Goal: Task Accomplishment & Management: Use online tool/utility

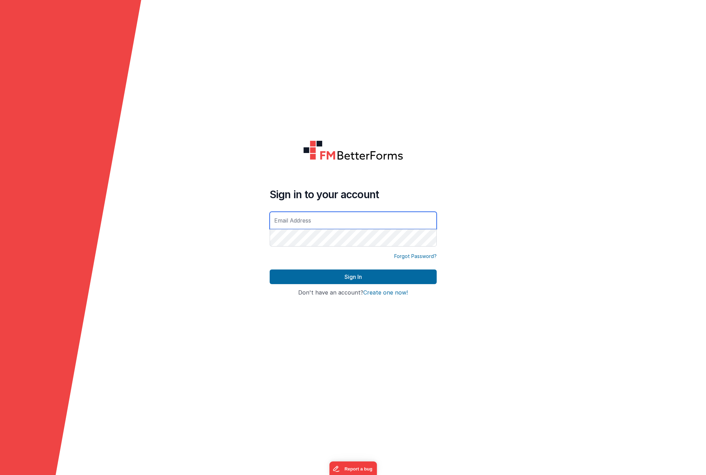
type input "[EMAIL_ADDRESS][DOMAIN_NAME]"
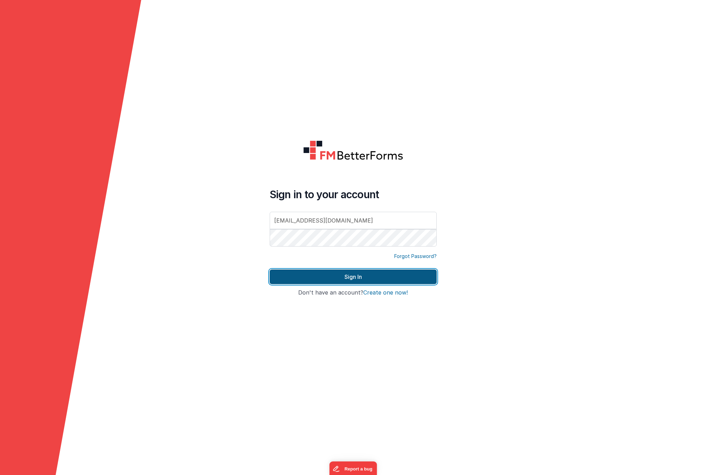
click at [364, 281] on button "Sign In" at bounding box center [353, 277] width 167 height 15
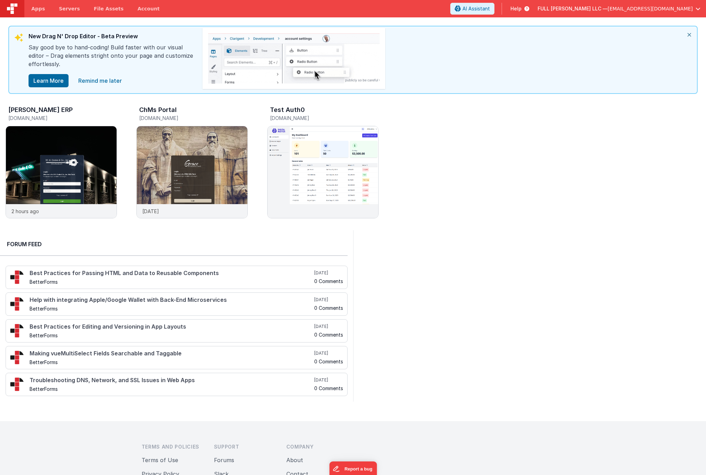
click at [672, 7] on span "[EMAIL_ADDRESS][DOMAIN_NAME]" at bounding box center [650, 8] width 85 height 7
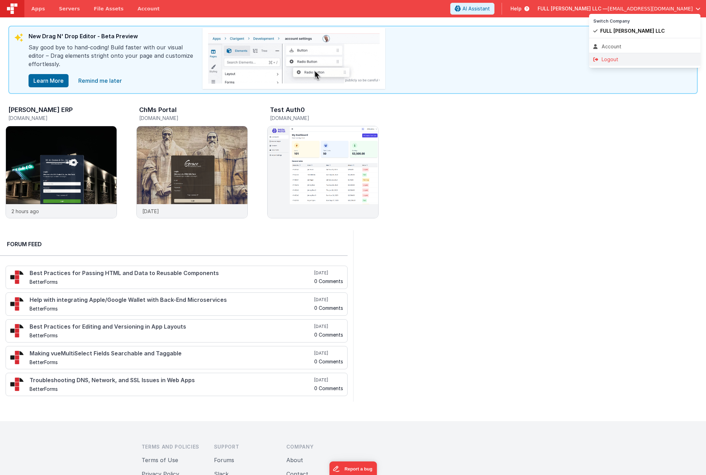
click at [627, 55] on li "Logout" at bounding box center [644, 59] width 111 height 13
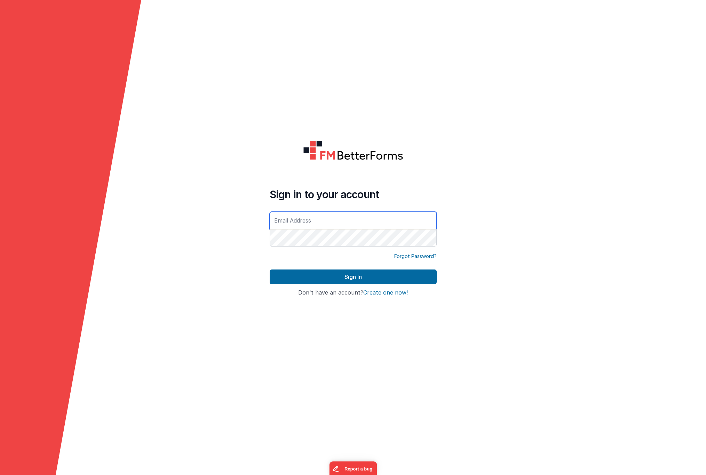
type input "[EMAIL_ADDRESS][DOMAIN_NAME]"
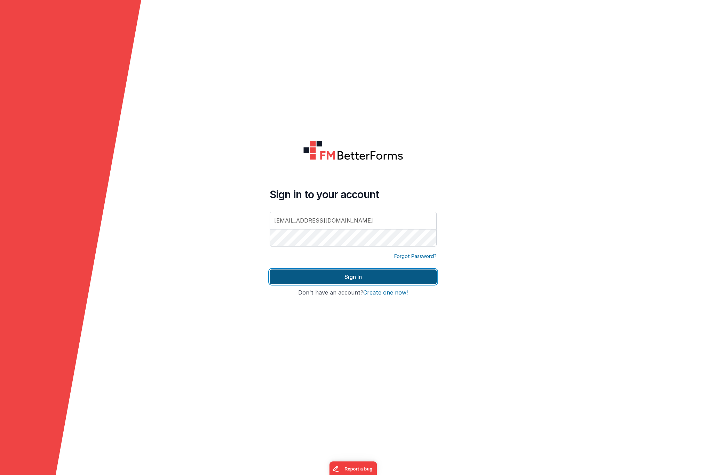
click at [367, 278] on button "Sign In" at bounding box center [353, 277] width 167 height 15
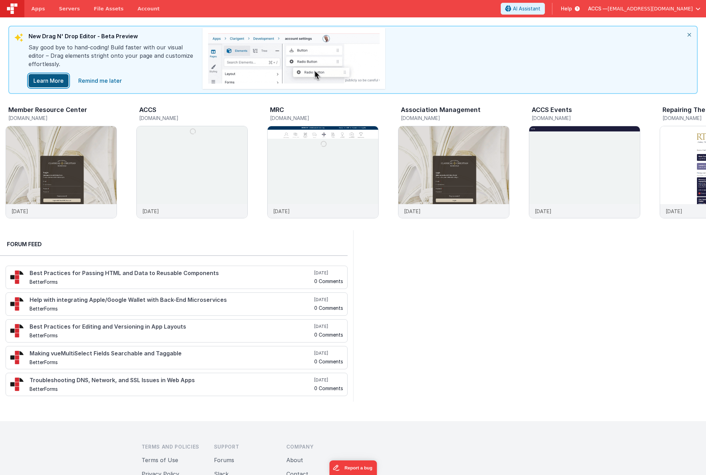
click at [52, 78] on button "Learn More" at bounding box center [49, 80] width 40 height 13
click at [97, 144] on img at bounding box center [61, 181] width 111 height 111
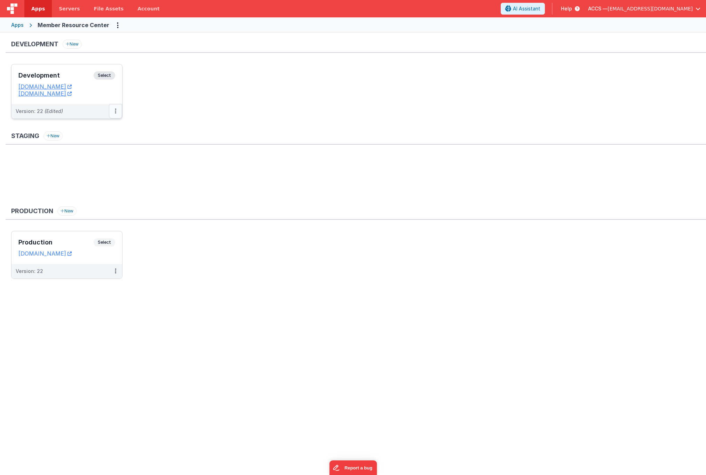
click at [117, 113] on button at bounding box center [115, 111] width 13 height 15
click at [100, 149] on link "Deploy..." at bounding box center [91, 152] width 61 height 13
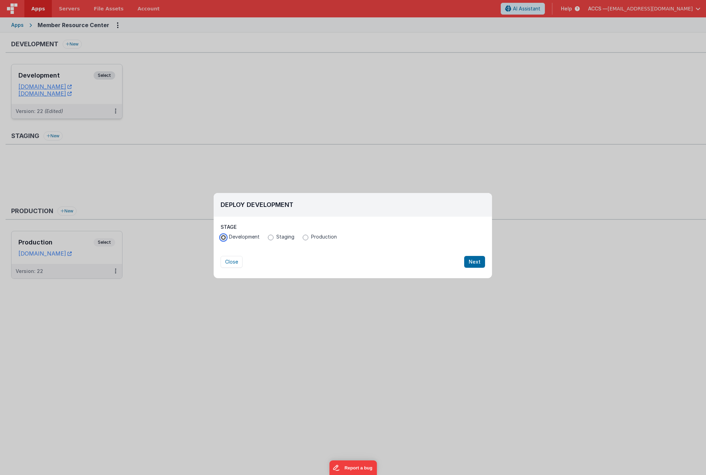
click at [223, 239] on input "Development" at bounding box center [224, 238] width 6 height 6
radio input "true"
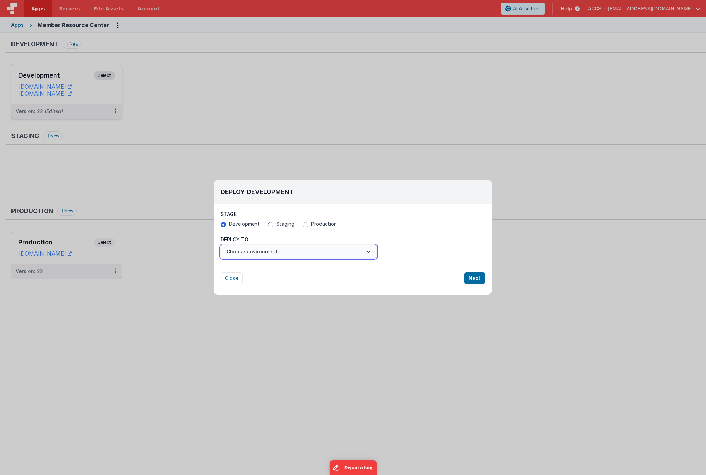
click at [274, 253] on button "Choose environment" at bounding box center [299, 251] width 156 height 13
click at [273, 265] on link "New Environment" at bounding box center [299, 269] width 156 height 13
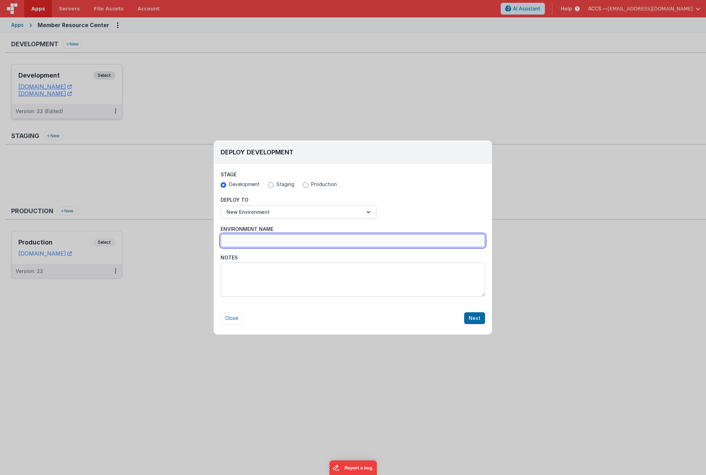
click at [259, 246] on input "Environment Name" at bounding box center [353, 240] width 265 height 13
type input "Backup"
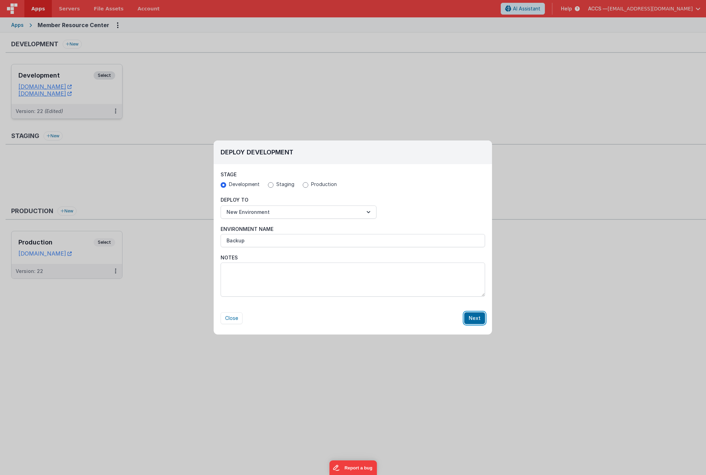
click at [471, 317] on button "Next" at bounding box center [474, 319] width 21 height 12
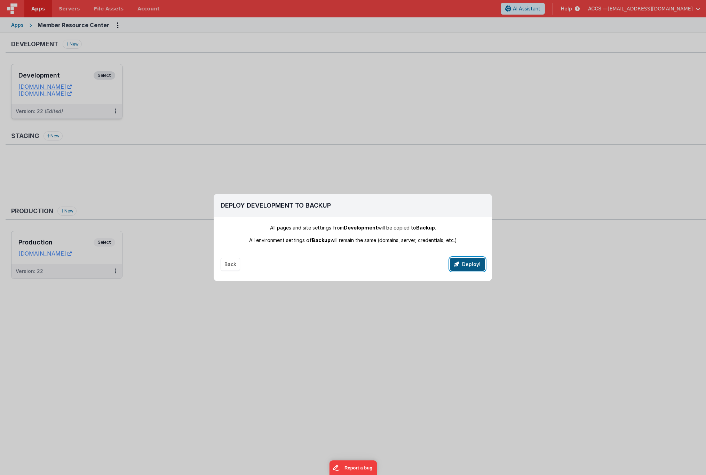
click at [464, 266] on button "Deploy!" at bounding box center [467, 264] width 35 height 13
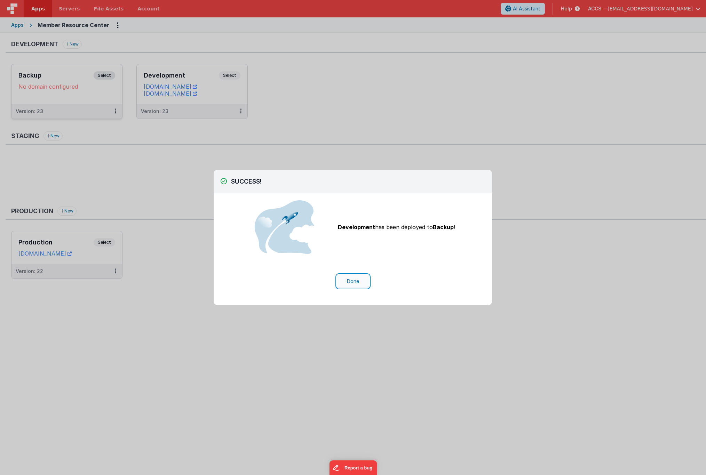
click at [360, 281] on button "Done" at bounding box center [353, 281] width 32 height 13
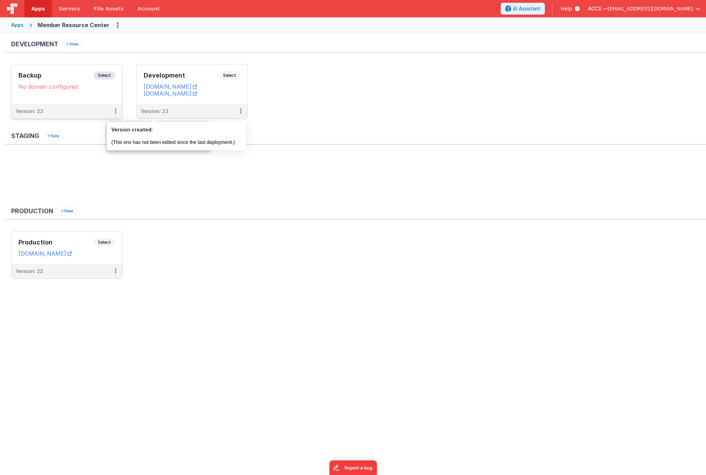
click at [94, 94] on div "Backup Select URLs No domain configured" at bounding box center [66, 84] width 111 height 40
click at [240, 111] on icon at bounding box center [240, 111] width 1 height 0
click at [235, 125] on link "Edit" at bounding box center [216, 127] width 61 height 13
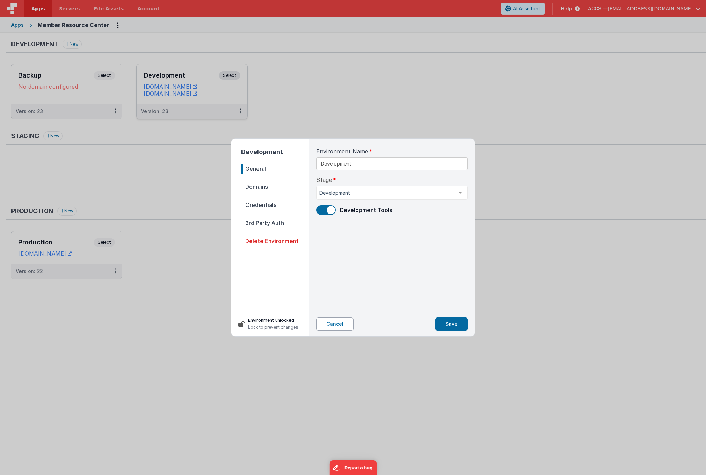
click at [342, 325] on button "Cancel" at bounding box center [334, 324] width 37 height 13
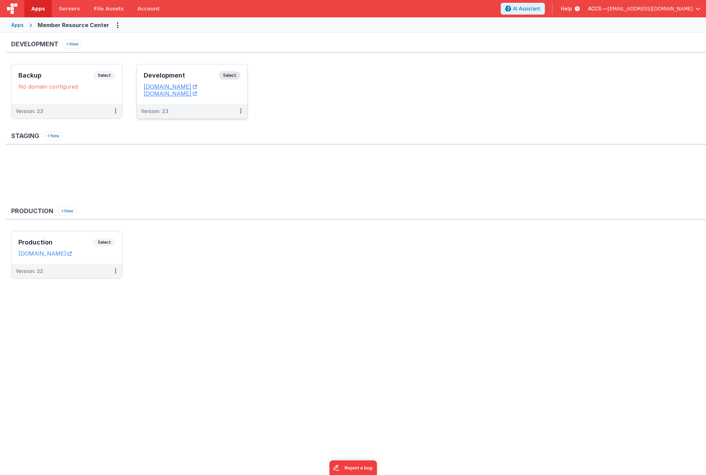
click at [196, 77] on h3 "Development" at bounding box center [181, 75] width 75 height 7
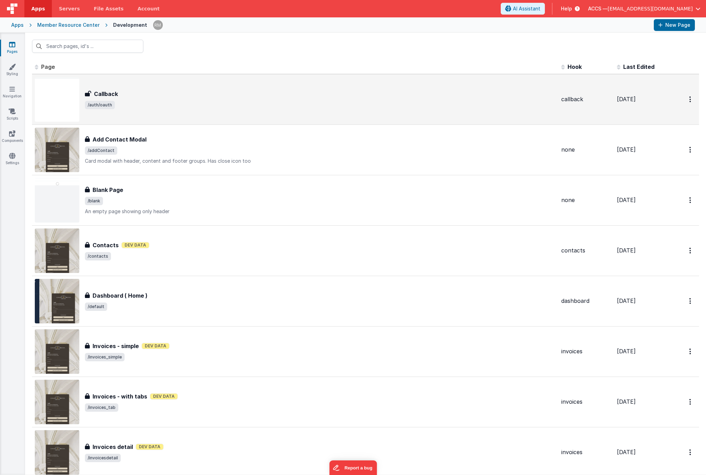
click at [161, 106] on span "/auth/oauth" at bounding box center [320, 105] width 471 height 8
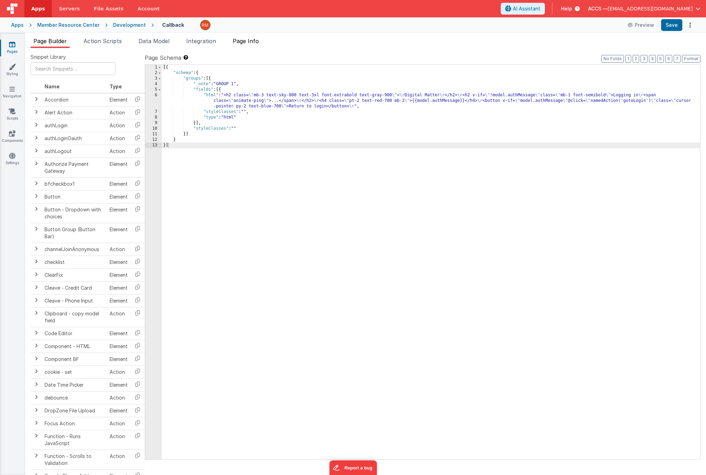
click at [245, 44] on span "Page Info" at bounding box center [246, 41] width 26 height 7
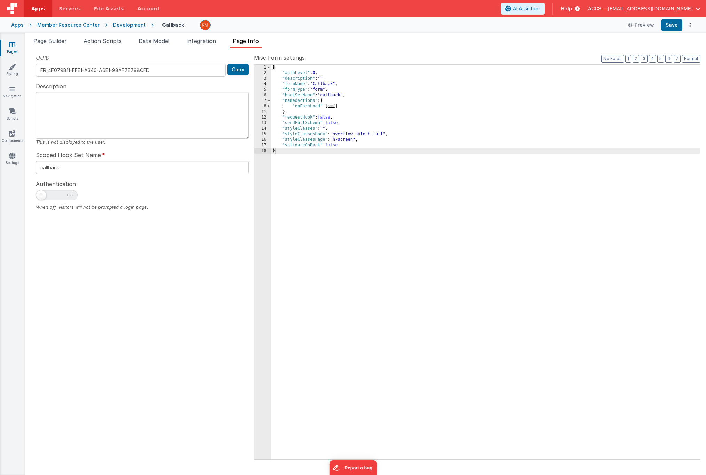
click at [333, 108] on span "..." at bounding box center [332, 106] width 8 height 4
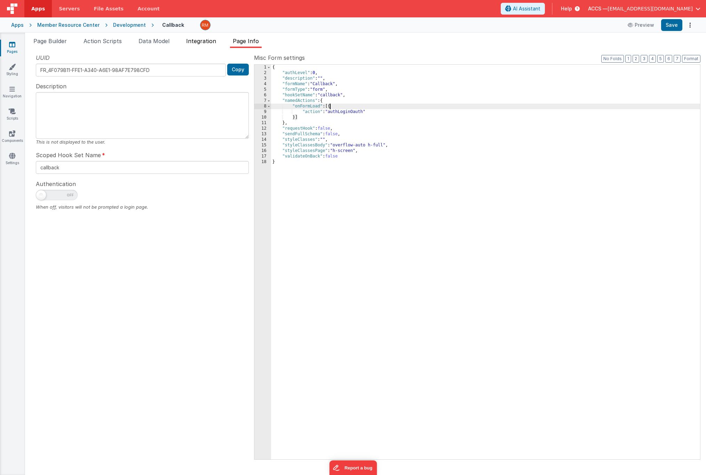
click at [199, 42] on span "Integration" at bounding box center [201, 41] width 30 height 7
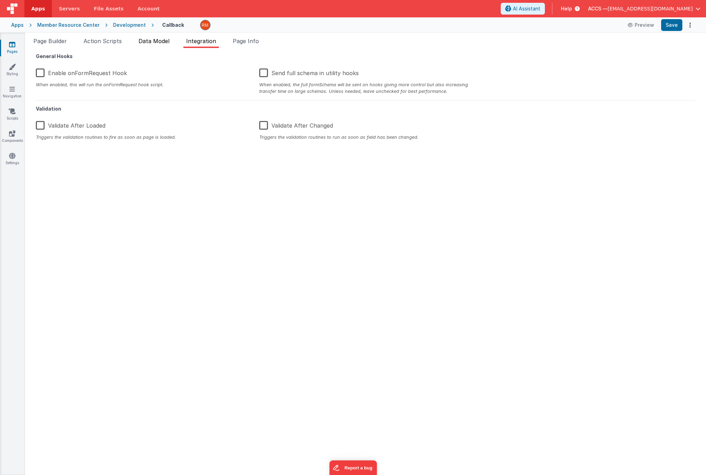
click at [152, 42] on span "Data Model" at bounding box center [154, 41] width 31 height 7
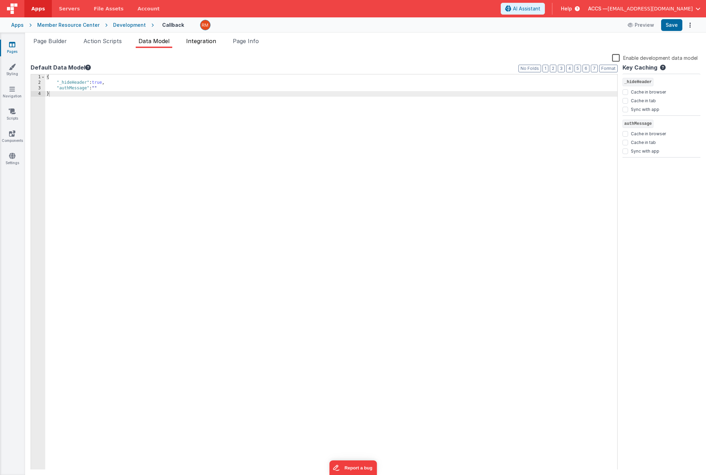
click at [193, 43] on span "Integration" at bounding box center [201, 41] width 30 height 7
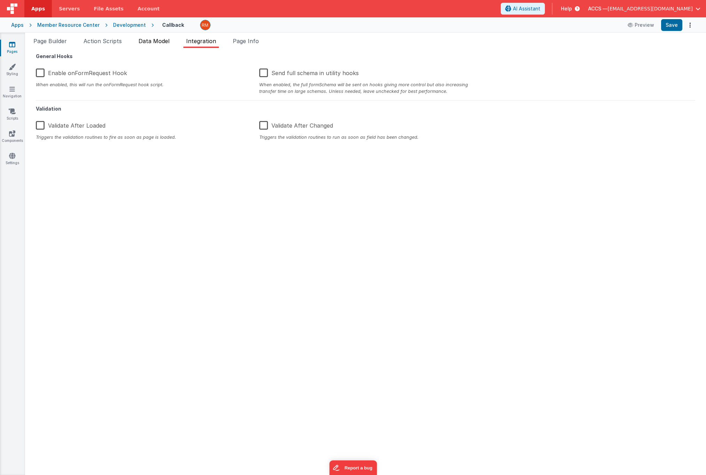
click at [149, 44] on span "Data Model" at bounding box center [154, 41] width 31 height 7
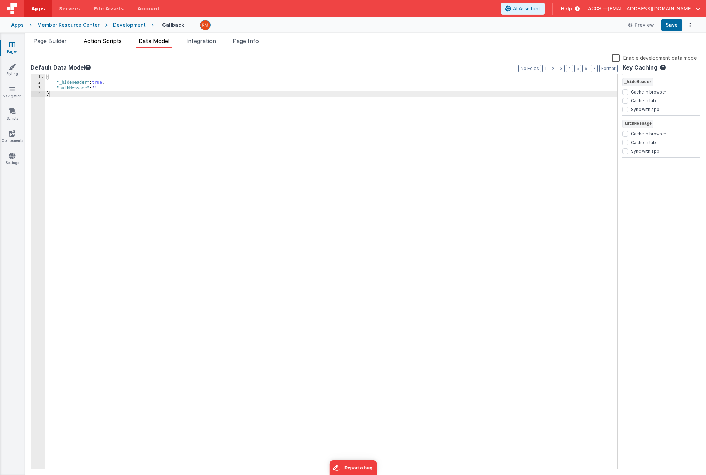
click at [118, 44] on span "Action Scripts" at bounding box center [103, 41] width 38 height 7
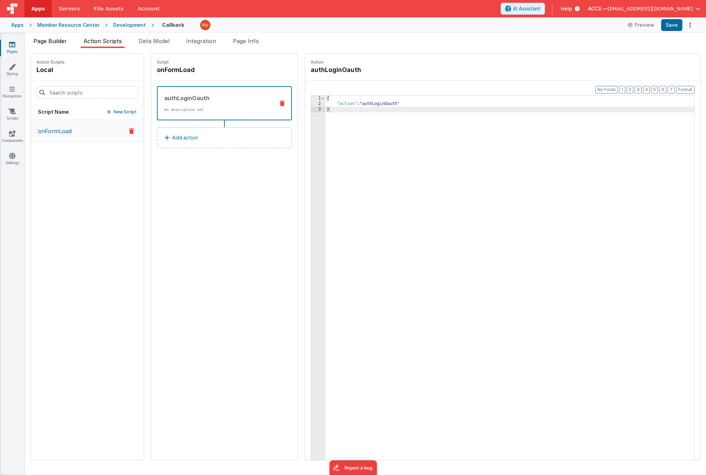
click at [55, 44] on span "Page Builder" at bounding box center [49, 41] width 33 height 7
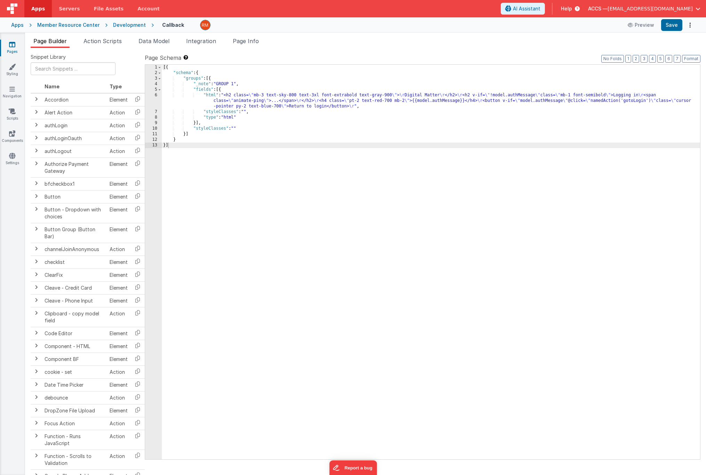
click at [10, 51] on link "Pages" at bounding box center [12, 48] width 25 height 14
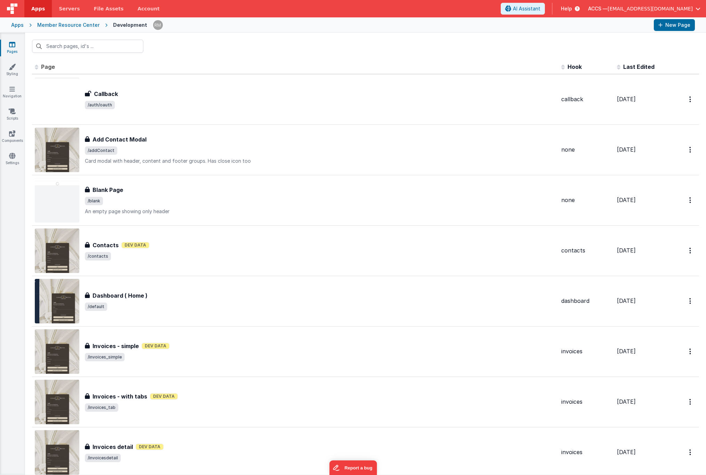
click at [614, 67] on th "Last Edited" at bounding box center [642, 67] width 56 height 14
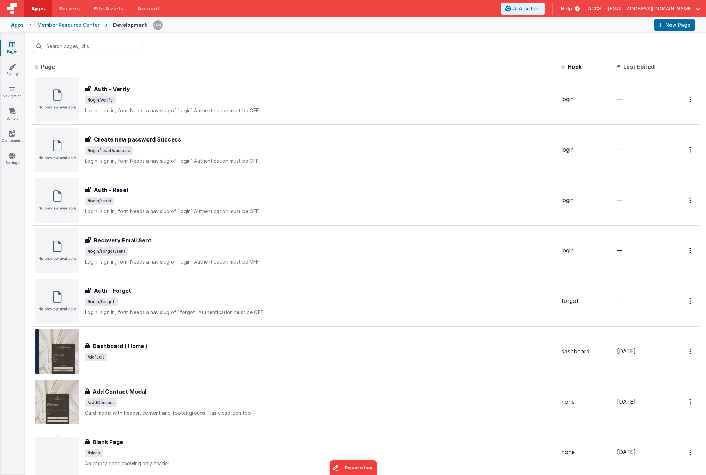
click at [617, 68] on span at bounding box center [620, 66] width 6 height 7
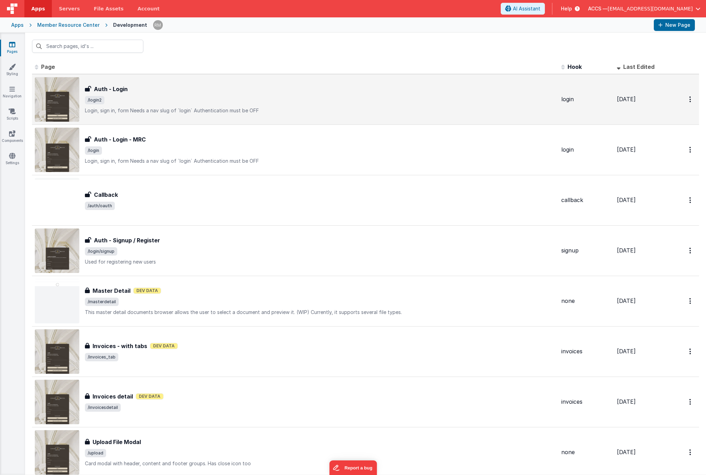
click at [342, 95] on div "Auth - Login Auth - Login /login2 Login, sign in, formNeeds a nav slug of `log…" at bounding box center [320, 99] width 471 height 29
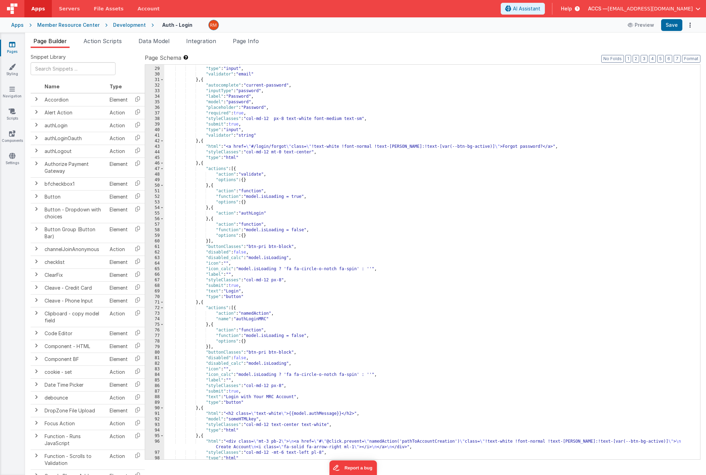
scroll to position [190, 0]
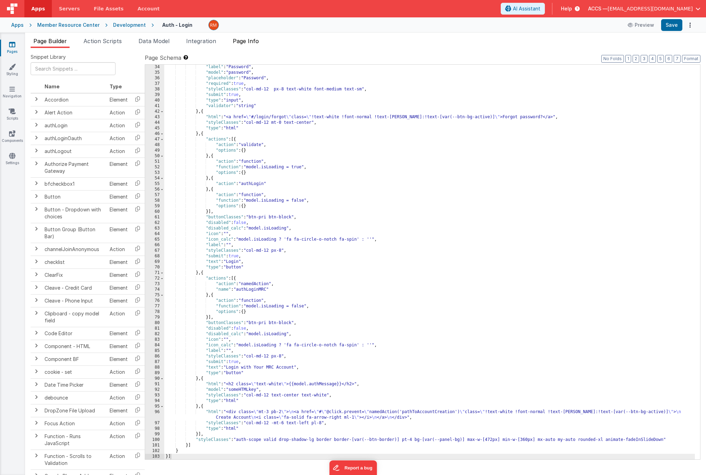
click at [259, 44] on span "Page Info" at bounding box center [246, 41] width 26 height 7
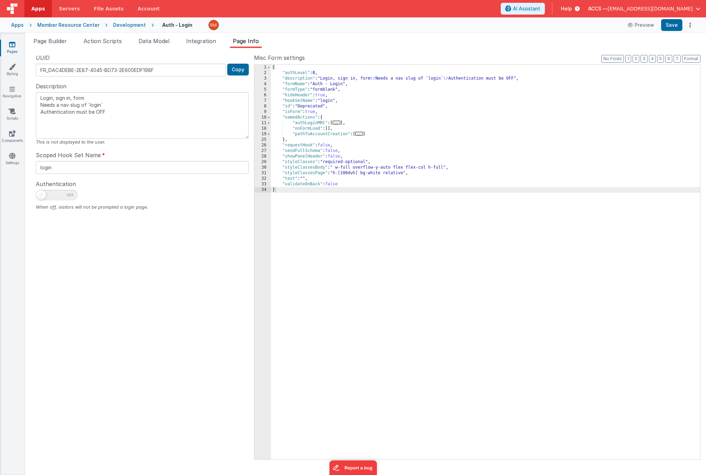
click at [339, 123] on span "..." at bounding box center [337, 123] width 8 height 4
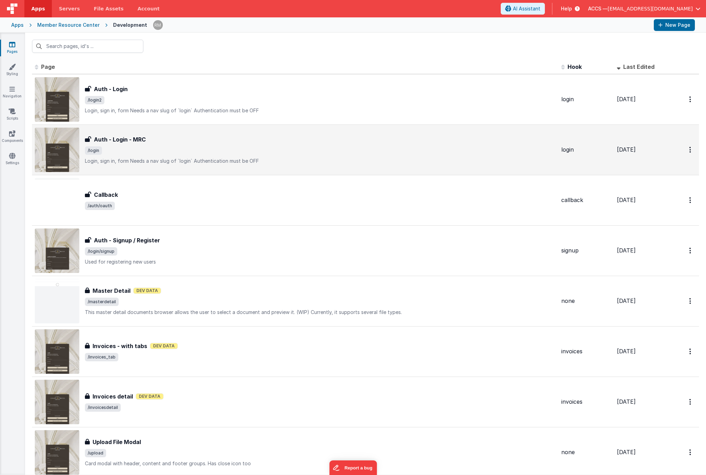
click at [164, 141] on div "Auth - Login - MRC" at bounding box center [320, 139] width 471 height 8
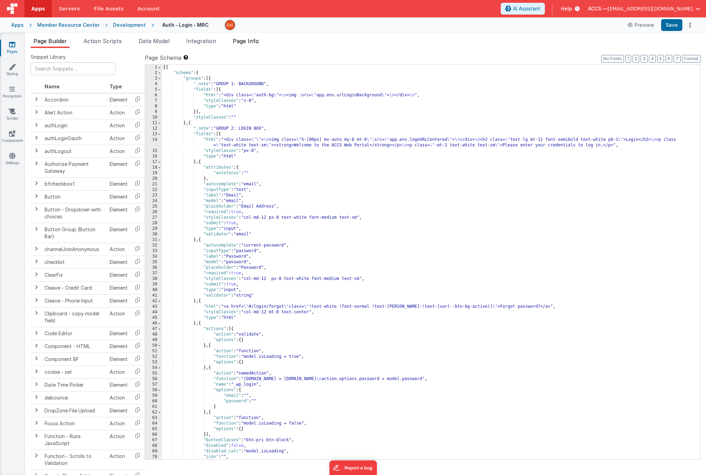
click at [245, 41] on span "Page Info" at bounding box center [246, 41] width 26 height 7
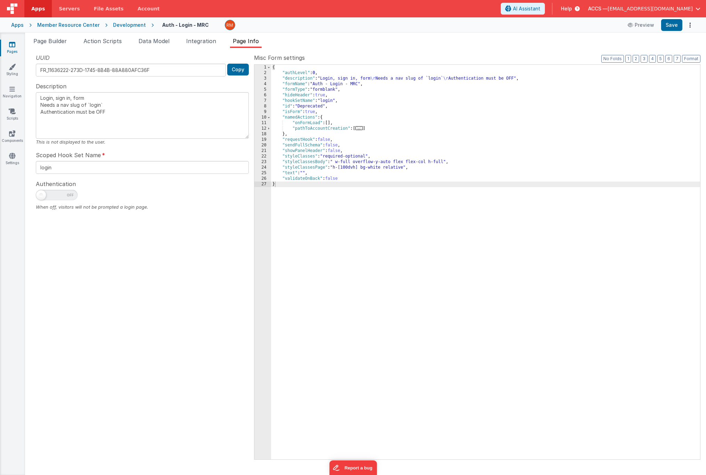
click at [360, 130] on span "..." at bounding box center [359, 128] width 8 height 4
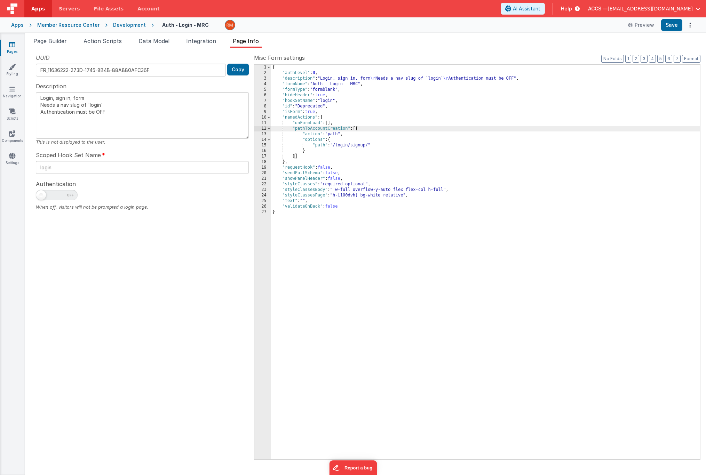
click at [580, 9] on icon at bounding box center [576, 8] width 8 height 7
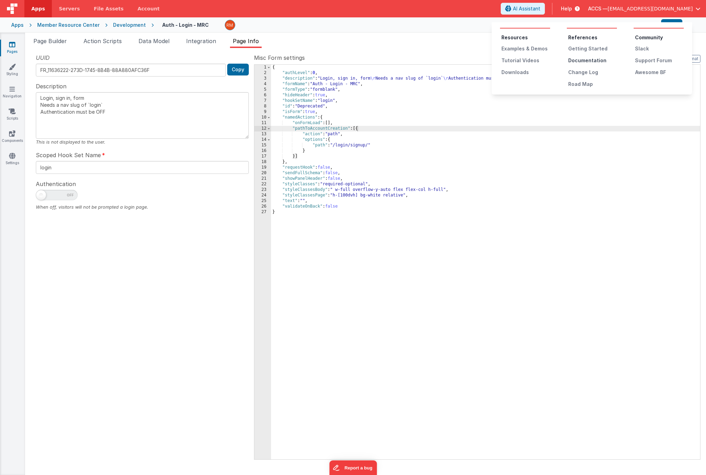
click at [595, 60] on div "Documentation" at bounding box center [592, 60] width 49 height 7
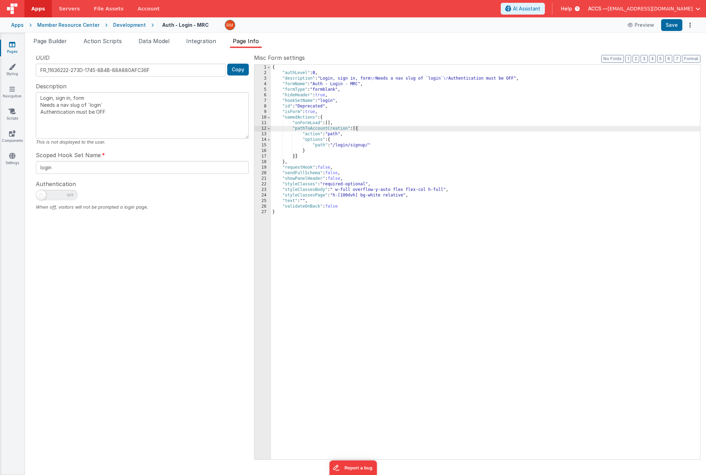
click at [15, 47] on link "Pages" at bounding box center [12, 48] width 25 height 14
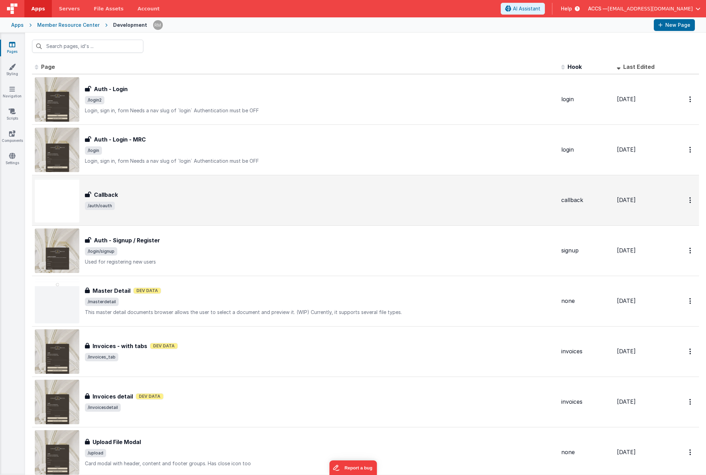
click at [159, 188] on div "Callback Callback /auth/oauth" at bounding box center [295, 200] width 521 height 45
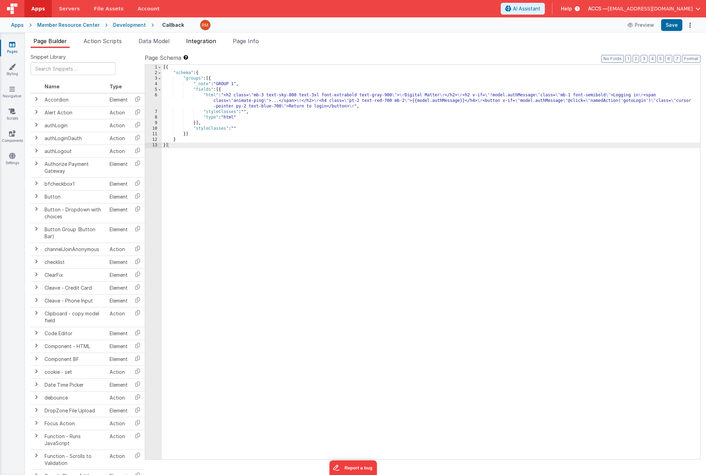
click at [200, 43] on span "Integration" at bounding box center [201, 41] width 30 height 7
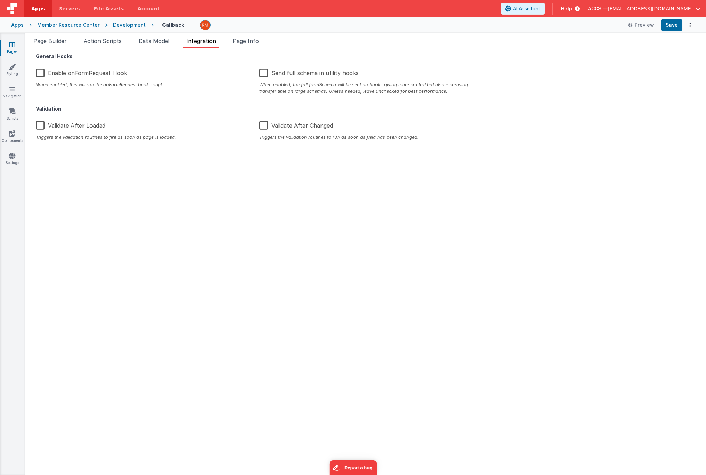
click at [37, 74] on label "Enable onFormRequest Hook" at bounding box center [81, 71] width 91 height 15
click at [0, 0] on input "Enable onFormRequest Hook" at bounding box center [0, 0] width 0 height 0
click at [666, 27] on button "Save" at bounding box center [671, 25] width 21 height 12
click at [73, 27] on div "Member Resource Center" at bounding box center [68, 25] width 62 height 7
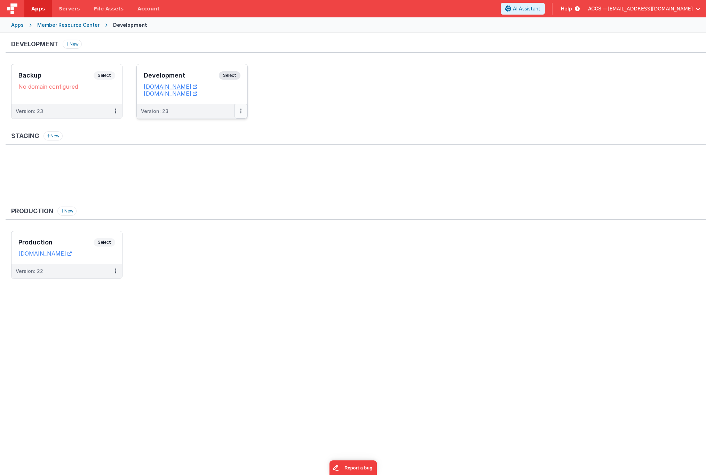
click at [238, 114] on button at bounding box center [240, 111] width 13 height 15
click at [239, 114] on button at bounding box center [240, 111] width 13 height 15
click at [231, 126] on link "Edit" at bounding box center [216, 127] width 61 height 13
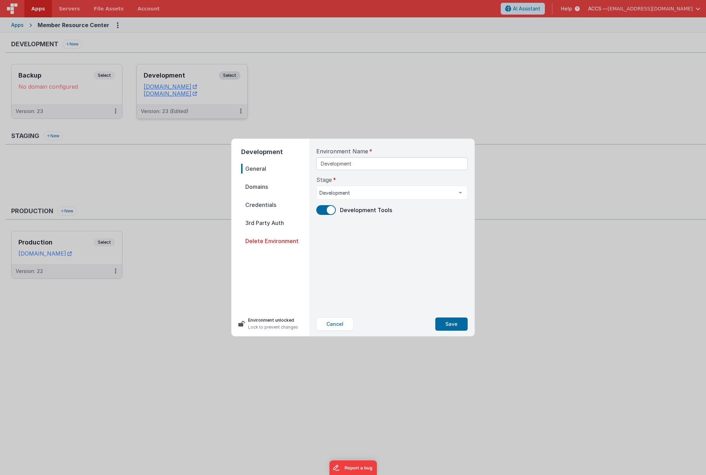
click at [275, 188] on span "Domains" at bounding box center [275, 187] width 68 height 10
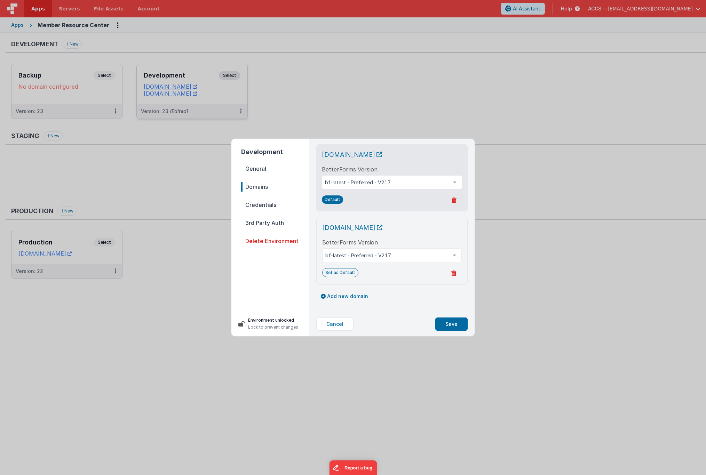
click at [275, 209] on span "Credentials" at bounding box center [275, 205] width 68 height 10
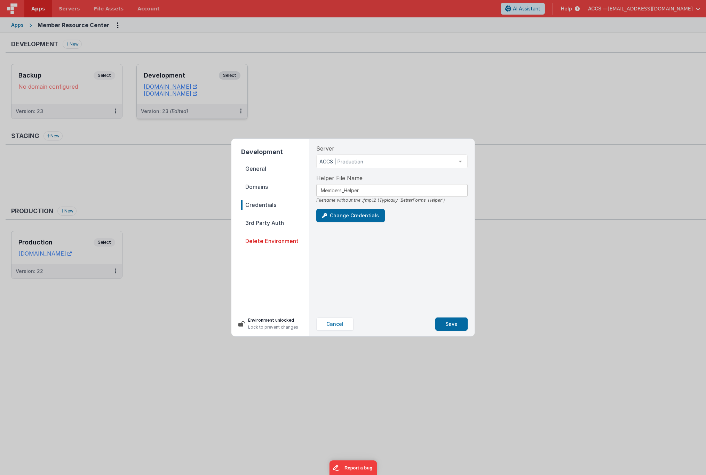
click at [269, 222] on span "3rd Party Auth" at bounding box center [275, 223] width 68 height 10
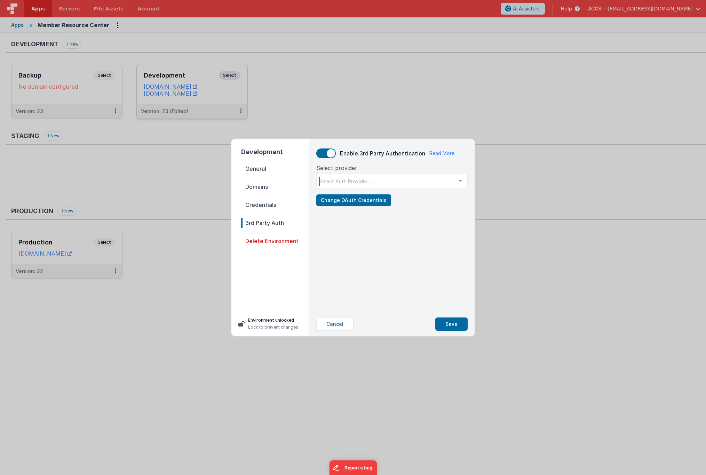
click at [371, 186] on div "Select Auth Provider ..." at bounding box center [391, 181] width 151 height 15
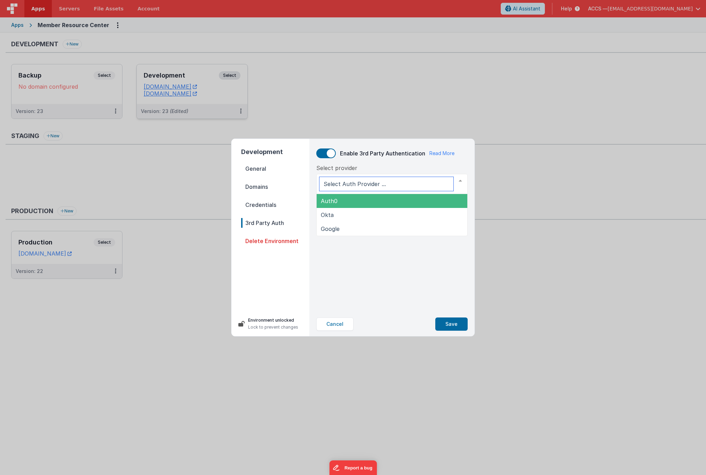
click at [362, 202] on span "Auth0" at bounding box center [392, 201] width 151 height 14
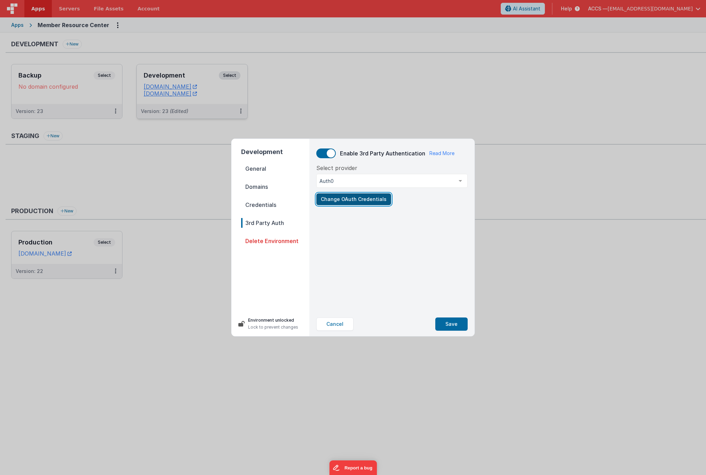
click at [360, 202] on button "Change OAuth Credentials" at bounding box center [353, 200] width 75 height 12
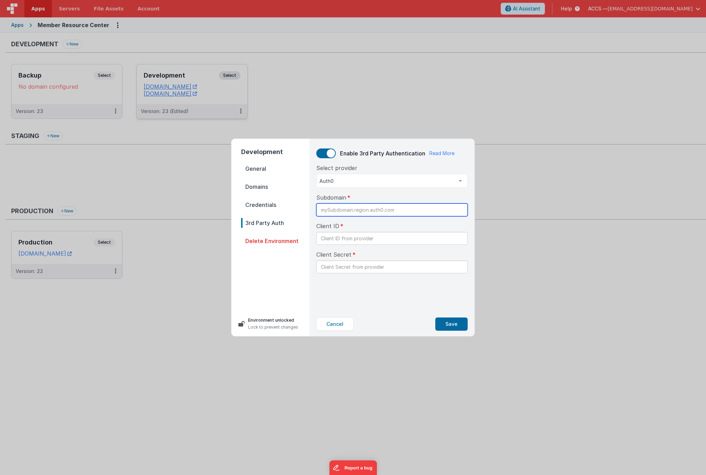
click at [356, 211] on input "text" at bounding box center [391, 210] width 151 height 13
click at [345, 210] on input "text" at bounding box center [391, 210] width 151 height 13
paste input "https://mrc.classicalchristian.org/wp-json/bf-sso/v1/login Request Method"
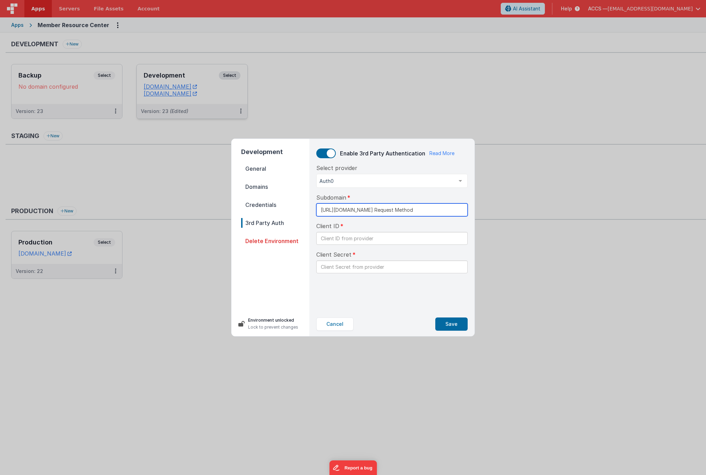
drag, startPoint x: 358, startPoint y: 207, endPoint x: 481, endPoint y: 212, distance: 122.6
click at [481, 212] on div "Development General Domains Credentials 3rd Party Auth Delete Environment Envir…" at bounding box center [353, 237] width 706 height 475
click at [430, 211] on input "https://mrc.classicalchristian.org/wp-json/bf-sso/v1/login Request Method" at bounding box center [391, 210] width 151 height 13
drag, startPoint x: 426, startPoint y: 210, endPoint x: 463, endPoint y: 212, distance: 37.0
click at [463, 212] on input "https://mrc.classicalchristian.org/wp-json/bf-sso/v1/login Request Method" at bounding box center [391, 210] width 151 height 13
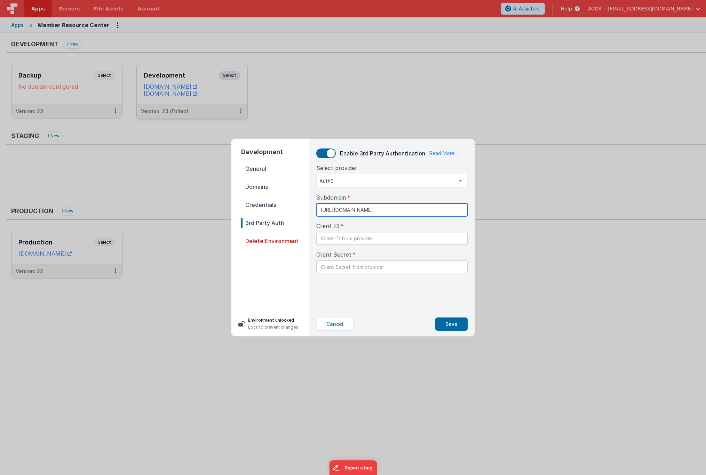
scroll to position [0, 0]
type input "https://mrc.classicalchristian.org/wp-json/bf-sso/v1/login"
click at [383, 240] on input "text" at bounding box center [391, 238] width 151 height 13
click at [365, 243] on input "text" at bounding box center [391, 238] width 151 height 13
paste input "k2NhLVEYeQWTORa7x1HNUP4VX3abq2nk6EQ4fU0S"
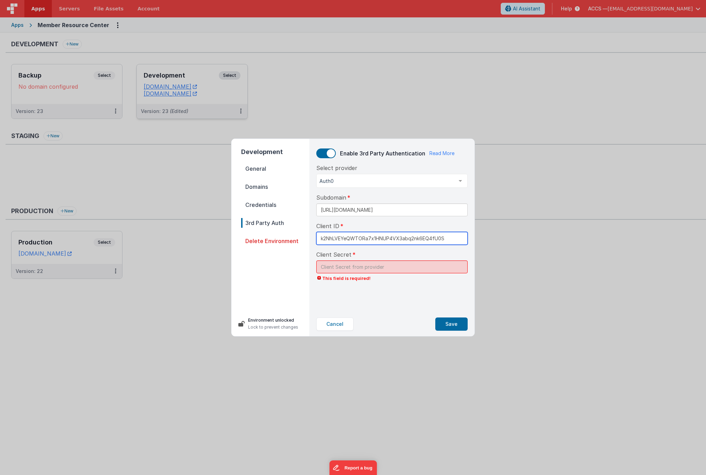
type input "k2NhLVEYeQWTORa7x1HNUP4VX3abq2nk6EQ4fU0S"
click at [371, 269] on input "text" at bounding box center [391, 267] width 151 height 13
paste input "Azs1aAZJauOUXkw9CLowGREyXYu0A3xeFVEQY5yO"
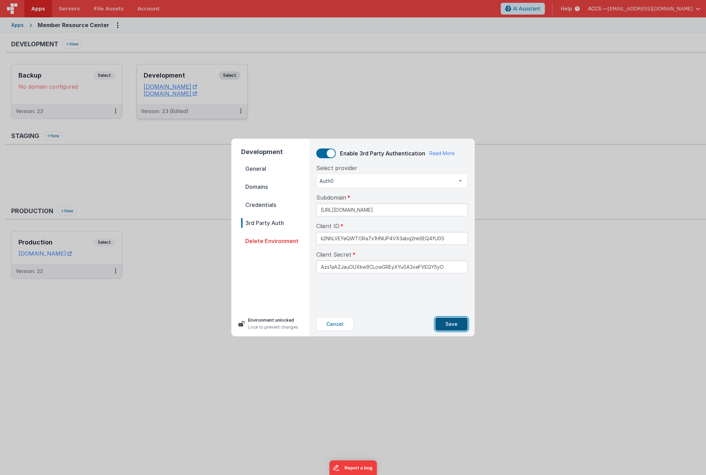
click at [446, 323] on button "Save" at bounding box center [451, 324] width 32 height 13
type input "*****Y5yO"
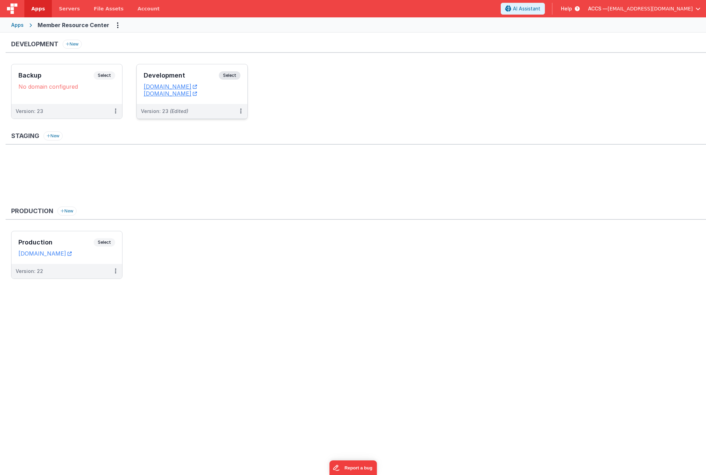
click at [187, 76] on h3 "Development" at bounding box center [181, 75] width 75 height 7
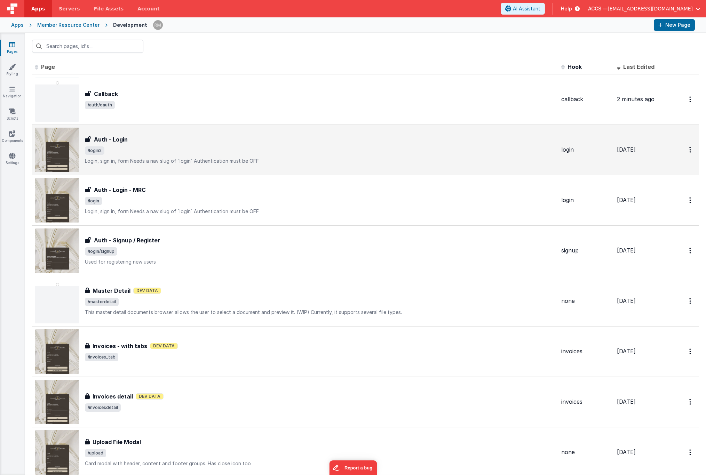
click at [186, 142] on div "Auth - Login" at bounding box center [320, 139] width 471 height 8
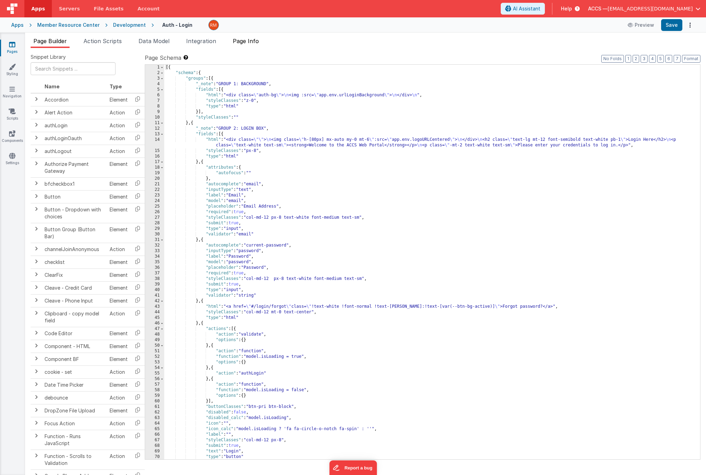
click at [241, 45] on li "Page Info" at bounding box center [246, 42] width 32 height 11
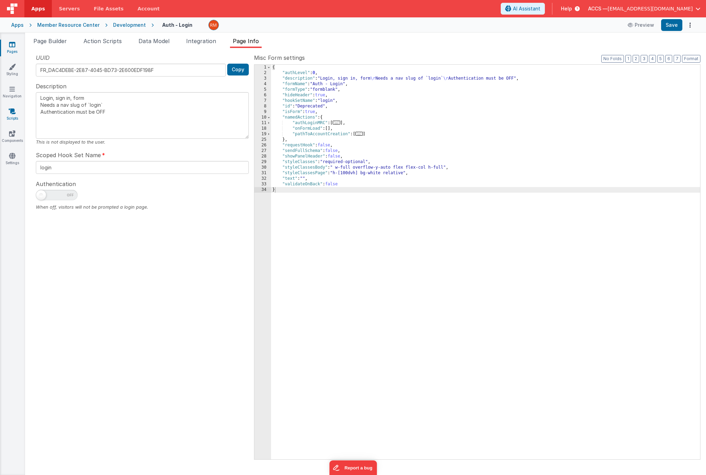
click at [11, 112] on icon at bounding box center [12, 111] width 7 height 7
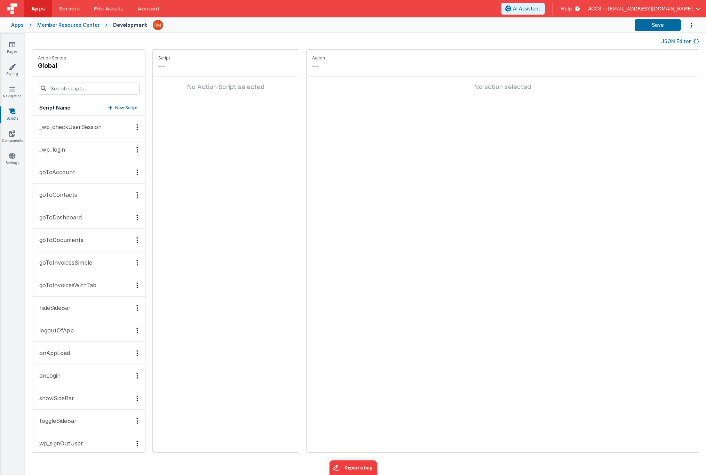
click at [75, 153] on button "_wp_login" at bounding box center [88, 150] width 113 height 23
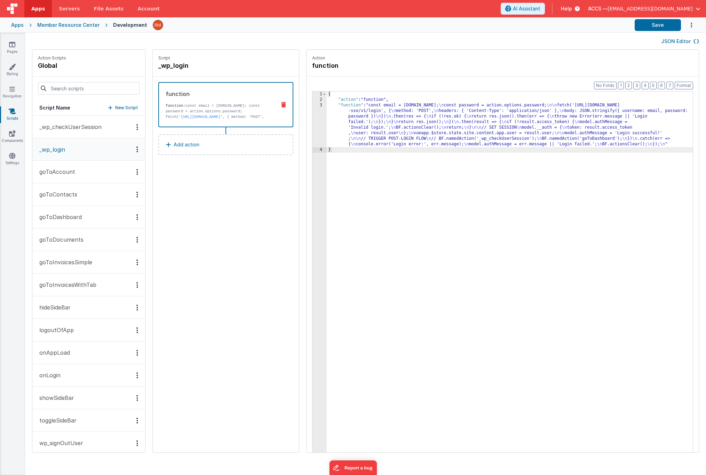
click at [332, 107] on div "{ "action" : "function" , "function" : "const email = action.options.email; \n …" at bounding box center [520, 289] width 387 height 394
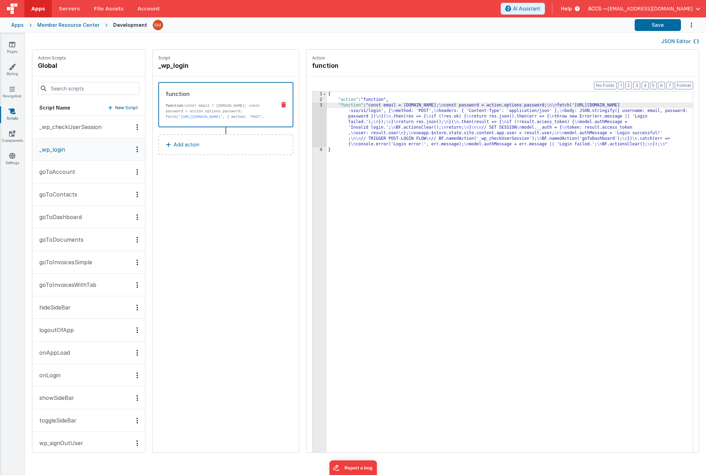
click at [313, 105] on div "3" at bounding box center [320, 125] width 14 height 45
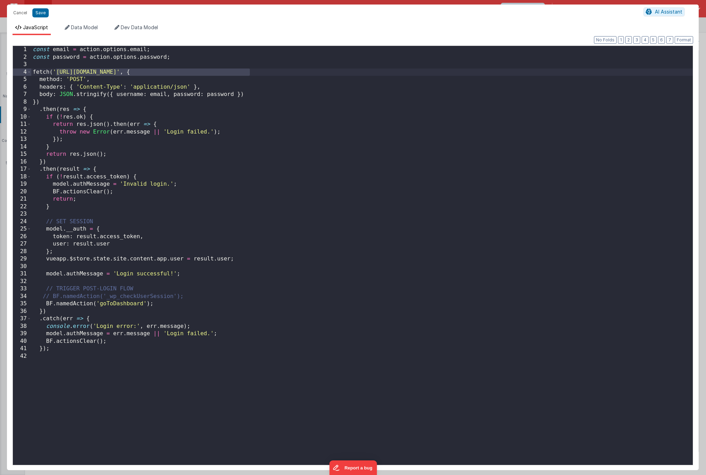
drag, startPoint x: 251, startPoint y: 73, endPoint x: 57, endPoint y: 73, distance: 193.2
click at [57, 73] on div "const email = action . options . email ; const password = action . options . pa…" at bounding box center [362, 263] width 662 height 434
click at [27, 14] on button "Cancel" at bounding box center [20, 13] width 21 height 10
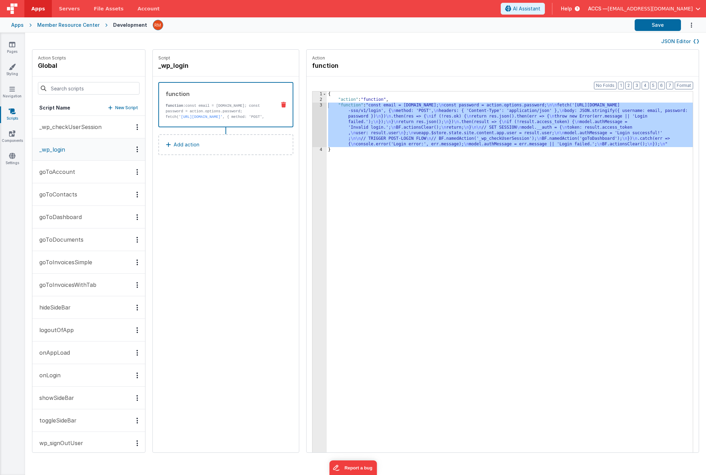
click at [57, 26] on div "Member Resource Center" at bounding box center [68, 25] width 62 height 7
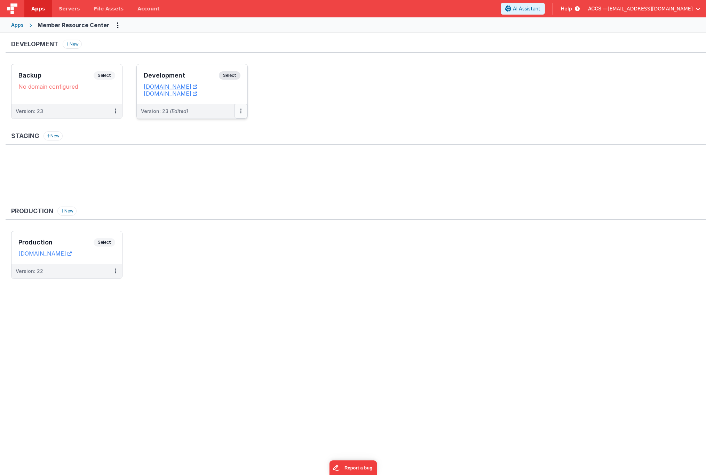
click at [242, 111] on button at bounding box center [240, 111] width 13 height 15
click at [232, 130] on link "Edit" at bounding box center [216, 127] width 61 height 13
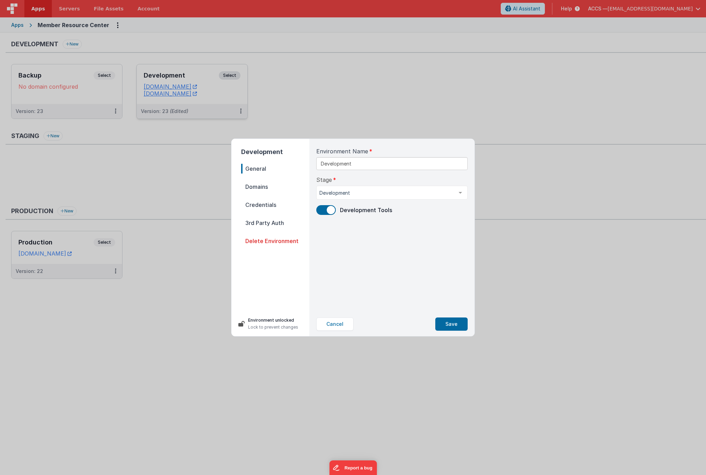
click at [284, 206] on span "Credentials" at bounding box center [275, 205] width 68 height 10
click at [284, 218] on nav "General Domains Credentials 3rd Party Auth Delete Environment" at bounding box center [275, 235] width 68 height 142
click at [282, 219] on span "3rd Party Auth" at bounding box center [275, 223] width 68 height 10
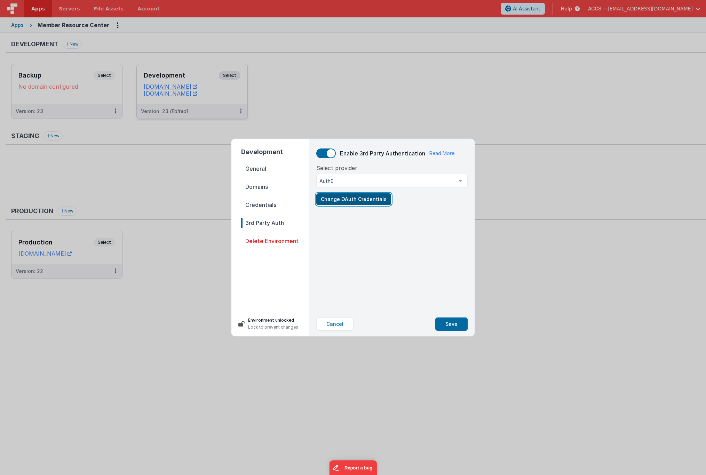
click at [348, 203] on button "Change OAuth Credentials" at bounding box center [353, 200] width 75 height 12
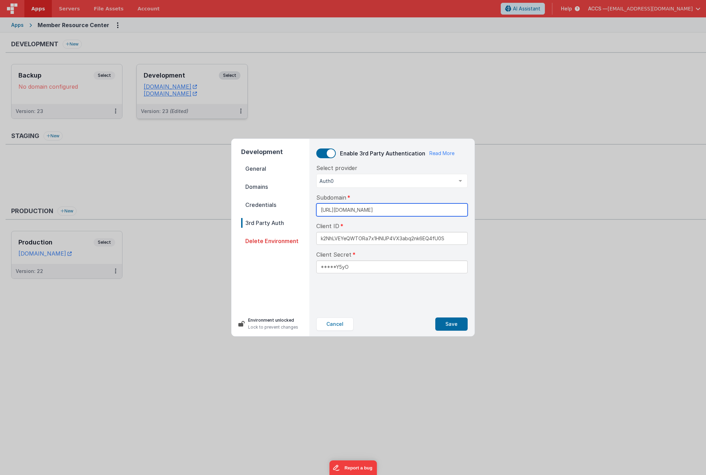
drag, startPoint x: 457, startPoint y: 210, endPoint x: 305, endPoint y: 207, distance: 152.5
click at [305, 207] on div "Development General Domains Credentials 3rd Party Auth Delete Environment Envir…" at bounding box center [352, 238] width 243 height 198
paste input "text"
type input "https://mrc.classicalchristian.org/wp-json/bf-sso/v1/login"
click at [452, 322] on button "Save" at bounding box center [451, 324] width 32 height 13
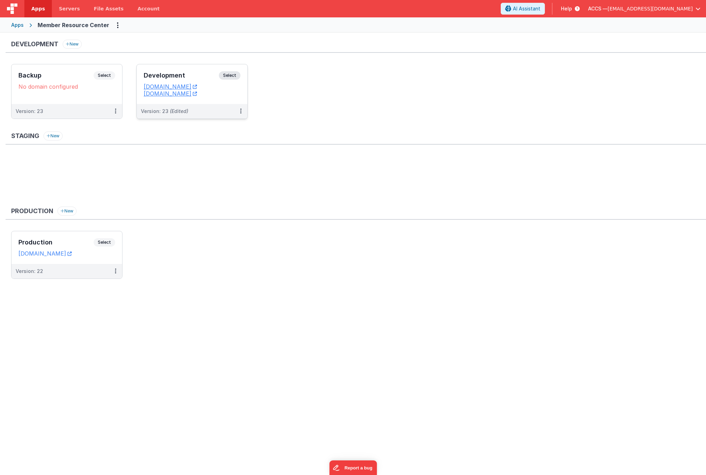
click at [198, 75] on h3 "Development" at bounding box center [181, 75] width 75 height 7
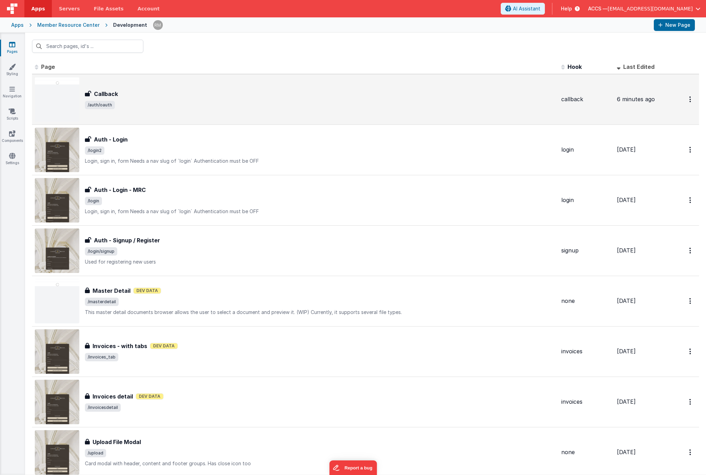
click at [196, 88] on div "Callback Callback /auth/oauth" at bounding box center [295, 99] width 521 height 45
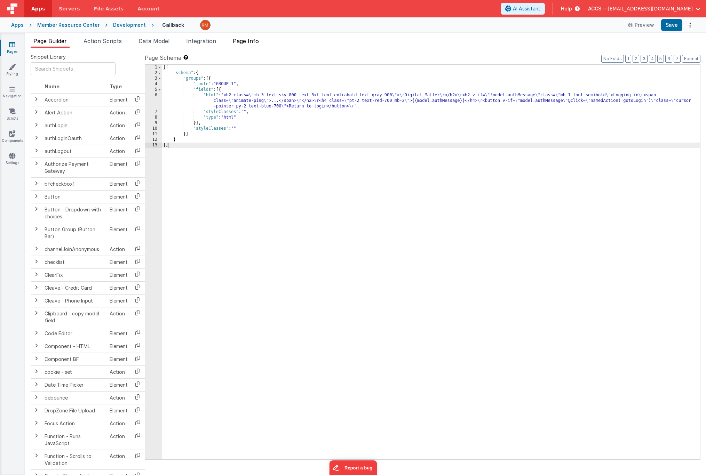
click at [252, 45] on li "Page Info" at bounding box center [246, 42] width 32 height 11
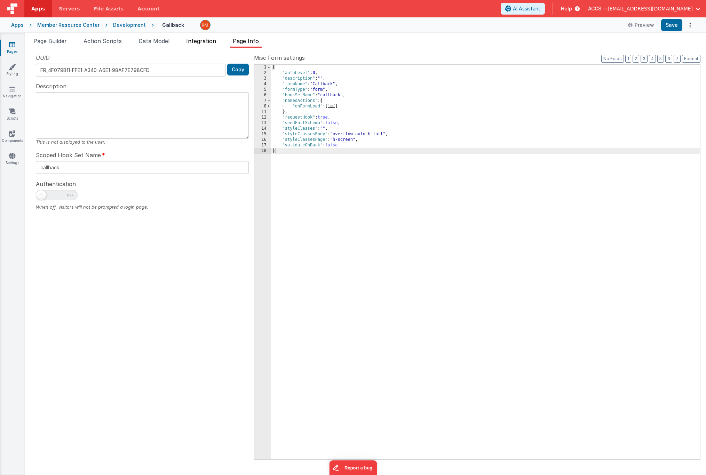
click at [207, 46] on li "Integration" at bounding box center [201, 42] width 36 height 11
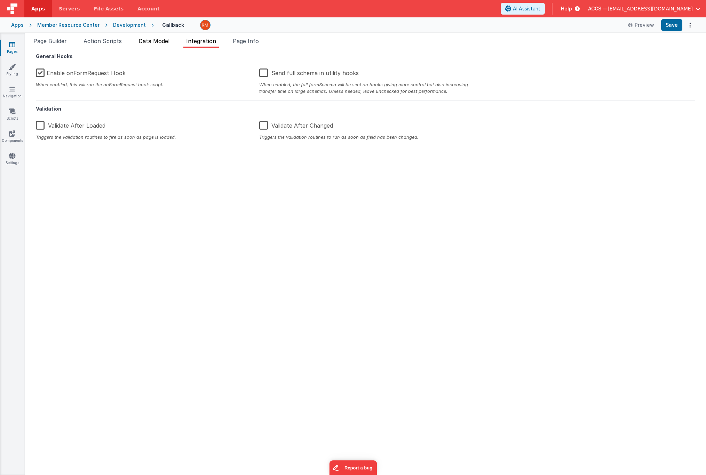
click at [153, 46] on li "Data Model" at bounding box center [154, 42] width 37 height 11
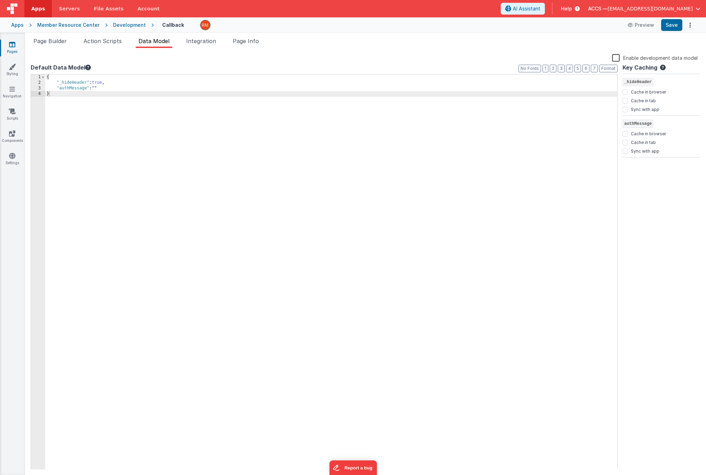
click at [41, 11] on span "Apps" at bounding box center [38, 8] width 14 height 7
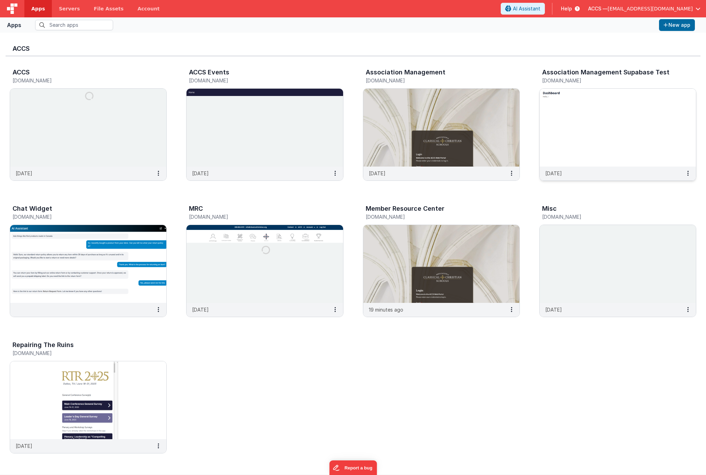
click at [558, 144] on img at bounding box center [618, 128] width 156 height 78
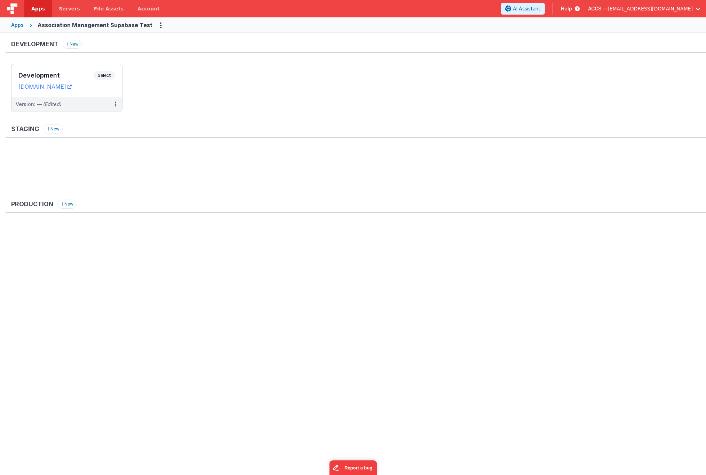
click at [22, 26] on div "Apps" at bounding box center [17, 25] width 13 height 7
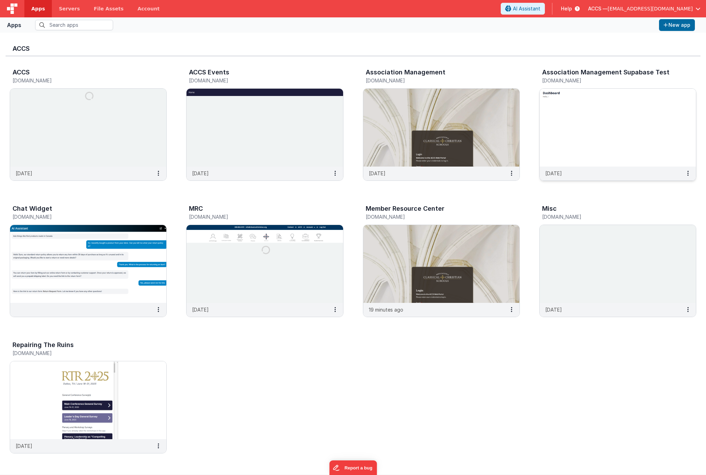
click at [541, 152] on img at bounding box center [618, 128] width 156 height 78
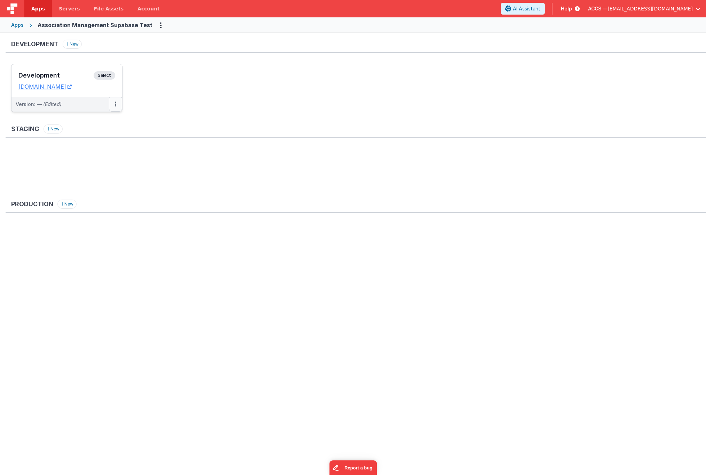
click at [116, 104] on icon at bounding box center [115, 104] width 1 height 0
click at [107, 119] on link "Edit" at bounding box center [91, 120] width 61 height 13
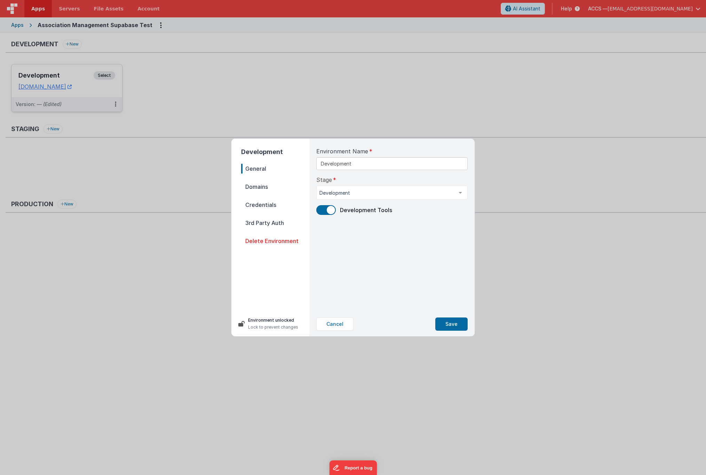
click at [269, 221] on span "3rd Party Auth" at bounding box center [275, 223] width 68 height 10
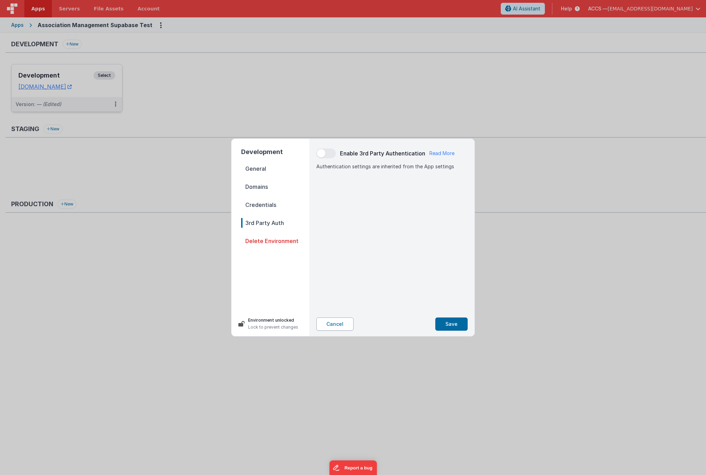
click at [331, 328] on button "Cancel" at bounding box center [334, 324] width 37 height 13
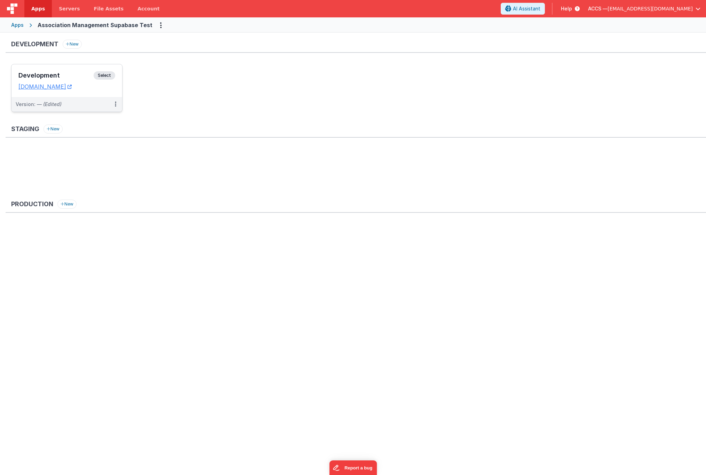
click at [64, 79] on div "Development Select" at bounding box center [66, 77] width 97 height 12
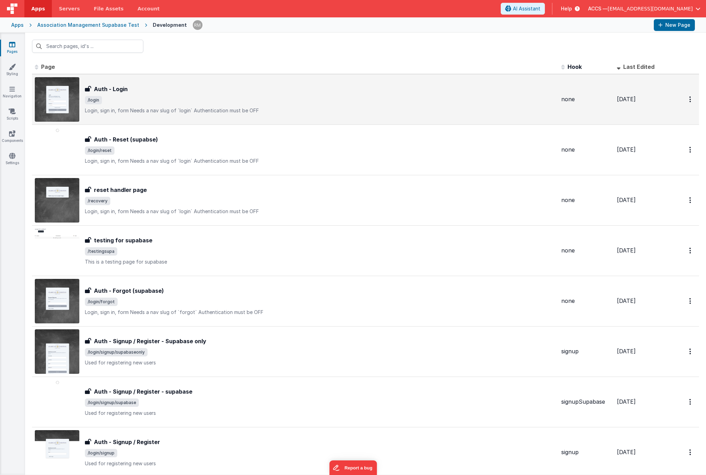
click at [185, 123] on td "Auth - Login Auth - Login /login Login, sign in, formNeeds a nav slug of `logi…" at bounding box center [295, 99] width 527 height 51
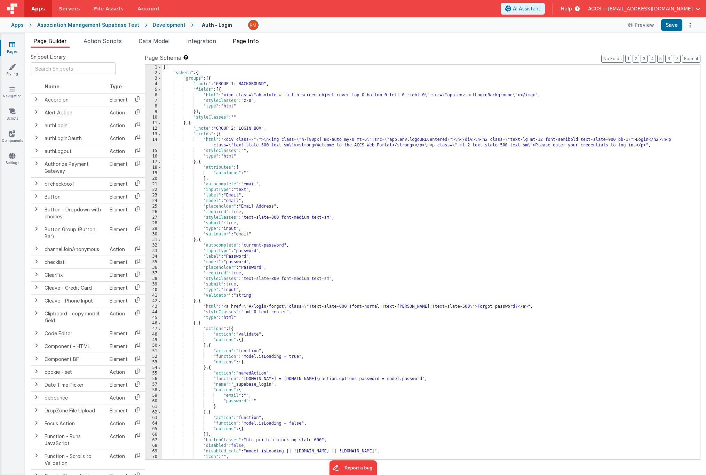
click at [243, 46] on li "Page Info" at bounding box center [246, 42] width 32 height 11
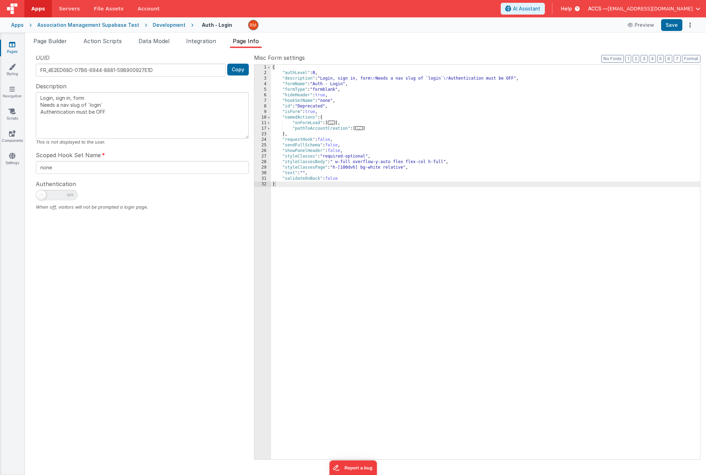
click at [332, 124] on span "..." at bounding box center [332, 123] width 8 height 4
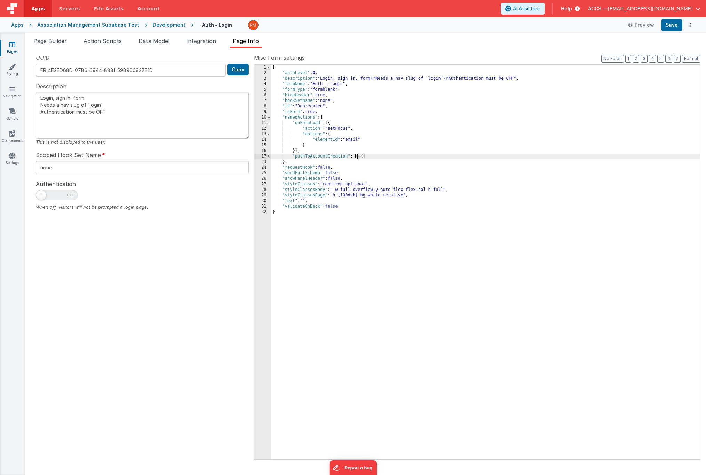
click at [360, 157] on span "..." at bounding box center [359, 156] width 8 height 4
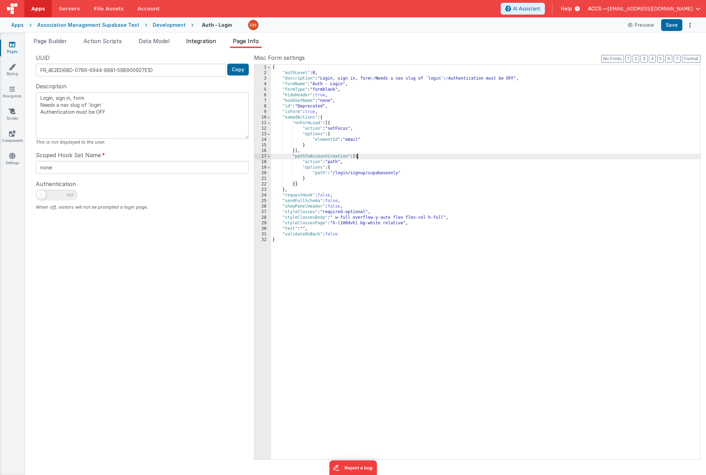
click at [210, 41] on span "Integration" at bounding box center [201, 41] width 30 height 7
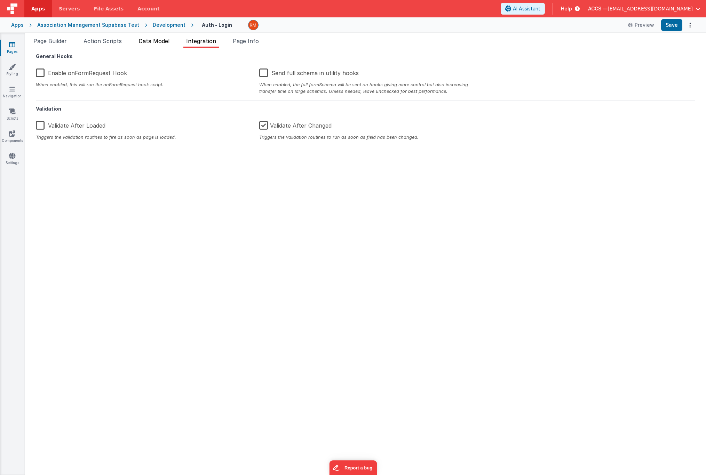
click at [153, 47] on li "Data Model" at bounding box center [154, 42] width 37 height 11
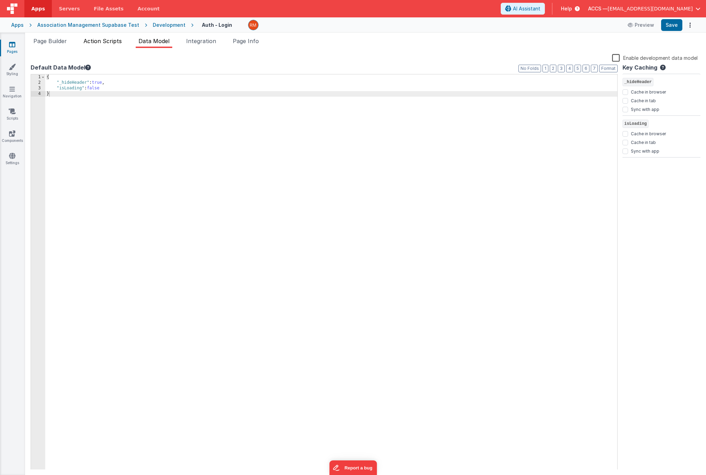
click at [100, 46] on li "Action Scripts" at bounding box center [103, 42] width 44 height 11
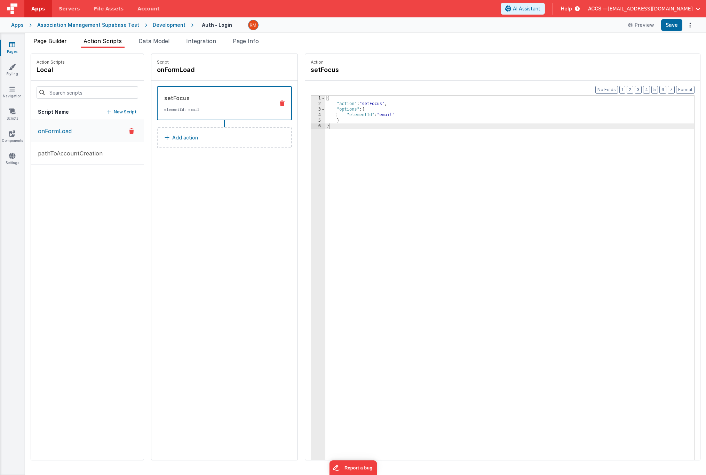
click at [69, 43] on li "Page Builder" at bounding box center [50, 42] width 39 height 11
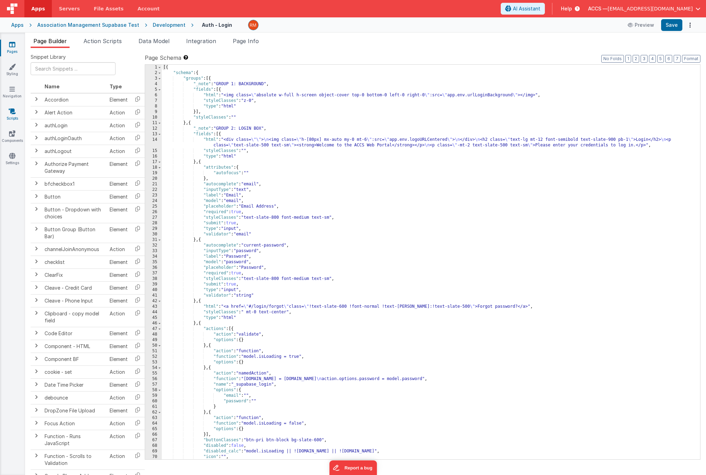
click at [9, 116] on link "Scripts" at bounding box center [12, 115] width 25 height 14
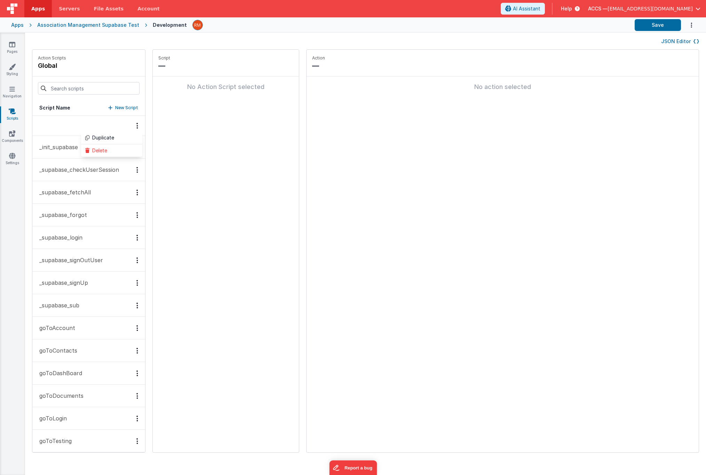
click at [54, 151] on p "_init_supabase" at bounding box center [56, 147] width 43 height 8
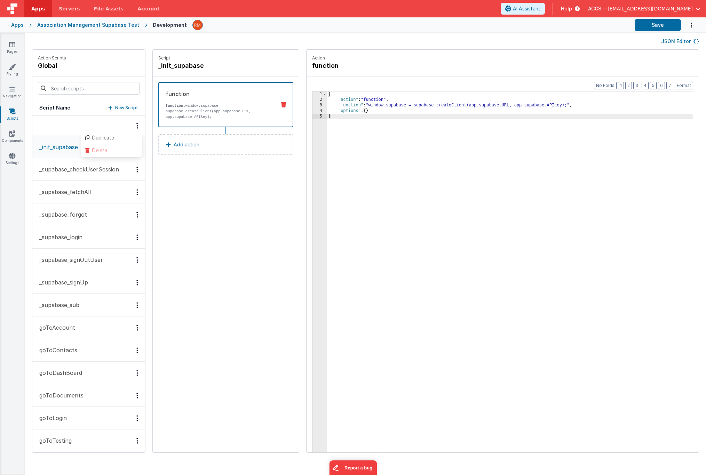
click at [51, 168] on p "_supabase_checkUserSession" at bounding box center [77, 169] width 84 height 8
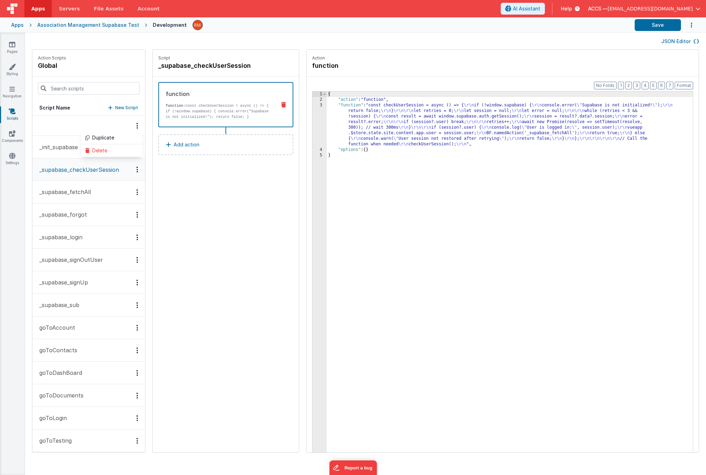
click at [60, 195] on p "_supabase_fetchAll" at bounding box center [63, 192] width 56 height 8
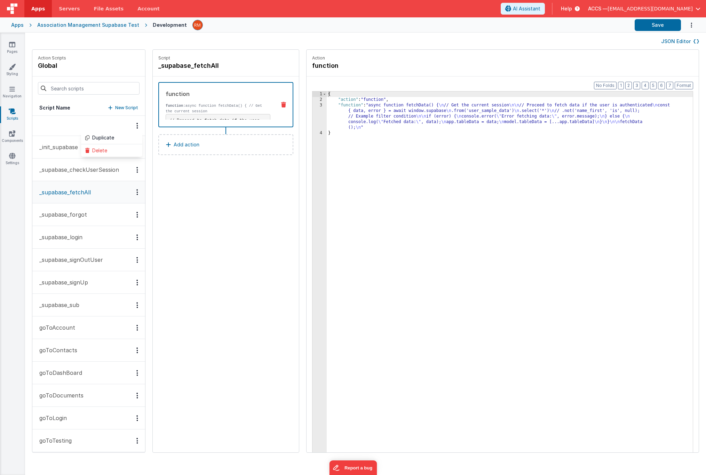
click at [82, 221] on button "_supabase_forgot" at bounding box center [88, 215] width 113 height 23
click at [81, 240] on p "_supabase_login" at bounding box center [58, 237] width 47 height 8
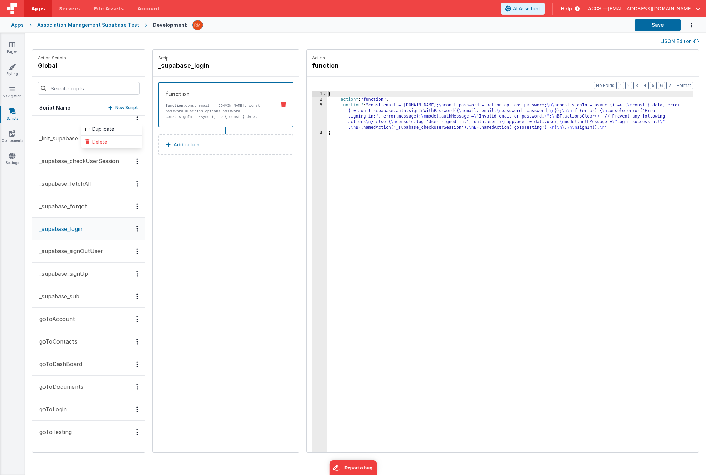
scroll to position [13, 0]
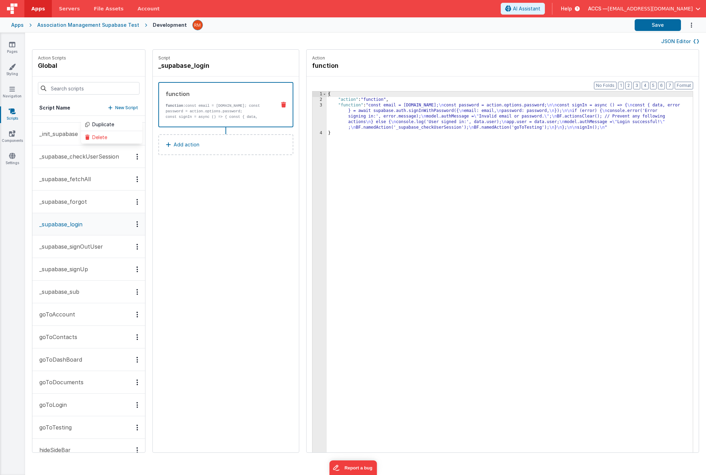
click at [80, 290] on button "_supabase_sub" at bounding box center [88, 292] width 113 height 23
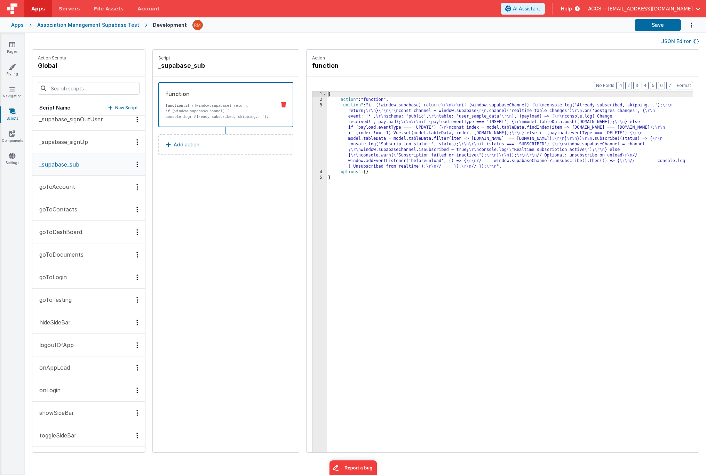
scroll to position [0, 0]
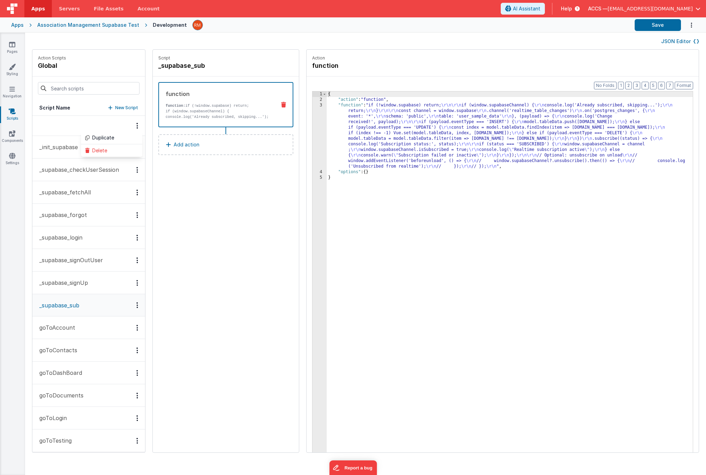
click at [87, 235] on button "_supabase_login" at bounding box center [88, 238] width 113 height 23
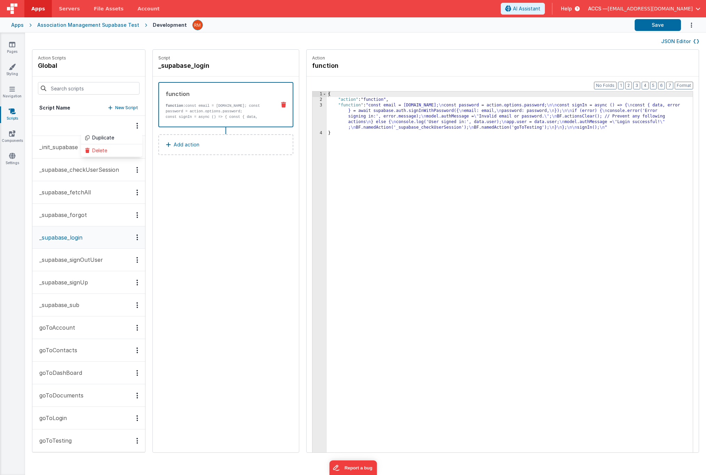
click at [47, 145] on p "_init_supabase" at bounding box center [56, 147] width 43 height 8
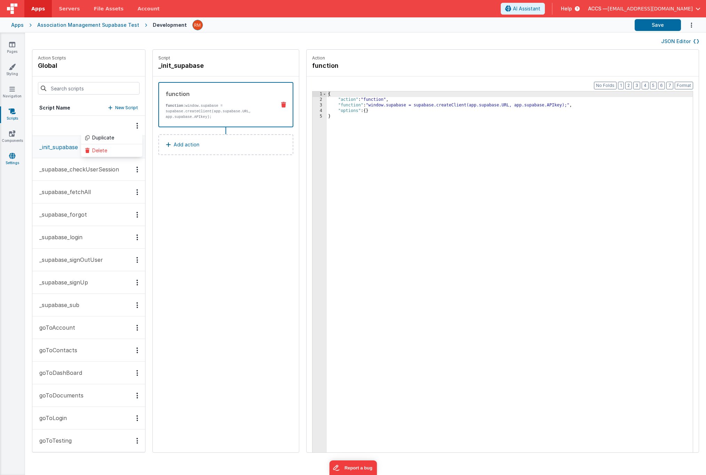
click at [22, 153] on link "Settings" at bounding box center [12, 159] width 25 height 14
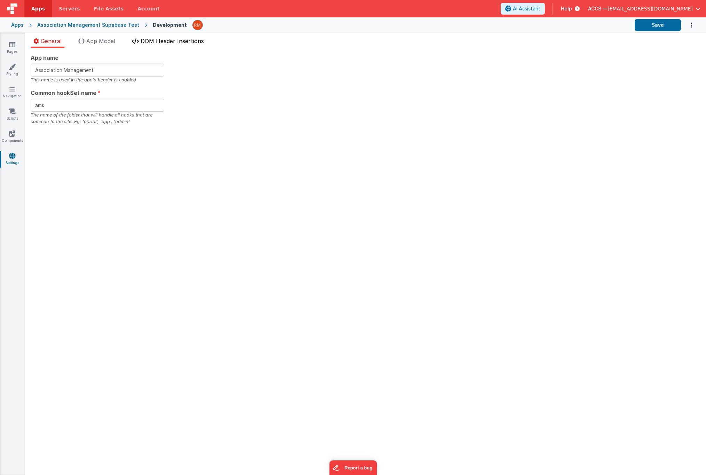
click at [145, 47] on li "DOM Header Insertions" at bounding box center [168, 42] width 78 height 11
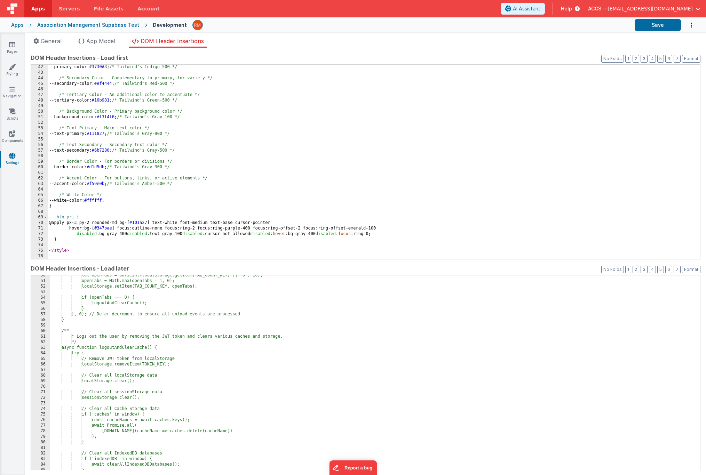
scroll to position [115, 0]
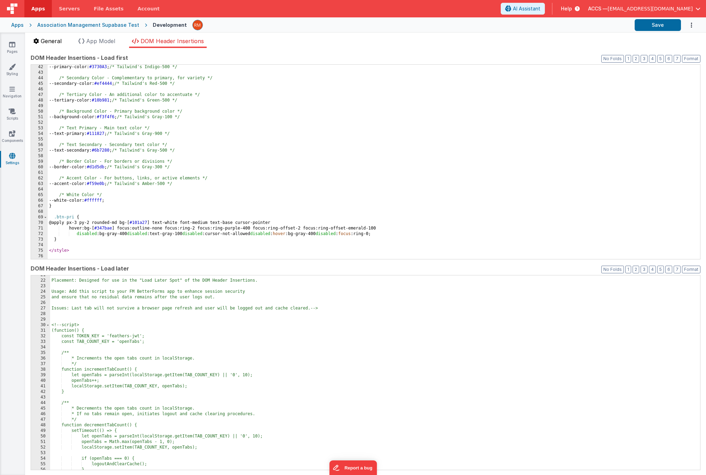
click at [60, 44] on span "General" at bounding box center [51, 41] width 21 height 7
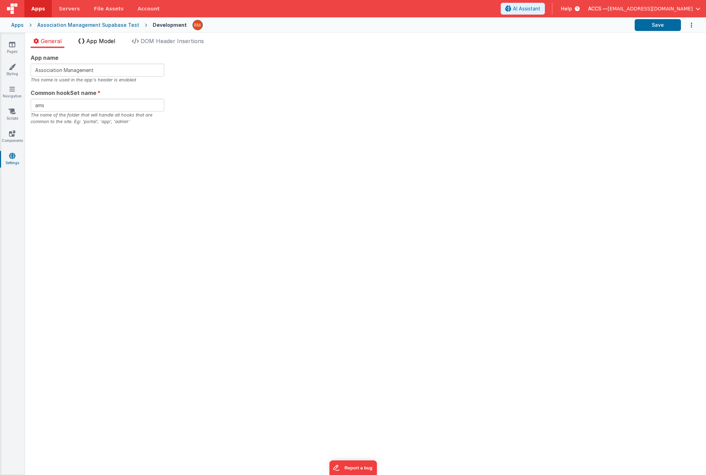
click at [94, 39] on span "App Model" at bounding box center [100, 41] width 29 height 7
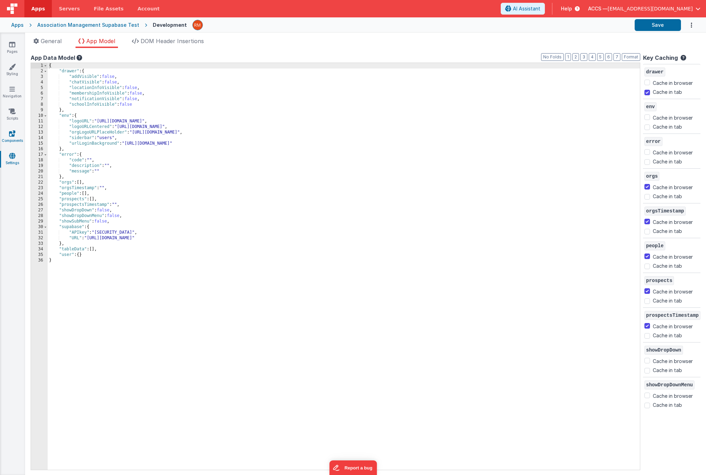
click at [15, 132] on link "Components" at bounding box center [12, 137] width 25 height 14
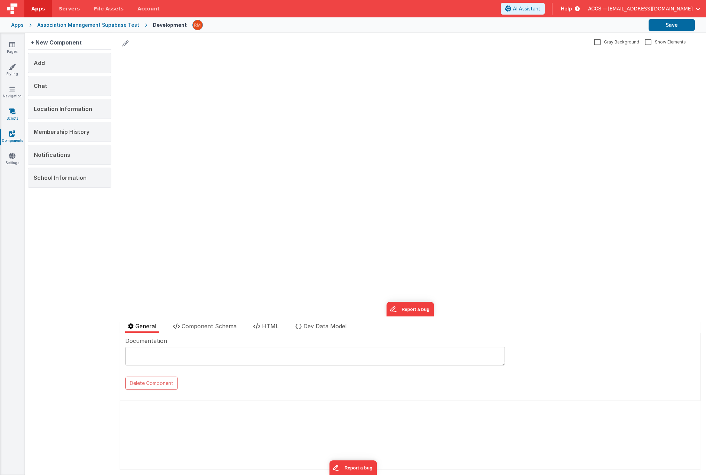
click at [15, 111] on icon at bounding box center [12, 111] width 7 height 7
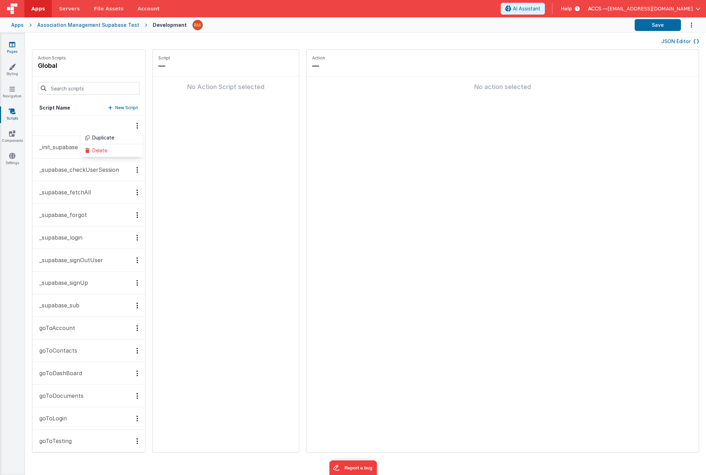
click at [11, 51] on link "Pages" at bounding box center [12, 48] width 25 height 14
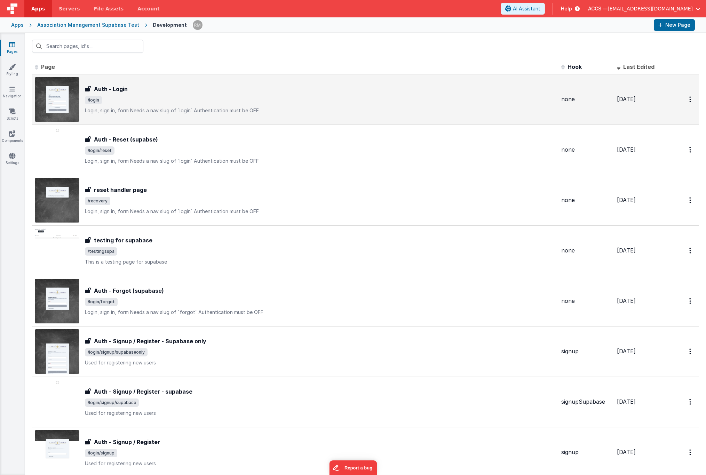
click at [148, 100] on span "/login" at bounding box center [320, 100] width 471 height 8
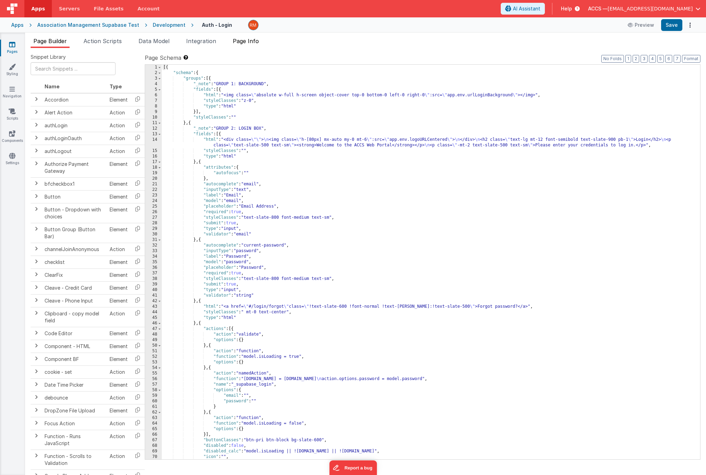
click at [255, 42] on span "Page Info" at bounding box center [246, 41] width 26 height 7
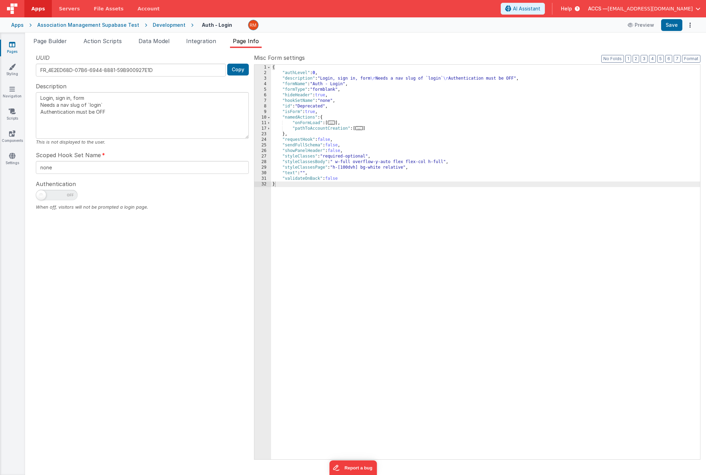
click at [336, 123] on span "..." at bounding box center [332, 123] width 8 height 4
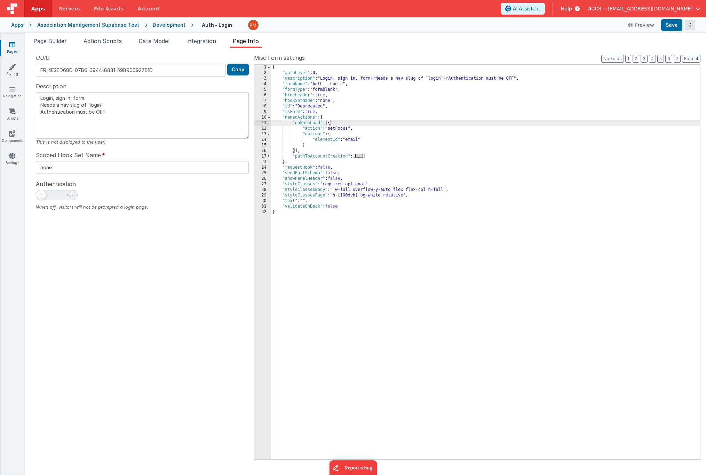
click at [686, 26] on button "Options" at bounding box center [690, 25] width 10 height 10
drag, startPoint x: 457, startPoint y: 48, endPoint x: 452, endPoint y: 48, distance: 4.5
click at [457, 48] on button at bounding box center [353, 237] width 706 height 475
click at [198, 40] on span "Integration" at bounding box center [201, 41] width 30 height 7
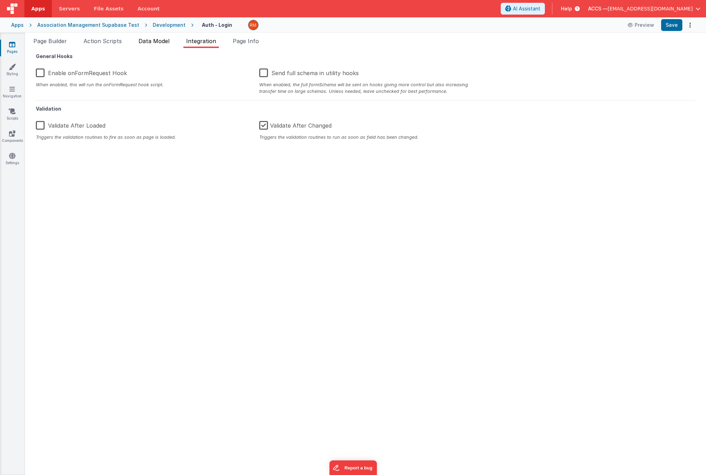
click at [152, 44] on span "Data Model" at bounding box center [154, 41] width 31 height 7
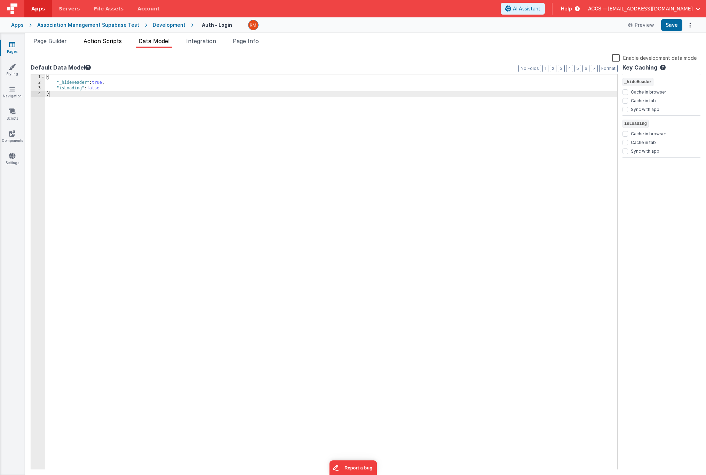
click at [105, 39] on span "Action Scripts" at bounding box center [103, 41] width 38 height 7
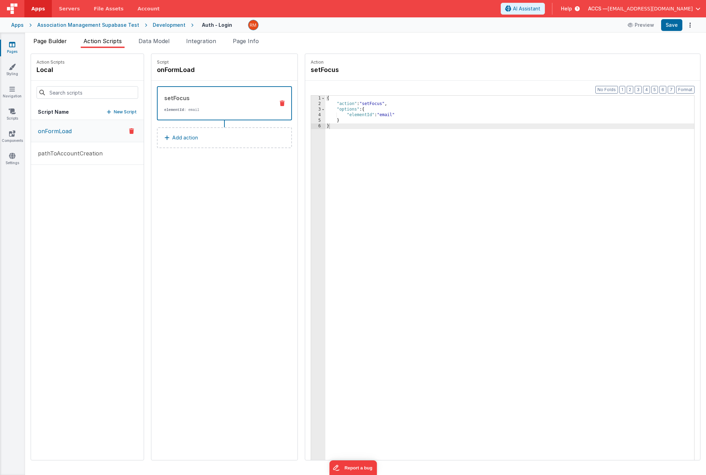
click at [62, 38] on span "Page Builder" at bounding box center [49, 41] width 33 height 7
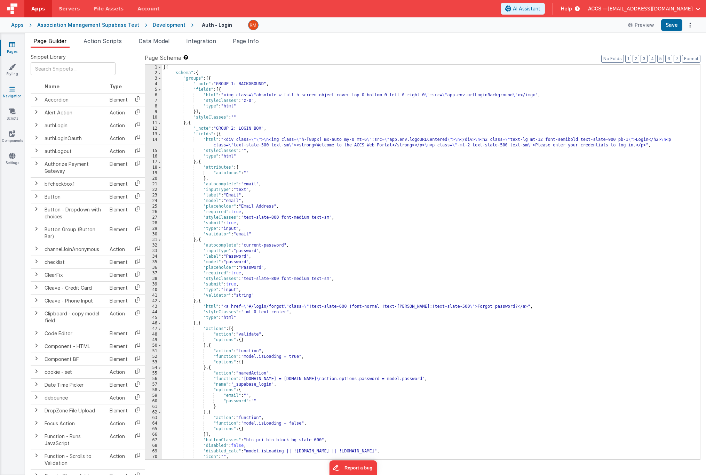
click at [15, 88] on icon at bounding box center [12, 89] width 6 height 7
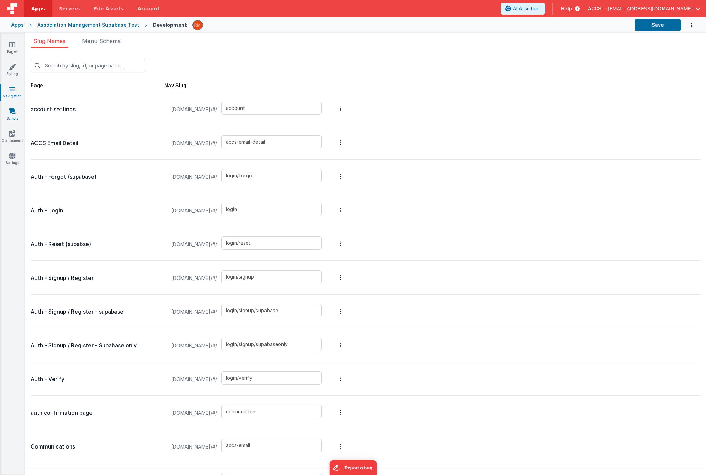
click at [12, 116] on link "Scripts" at bounding box center [12, 115] width 25 height 14
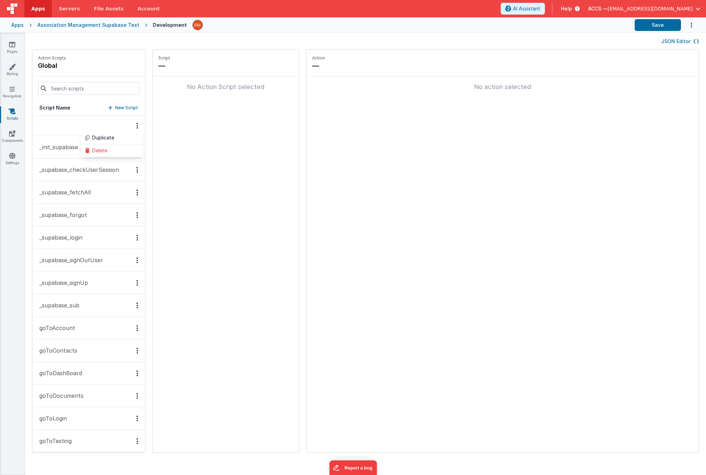
click at [54, 147] on p "_init_supabase" at bounding box center [56, 147] width 43 height 8
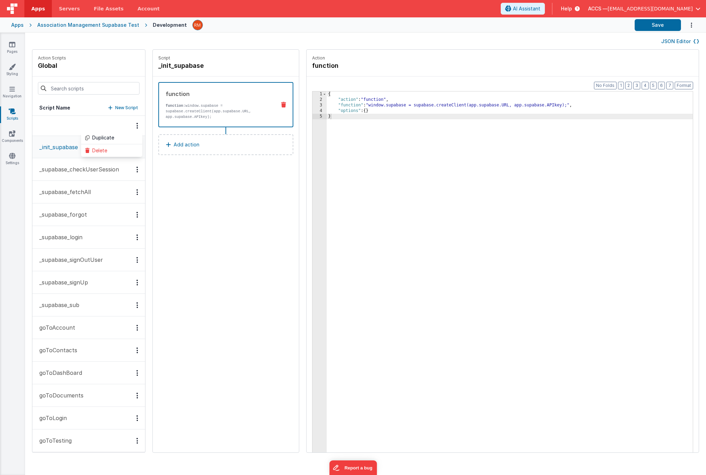
click at [85, 234] on button "_supabase_login" at bounding box center [88, 237] width 113 height 23
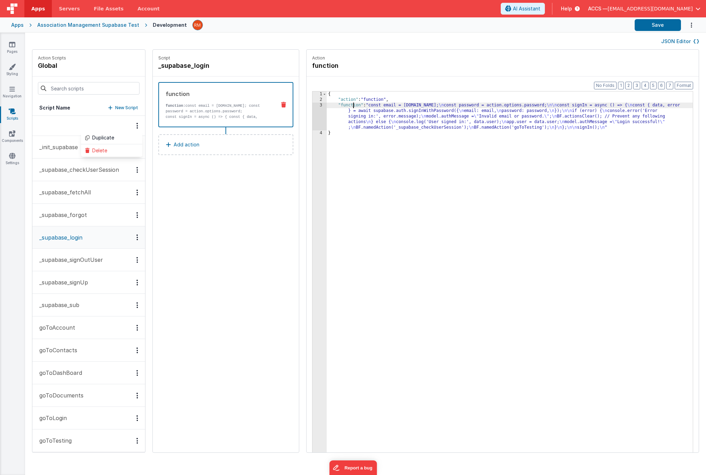
click at [341, 105] on div "{ "action" : "function" , "function" : "const email = action.options.email; \n …" at bounding box center [516, 289] width 379 height 394
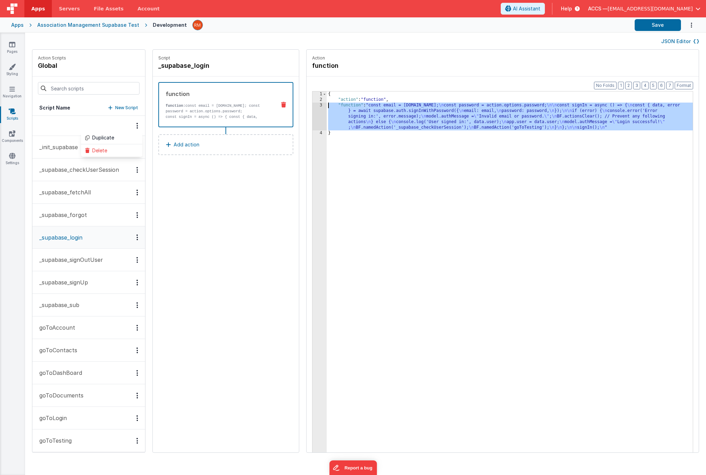
click at [313, 104] on div "3" at bounding box center [320, 117] width 14 height 28
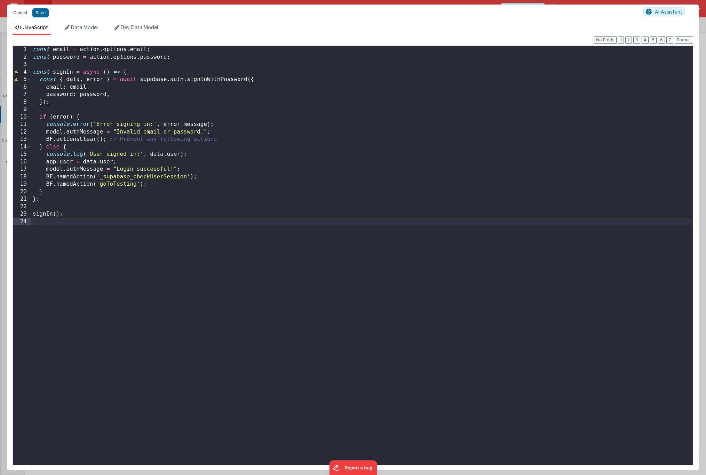
click at [16, 11] on button "Cancel" at bounding box center [20, 13] width 21 height 10
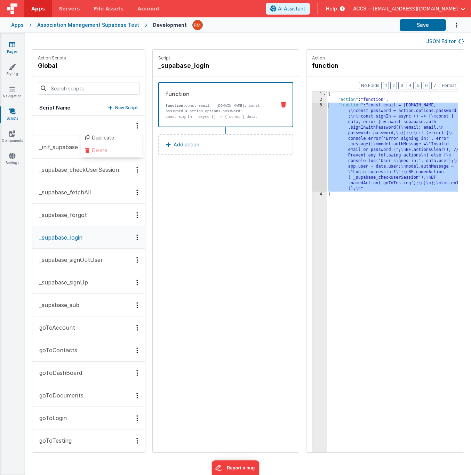
click at [12, 51] on link "Pages" at bounding box center [12, 48] width 25 height 14
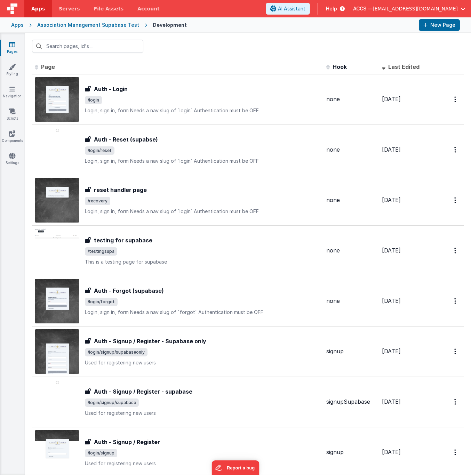
click at [13, 27] on div "Apps" at bounding box center [17, 25] width 13 height 7
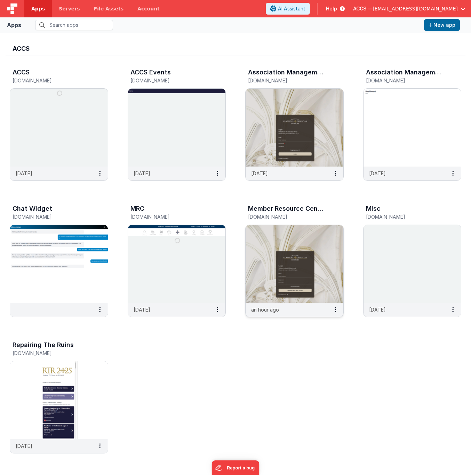
click at [287, 236] on img at bounding box center [295, 264] width 98 height 78
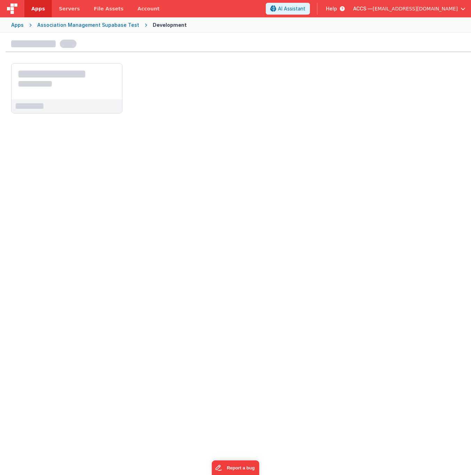
click at [23, 26] on div "Apps Association Management Supabase Test Development" at bounding box center [235, 24] width 471 height 15
click at [446, 8] on span "[EMAIL_ADDRESS][DOMAIN_NAME]" at bounding box center [415, 8] width 85 height 7
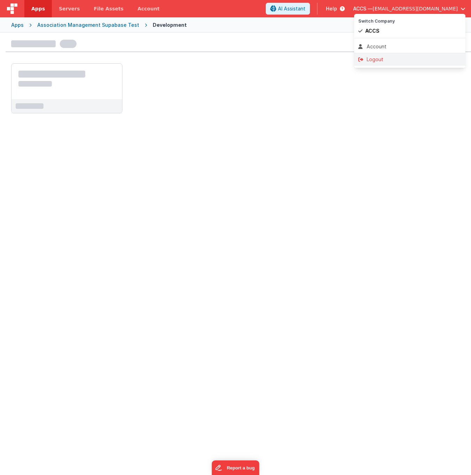
click at [388, 56] on div "Logout" at bounding box center [409, 59] width 103 height 7
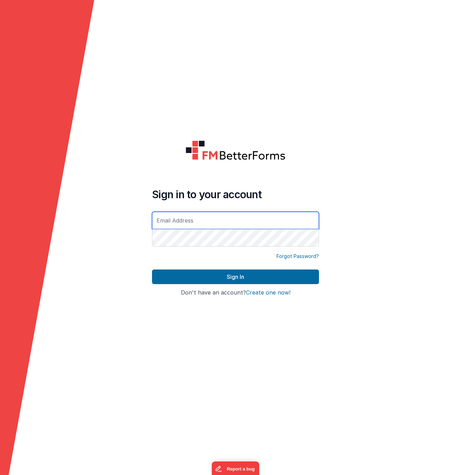
type input "[EMAIL_ADDRESS][DOMAIN_NAME]"
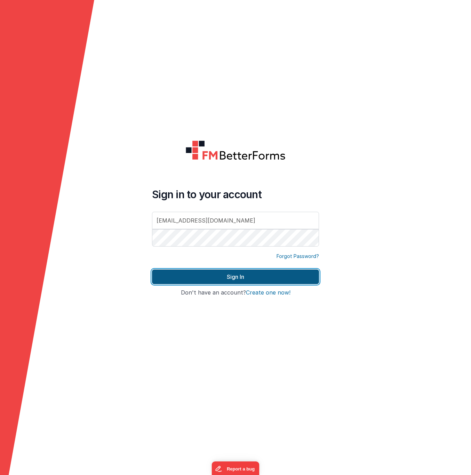
click at [241, 278] on button "Sign In" at bounding box center [235, 277] width 167 height 15
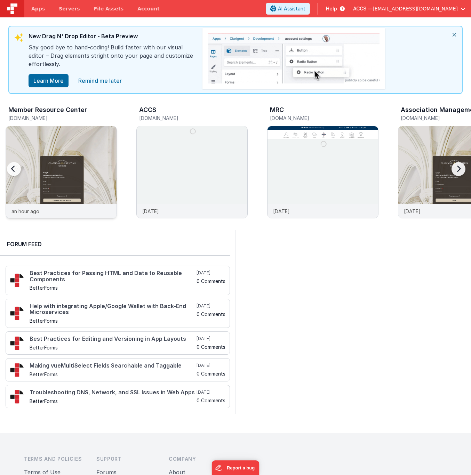
click at [88, 146] on img at bounding box center [61, 181] width 111 height 111
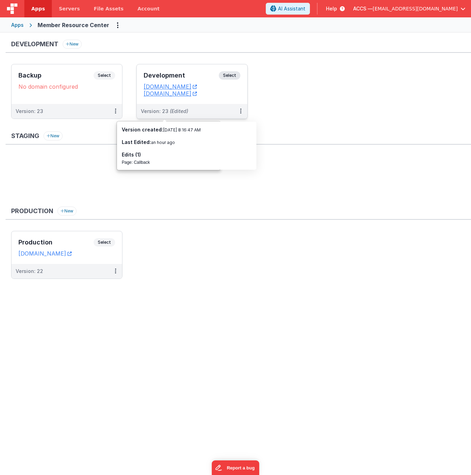
click at [195, 72] on div "Development Select" at bounding box center [192, 77] width 97 height 12
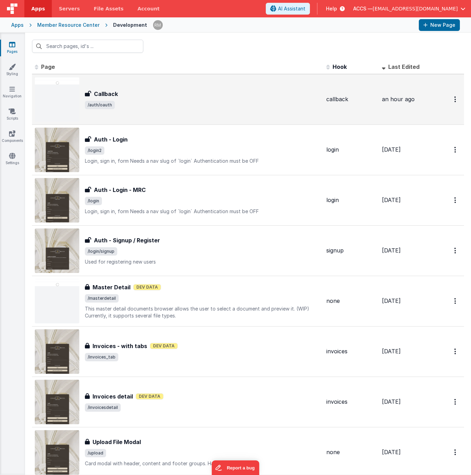
click at [161, 93] on div "Callback" at bounding box center [203, 94] width 236 height 8
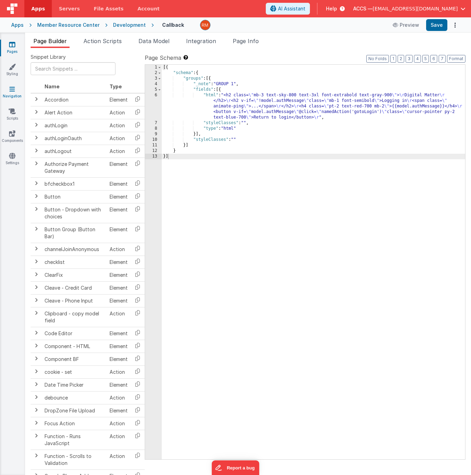
click at [15, 86] on link "Navigation" at bounding box center [12, 93] width 25 height 14
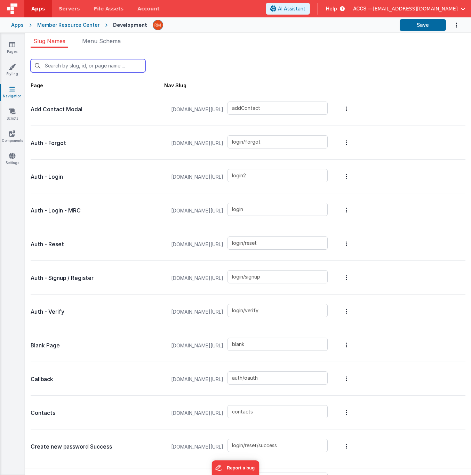
click at [80, 70] on input "text" at bounding box center [88, 65] width 115 height 13
type input "c"
type input "blank"
type input "auth/oauth"
type input "contacts"
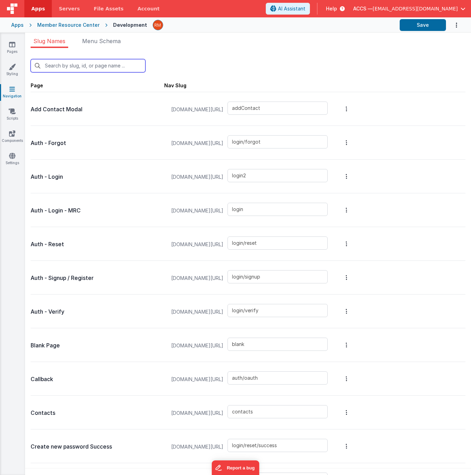
type input "login/reset/success"
type input "default"
type input "invoices_simple"
type input "invoices_tab"
type input "invoicesdetail"
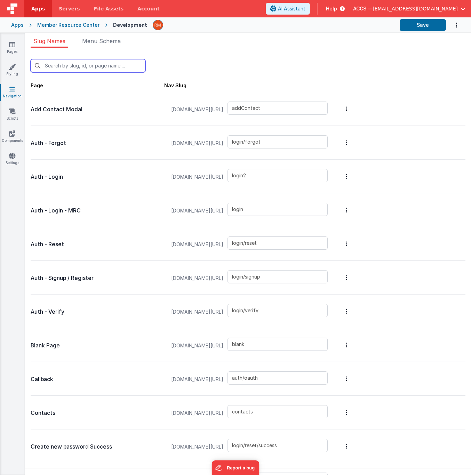
type input "masterdetail"
type input "login/forgot/sent"
type input "upload"
type input "ca"
type input "auth/oauth"
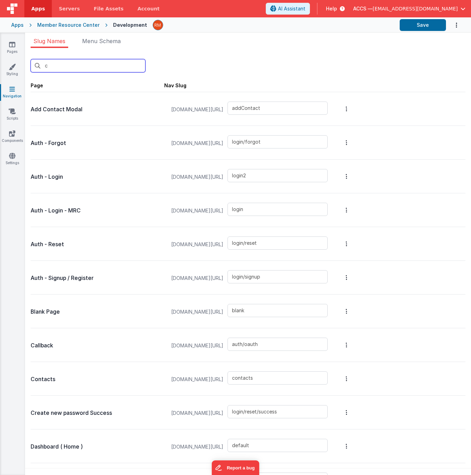
type input "invoices_simple"
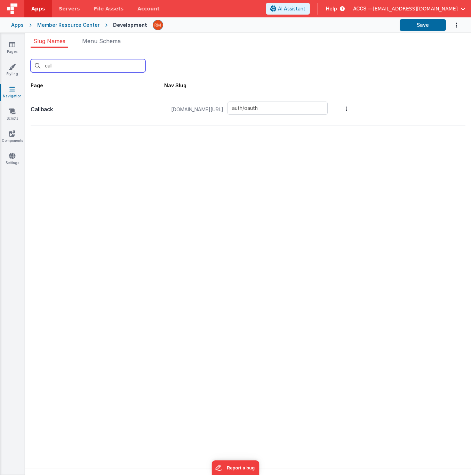
type input "call"
drag, startPoint x: 320, startPoint y: 109, endPoint x: 253, endPoint y: 105, distance: 67.7
click at [253, 105] on div "[DOMAIN_NAME][URL] auth/oauth" at bounding box center [249, 109] width 165 height 26
drag, startPoint x: 303, startPoint y: 108, endPoint x: 259, endPoint y: 107, distance: 43.5
click at [259, 107] on div "[DOMAIN_NAME][URL] auth/oauth" at bounding box center [249, 109] width 165 height 26
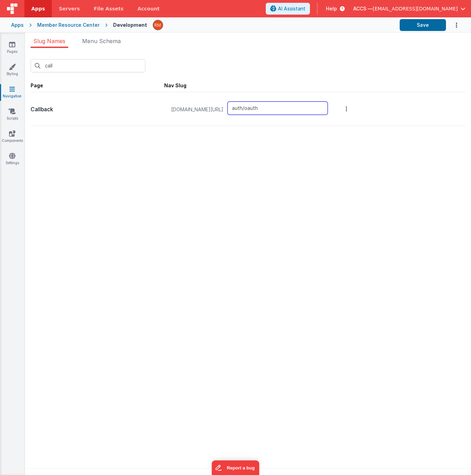
paste input "bf-sso/callback"
type input "bf-sso/callback"
click at [420, 26] on button "Save" at bounding box center [423, 25] width 46 height 12
click at [410, 29] on button "Save" at bounding box center [423, 25] width 46 height 12
click at [13, 52] on link "Pages" at bounding box center [12, 48] width 25 height 14
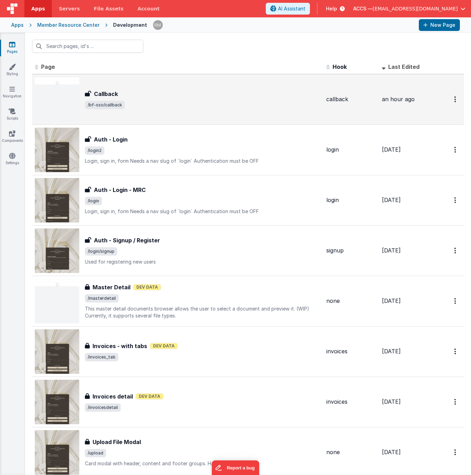
click at [96, 91] on h3 "Callback" at bounding box center [106, 94] width 24 height 8
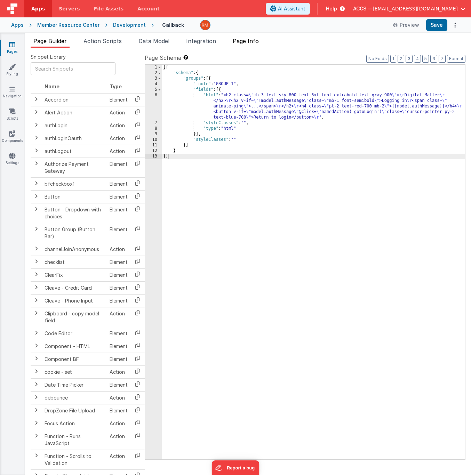
click at [249, 44] on span "Page Info" at bounding box center [246, 41] width 26 height 7
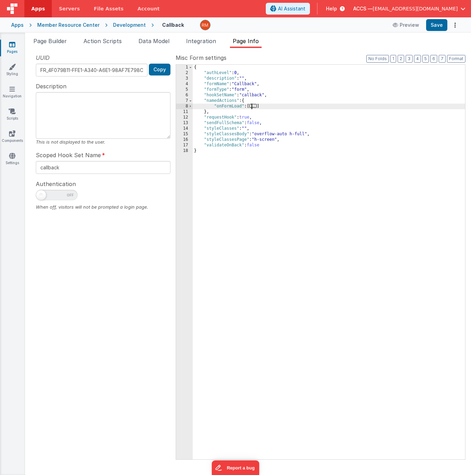
click at [254, 107] on span "..." at bounding box center [254, 106] width 8 height 4
click at [52, 42] on span "Page Builder" at bounding box center [49, 41] width 33 height 7
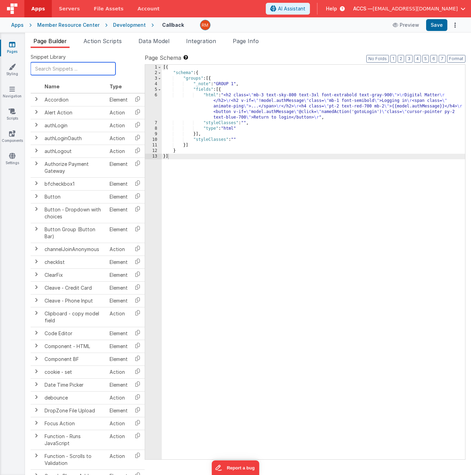
click at [51, 70] on input "text" at bounding box center [73, 68] width 85 height 13
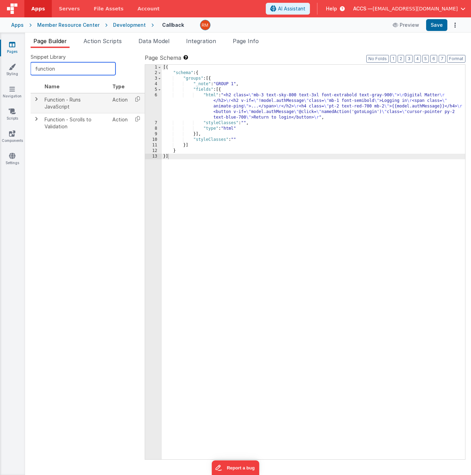
type input "function"
click at [82, 97] on td "Function - Runs JavaScript" at bounding box center [76, 103] width 68 height 20
click at [135, 99] on icon at bounding box center [138, 99] width 14 height 11
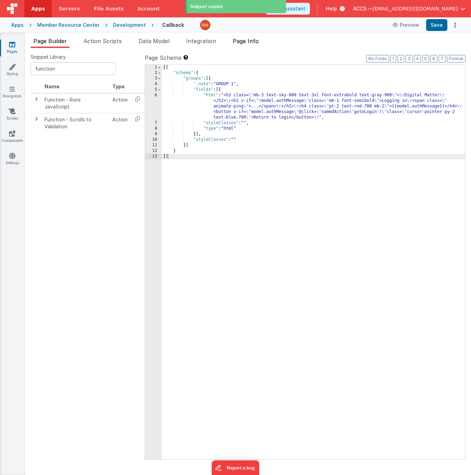
click at [246, 43] on span "Page Info" at bounding box center [246, 41] width 26 height 7
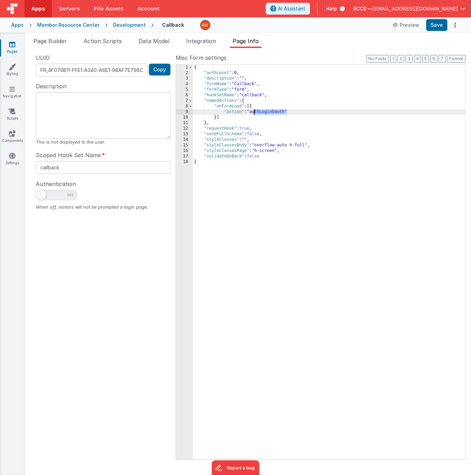
drag, startPoint x: 287, startPoint y: 112, endPoint x: 254, endPoint y: 111, distance: 33.1
click at [254, 111] on div "{ "authLevel" : 0 , "description" : "" , "formName" : "Callback" , "formType" :…" at bounding box center [329, 268] width 273 height 406
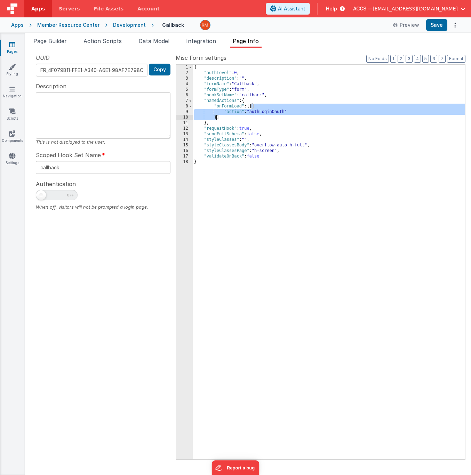
drag, startPoint x: 251, startPoint y: 106, endPoint x: 216, endPoint y: 118, distance: 36.7
click at [216, 118] on div "{ "authLevel" : 0 , "description" : "" , "formName" : "Callback" , "formType" :…" at bounding box center [329, 268] width 273 height 406
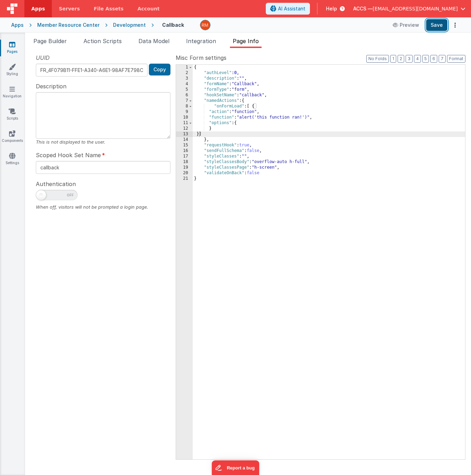
click at [439, 29] on button "Save" at bounding box center [436, 25] width 21 height 12
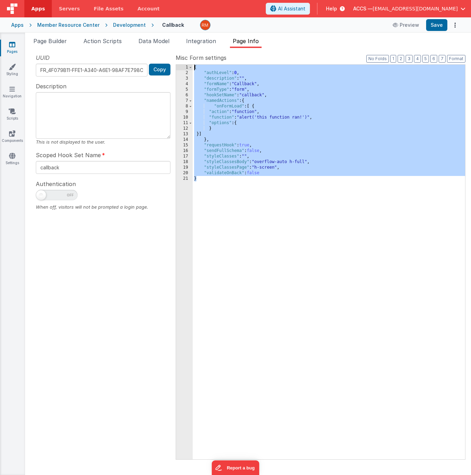
drag, startPoint x: 215, startPoint y: 190, endPoint x: 198, endPoint y: 50, distance: 141.0
click at [198, 50] on div "Snippet Library function Name Type Function - Runs JavaScript Action Function -…" at bounding box center [248, 261] width 446 height 427
click at [191, 101] on span at bounding box center [191, 101] width 4 height 6
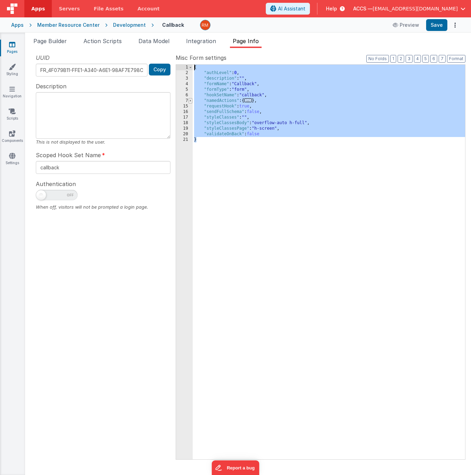
click at [191, 101] on span at bounding box center [191, 101] width 4 height 6
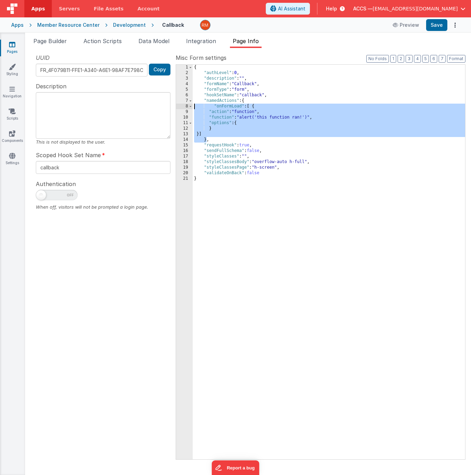
drag, startPoint x: 207, startPoint y: 135, endPoint x: 184, endPoint y: 107, distance: 36.9
click at [184, 107] on div "1 2 3 4 5 6 7 8 9 10 11 12 13 14 15 16 17 18 19 20 21 { "authLevel" : 0 , "desc…" at bounding box center [321, 262] width 290 height 396
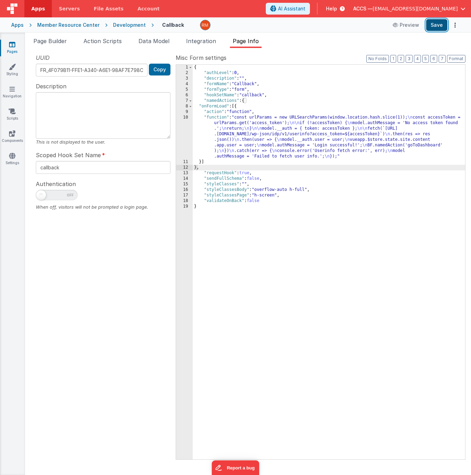
click at [434, 26] on button "Save" at bounding box center [436, 25] width 21 height 12
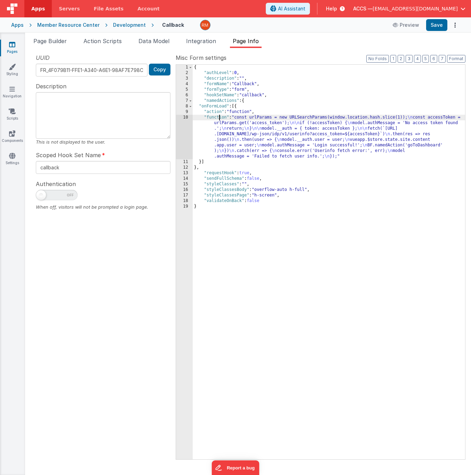
click at [219, 117] on div "{ "authLevel" : 0 , "description" : "" , "formName" : "Callback" , "formType" :…" at bounding box center [329, 268] width 273 height 406
click at [186, 117] on div "10" at bounding box center [184, 137] width 17 height 45
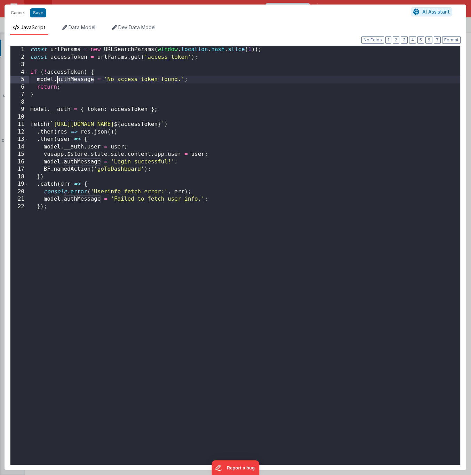
drag, startPoint x: 93, startPoint y: 80, endPoint x: 57, endPoint y: 80, distance: 35.2
click at [57, 80] on div "const urlParams = new URLSearchParams ( window . location . hash . slice ( 1 ))…" at bounding box center [245, 263] width 432 height 434
click at [81, 29] on span "Data Model" at bounding box center [82, 27] width 27 height 6
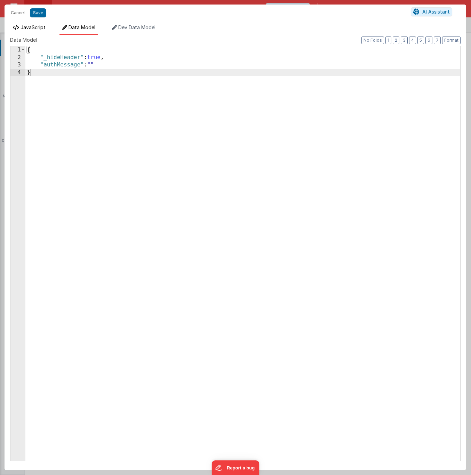
click at [36, 28] on span "JavaScript" at bounding box center [33, 27] width 25 height 6
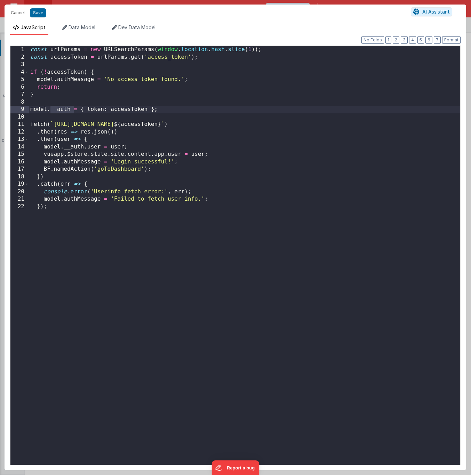
drag, startPoint x: 73, startPoint y: 110, endPoint x: 49, endPoint y: 110, distance: 23.3
click at [49, 110] on div "const urlParams = new URLSearchParams ( window . location . hash . slice ( 1 ))…" at bounding box center [245, 263] width 432 height 434
click at [80, 27] on span "Data Model" at bounding box center [82, 27] width 27 height 6
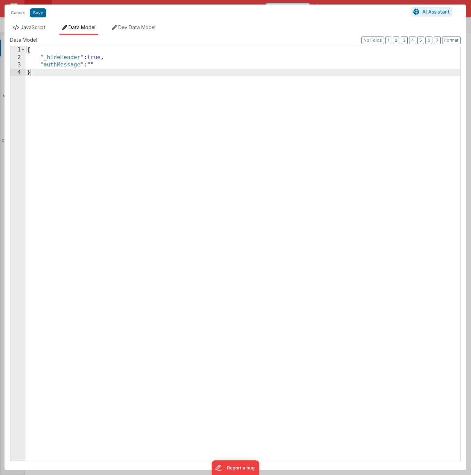
click at [47, 90] on div "{ "_hideHeader" : true , "authMessage" : "" }" at bounding box center [242, 261] width 435 height 430
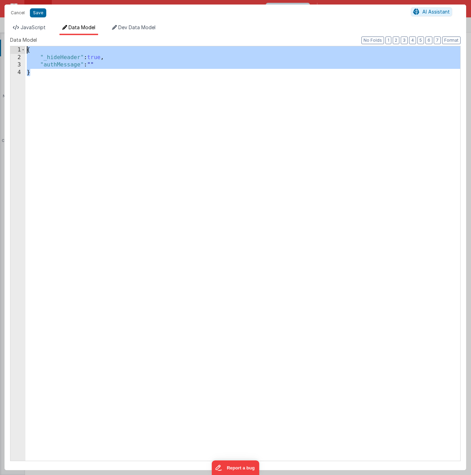
drag, startPoint x: 40, startPoint y: 87, endPoint x: 10, endPoint y: 38, distance: 57.5
click at [10, 38] on div "Data Model Format 7 6 5 4 3 2 1 No Folds 1 2 3 4 { "_hideHeader" : true , "auth…" at bounding box center [235, 249] width 451 height 424
drag, startPoint x: 54, startPoint y: 104, endPoint x: 22, endPoint y: 41, distance: 70.7
click at [22, 41] on div "Data Model Format 7 6 5 4 3 2 1 No Folds 1 2 3 4 { "_hideHeader" : true , "auth…" at bounding box center [235, 249] width 451 height 424
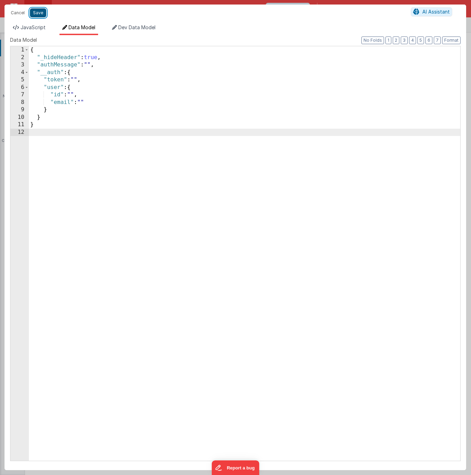
click at [37, 14] on button "Save" at bounding box center [38, 12] width 16 height 9
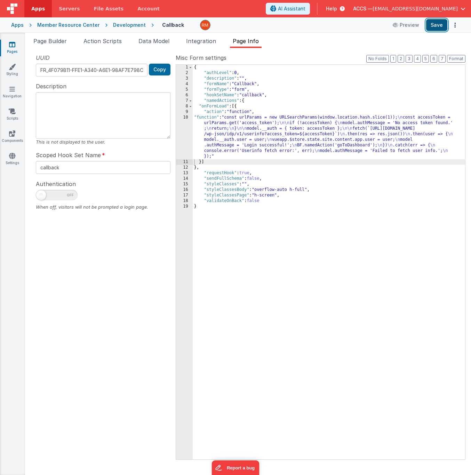
click at [435, 29] on button "Save" at bounding box center [436, 25] width 21 height 12
click at [150, 41] on span "Data Model" at bounding box center [154, 41] width 31 height 7
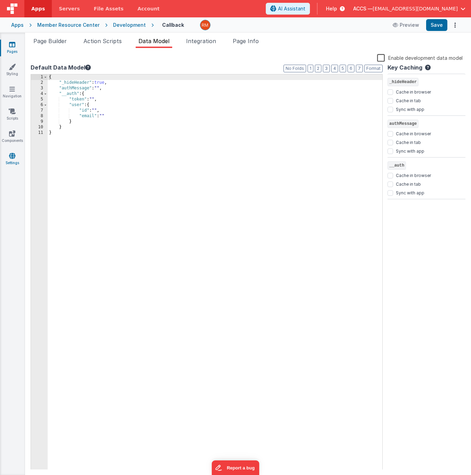
click at [16, 157] on link "Settings" at bounding box center [12, 159] width 25 height 14
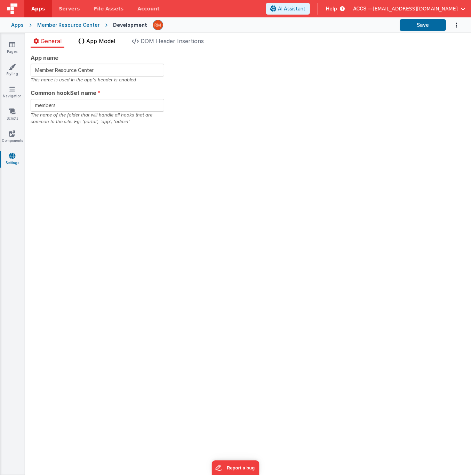
click at [94, 45] on li "App Model" at bounding box center [97, 42] width 42 height 11
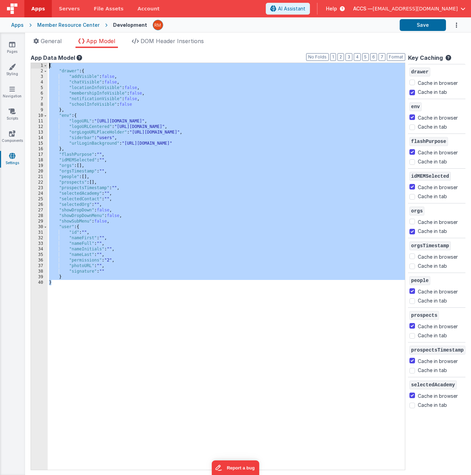
drag, startPoint x: 73, startPoint y: 295, endPoint x: 43, endPoint y: 63, distance: 233.8
click at [43, 63] on div "1 2 3 4 5 6 7 8 9 10 11 12 13 14 15 16 17 18 19 20 21 22 23 24 25 26 27 28 29 3…" at bounding box center [218, 267] width 375 height 408
click at [115, 272] on div "{ "drawer" : { "addVisible" : false , "chatVisible" : false , "locationInfoVisi…" at bounding box center [226, 272] width 357 height 418
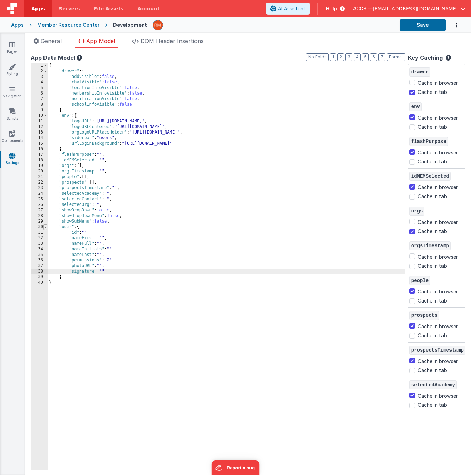
click at [45, 229] on span at bounding box center [46, 227] width 4 height 6
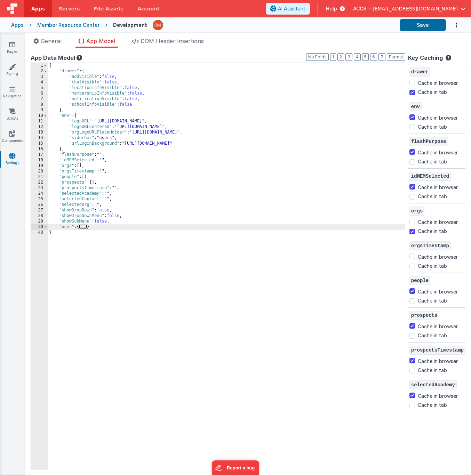
click at [106, 230] on div "{ "drawer" : { "addVisible" : false , "chatVisible" : false , "locationInfoVisi…" at bounding box center [226, 272] width 357 height 418
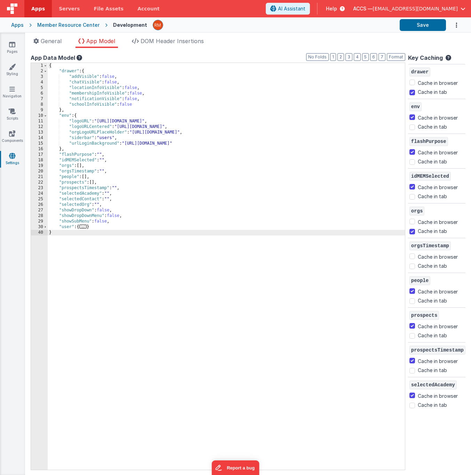
click at [103, 227] on div "{ "drawer" : { "addVisible" : false , "chatVisible" : false , "locationInfoVisi…" at bounding box center [226, 272] width 357 height 418
click at [102, 229] on div "{ "drawer" : { "addVisible" : false , "chatVisible" : false , "locationInfoVisi…" at bounding box center [226, 272] width 357 height 418
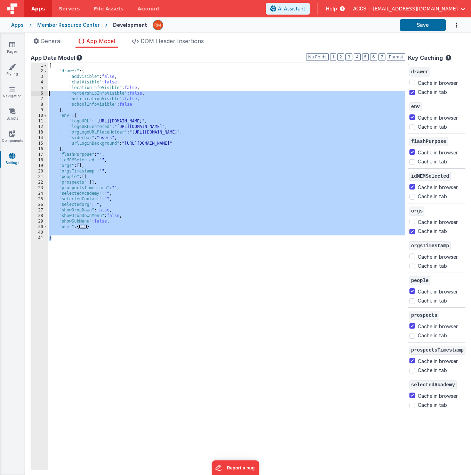
drag, startPoint x: 62, startPoint y: 244, endPoint x: 30, endPoint y: 56, distance: 191.1
click at [30, 56] on div "App name Member Resource Center This name is used in the app's header is enable…" at bounding box center [248, 261] width 446 height 427
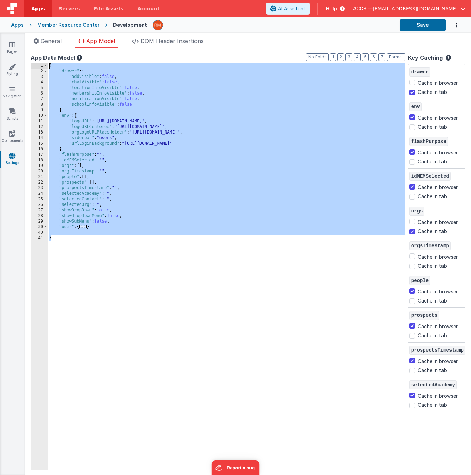
click at [78, 248] on div "{ "drawer" : { "addVisible" : false , "chatVisible" : false , "locationInfoVisi…" at bounding box center [226, 272] width 357 height 418
drag, startPoint x: 76, startPoint y: 245, endPoint x: 61, endPoint y: 40, distance: 205.9
click at [61, 40] on div "General App Model DOM Header Insertions App name Member Resource Center This na…" at bounding box center [248, 256] width 446 height 439
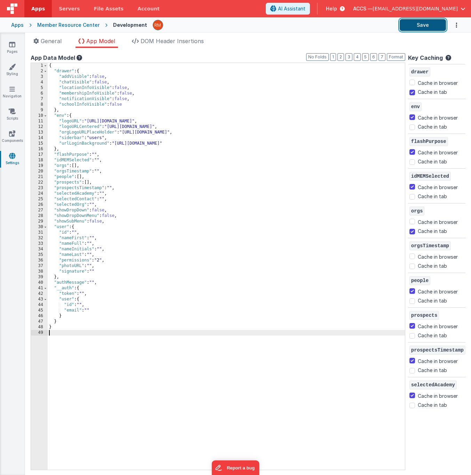
click at [426, 28] on button "Save" at bounding box center [423, 25] width 46 height 12
click at [11, 47] on icon at bounding box center [12, 44] width 6 height 7
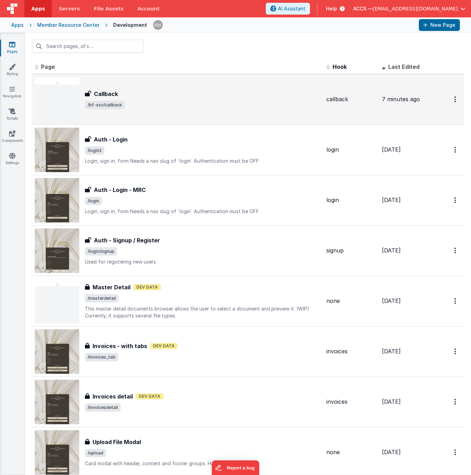
click at [153, 92] on div "Callback" at bounding box center [203, 94] width 236 height 8
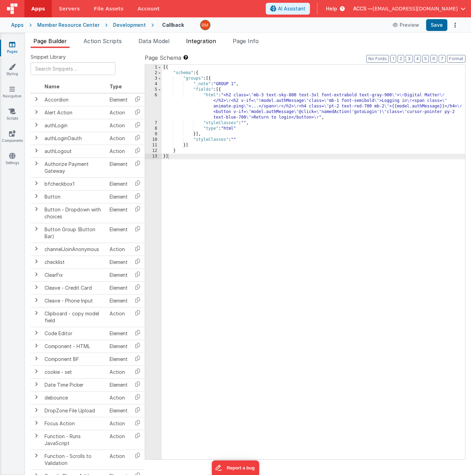
click at [213, 43] on span "Integration" at bounding box center [201, 41] width 30 height 7
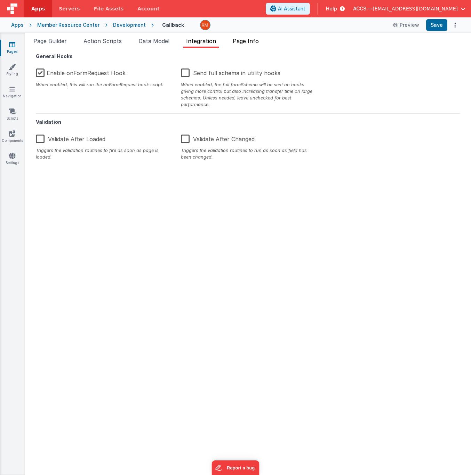
click at [236, 44] on li "Page Info" at bounding box center [246, 42] width 32 height 11
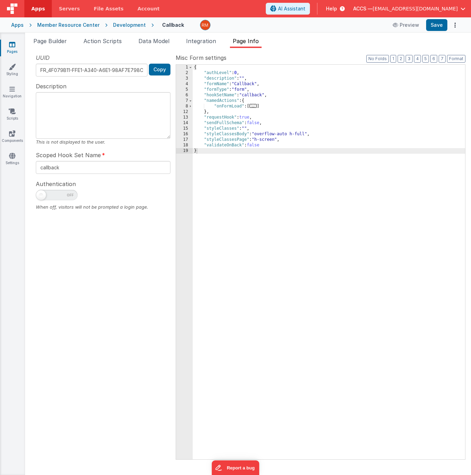
click at [255, 108] on span "..." at bounding box center [254, 106] width 8 height 4
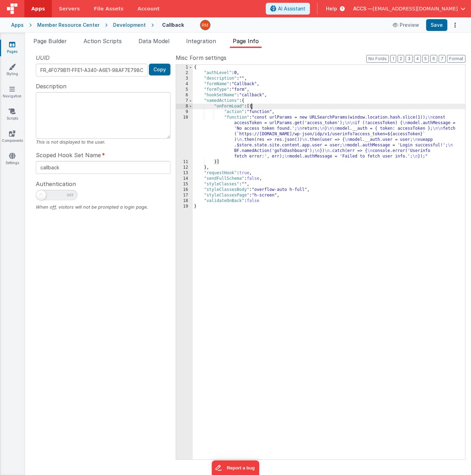
click at [237, 118] on div "{ "authLevel" : 0 , "description" : "" , "formName" : "Callback" , "formType" :…" at bounding box center [329, 268] width 273 height 406
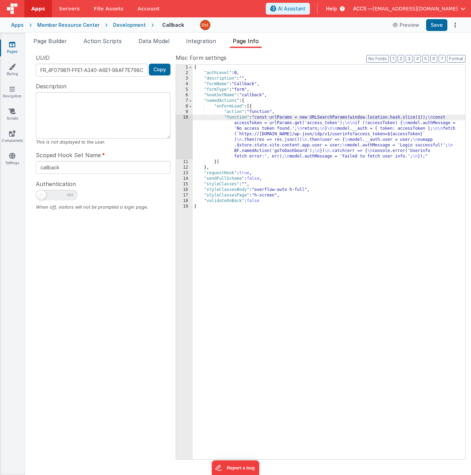
click at [187, 117] on div "10" at bounding box center [184, 137] width 17 height 45
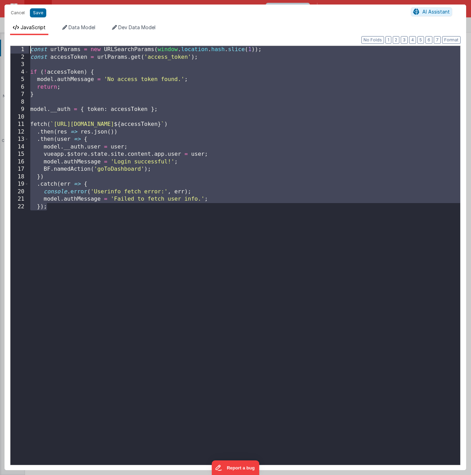
drag, startPoint x: 64, startPoint y: 236, endPoint x: 26, endPoint y: 40, distance: 199.5
click at [26, 40] on div "Format 7 6 5 4 3 2 1 No Folds 1 2 3 4 5 6 7 8 9 10 11 12 13 14 15 16 17 18 19 2…" at bounding box center [236, 252] width 462 height 435
drag, startPoint x: 63, startPoint y: 221, endPoint x: 14, endPoint y: 28, distance: 199.3
click at [14, 28] on div "JavaScript Data Model Dev Data Model Format 7 6 5 4 3 2 1 No Folds 1 2 3 4 5 6 …" at bounding box center [236, 247] width 462 height 447
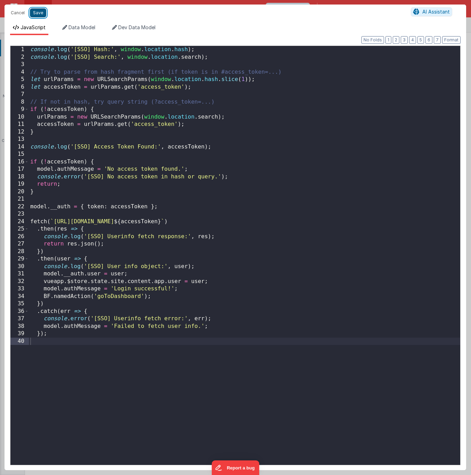
click at [39, 15] on button "Save" at bounding box center [38, 12] width 16 height 9
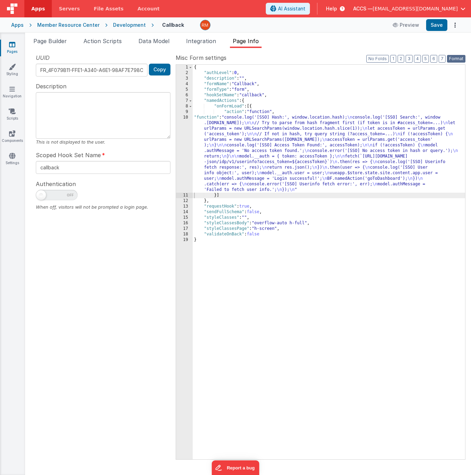
click at [452, 60] on button "Format" at bounding box center [456, 59] width 18 height 8
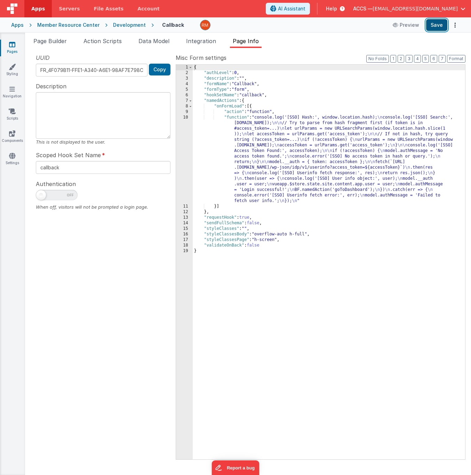
click at [436, 25] on button "Save" at bounding box center [436, 25] width 21 height 12
click at [61, 26] on div "Member Resource Center" at bounding box center [68, 25] width 62 height 7
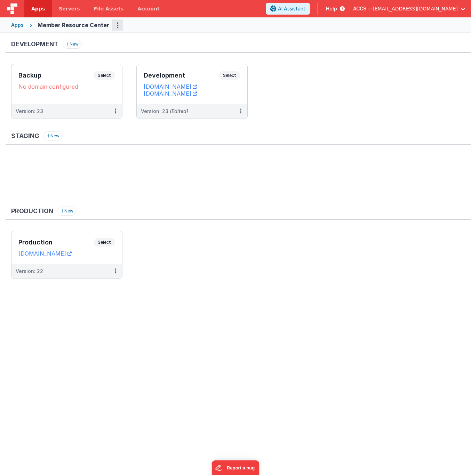
click at [117, 25] on icon "Options" at bounding box center [118, 25] width 2 height 0
click at [101, 41] on link "App Settings" at bounding box center [92, 39] width 61 height 13
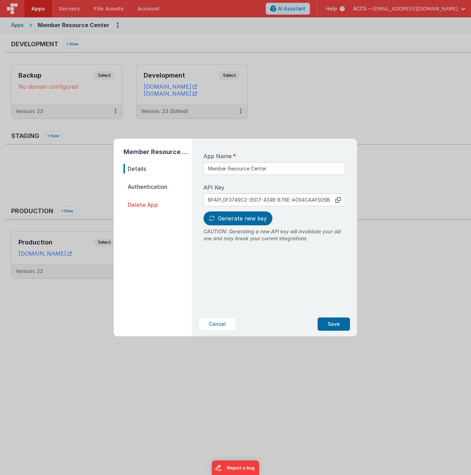
click at [150, 186] on span "Authentication" at bounding box center [158, 187] width 68 height 10
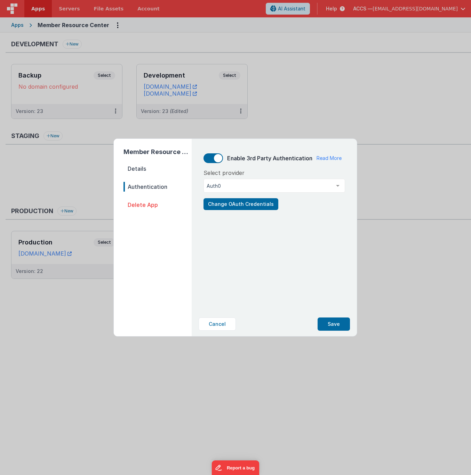
click at [215, 159] on span at bounding box center [218, 158] width 8 height 8
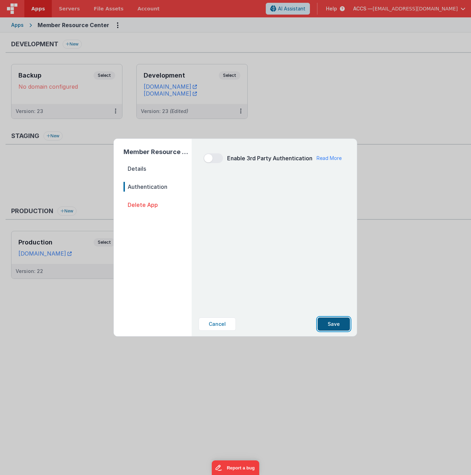
click at [333, 321] on button "Save" at bounding box center [334, 324] width 32 height 13
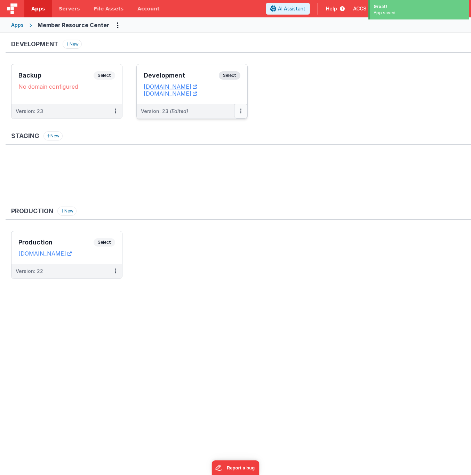
click at [241, 115] on button at bounding box center [240, 111] width 13 height 15
click at [214, 129] on link "Edit" at bounding box center [216, 127] width 61 height 13
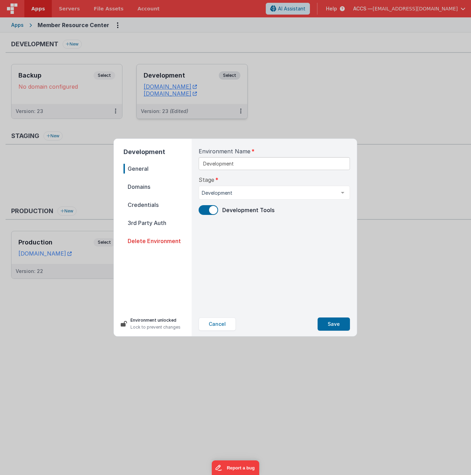
click at [155, 222] on span "3rd Party Auth" at bounding box center [158, 223] width 68 height 10
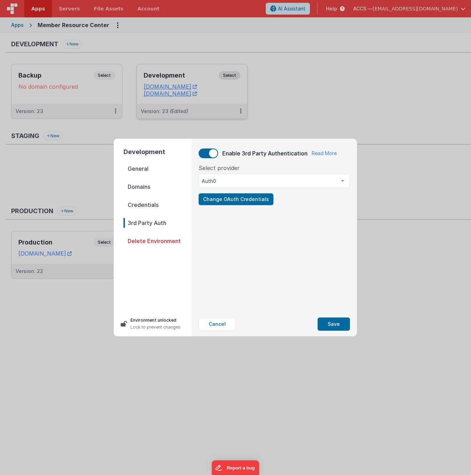
click at [213, 154] on span at bounding box center [213, 153] width 8 height 8
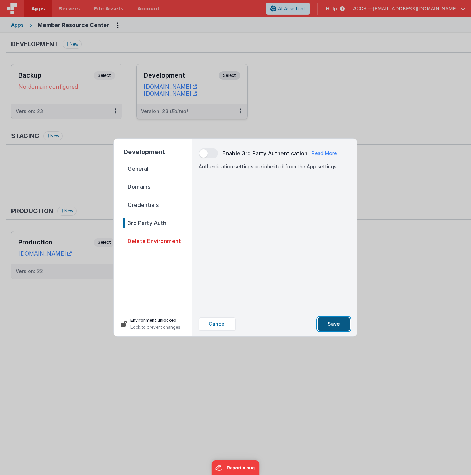
click at [335, 321] on button "Save" at bounding box center [334, 324] width 32 height 13
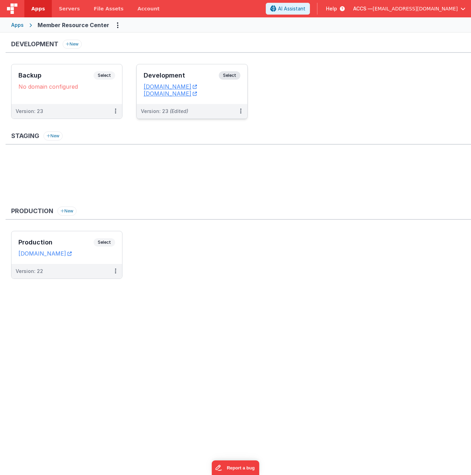
click at [199, 76] on h3 "Development" at bounding box center [181, 75] width 75 height 7
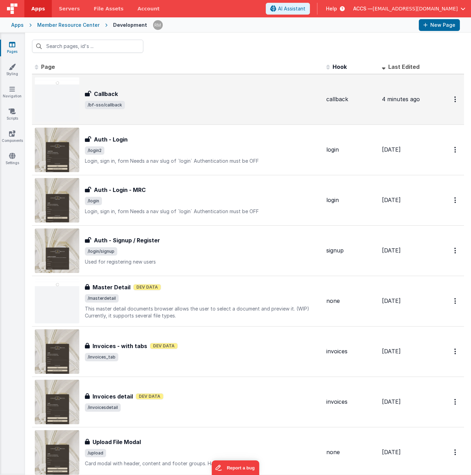
click at [171, 93] on div "Callback" at bounding box center [203, 94] width 236 height 8
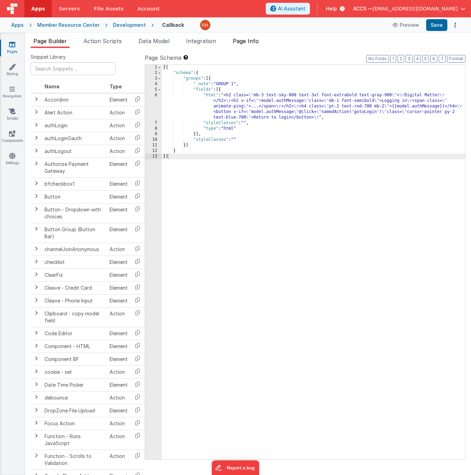
click at [247, 44] on span "Page Info" at bounding box center [246, 41] width 26 height 7
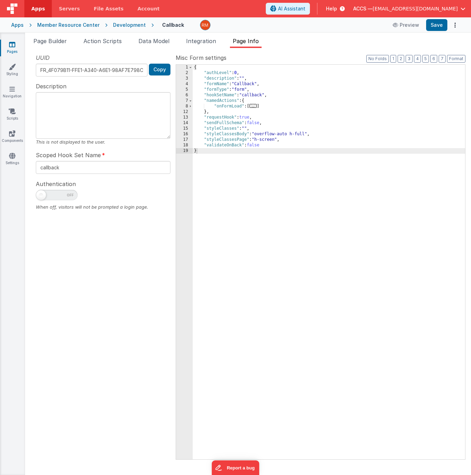
click at [253, 107] on span "..." at bounding box center [254, 106] width 8 height 4
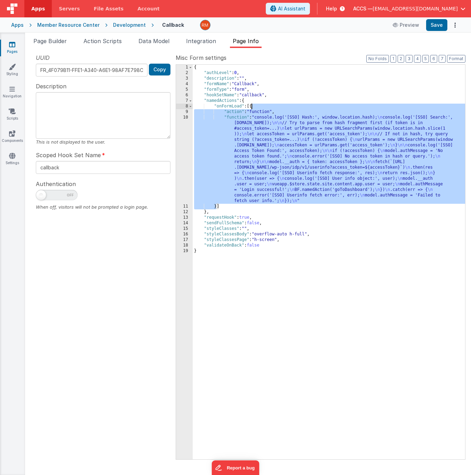
drag, startPoint x: 214, startPoint y: 198, endPoint x: 251, endPoint y: 108, distance: 98.2
click at [251, 108] on div "{ "authLevel" : 0 , "description" : "" , "formName" : "Callback" , "formType" :…" at bounding box center [329, 268] width 273 height 406
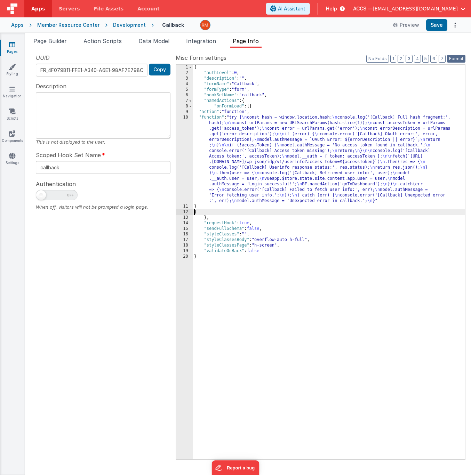
click at [453, 57] on button "Format" at bounding box center [456, 59] width 18 height 8
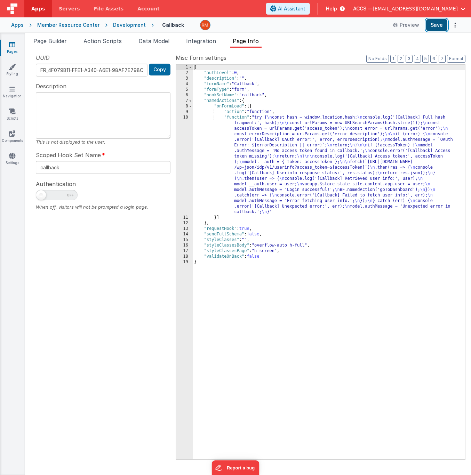
click at [437, 26] on button "Save" at bounding box center [436, 25] width 21 height 12
click at [204, 44] on span "Integration" at bounding box center [201, 41] width 30 height 7
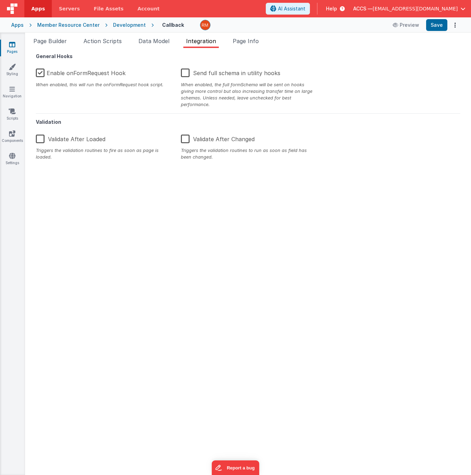
click at [40, 72] on label "Enable onFormRequest Hook" at bounding box center [81, 71] width 90 height 15
click at [0, 0] on input "Enable onFormRequest Hook" at bounding box center [0, 0] width 0 height 0
click at [443, 26] on button "Save" at bounding box center [436, 25] width 21 height 12
click at [13, 114] on icon at bounding box center [12, 111] width 7 height 7
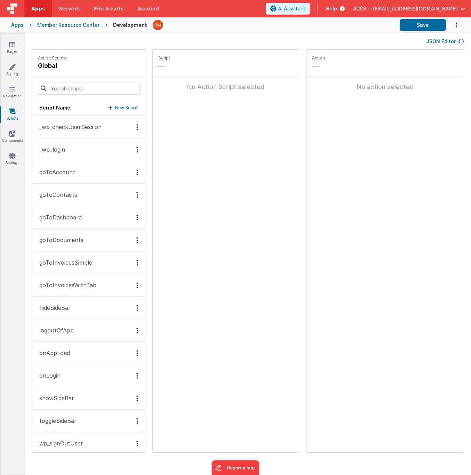
click at [72, 148] on button "_wp_login" at bounding box center [88, 150] width 113 height 23
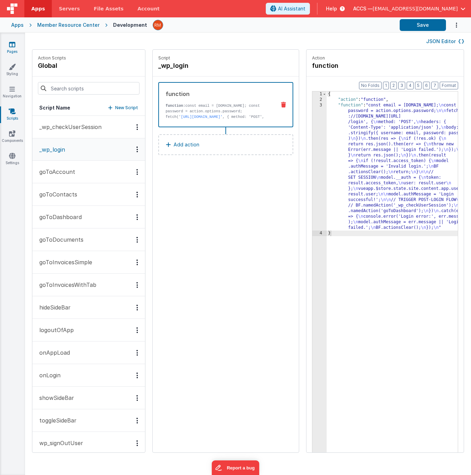
click at [15, 49] on link "Pages" at bounding box center [12, 48] width 25 height 14
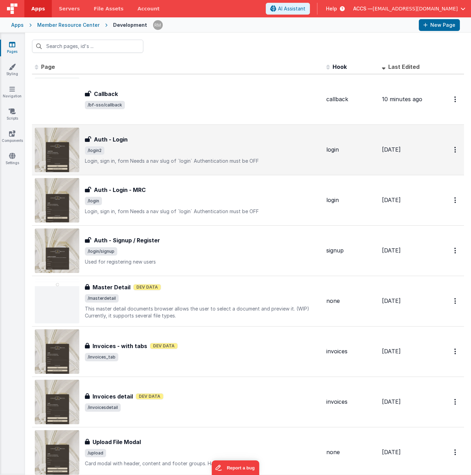
click at [138, 151] on span "/login2" at bounding box center [203, 151] width 236 height 8
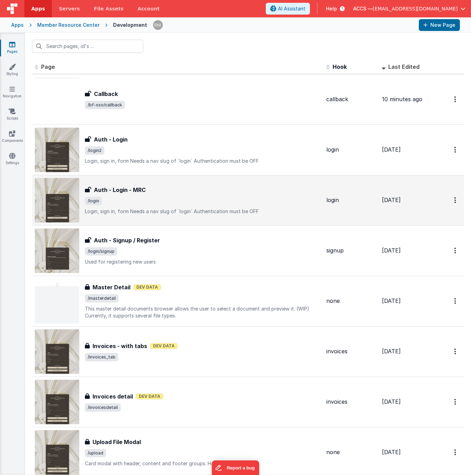
click at [175, 194] on div "Auth - Login - MRC" at bounding box center [203, 190] width 236 height 8
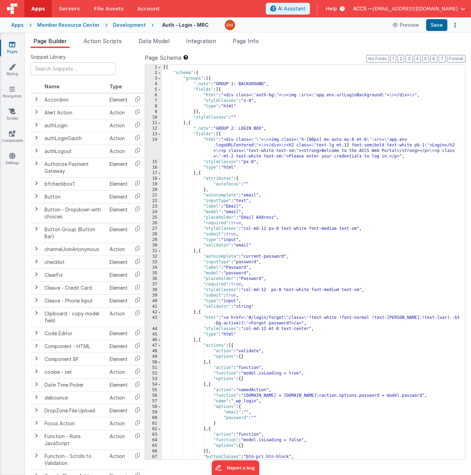
click at [11, 49] on link "Pages" at bounding box center [12, 48] width 25 height 14
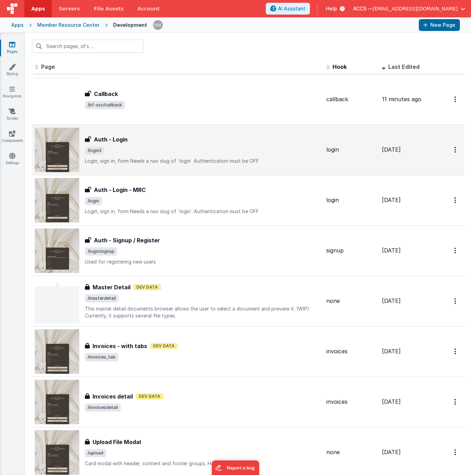
click at [127, 163] on p "Login, sign in, formNeeds a nav slug of `login`Authentication must be OFF" at bounding box center [203, 161] width 236 height 7
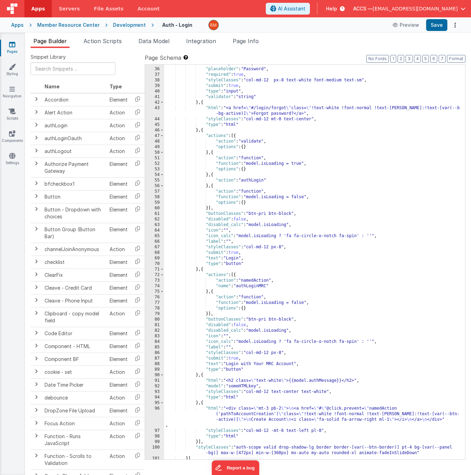
scroll to position [188, 0]
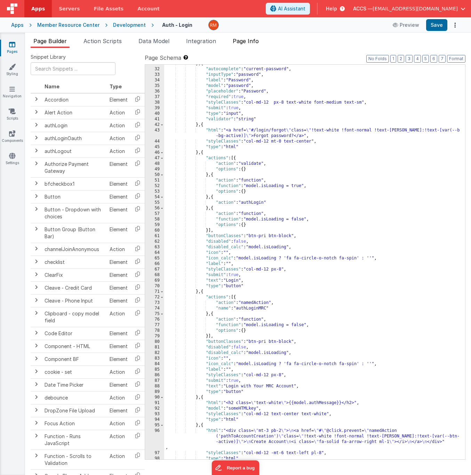
click at [253, 39] on span "Page Info" at bounding box center [246, 41] width 26 height 7
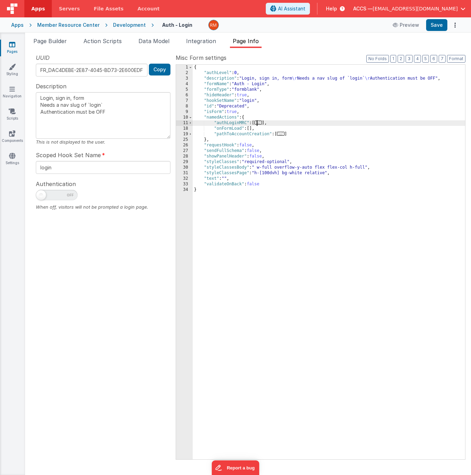
click at [259, 123] on span "..." at bounding box center [258, 123] width 8 height 4
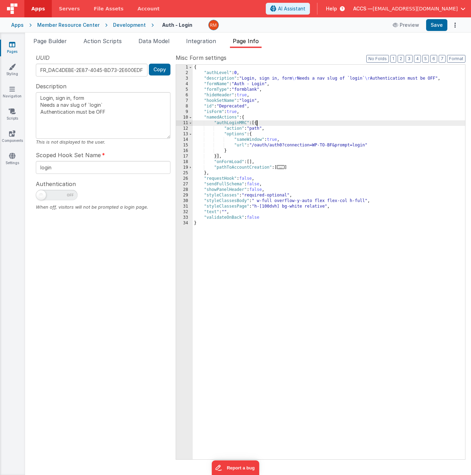
click at [283, 169] on span "..." at bounding box center [281, 167] width 8 height 4
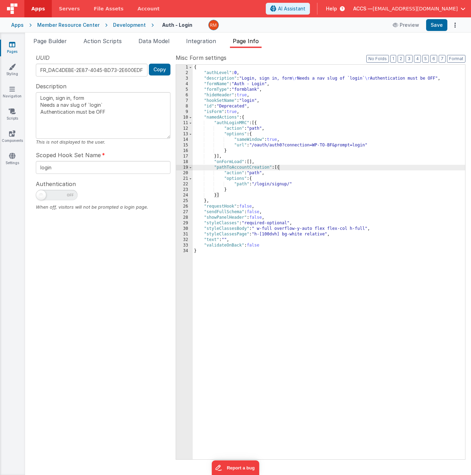
click at [16, 45] on link "Pages" at bounding box center [12, 48] width 25 height 14
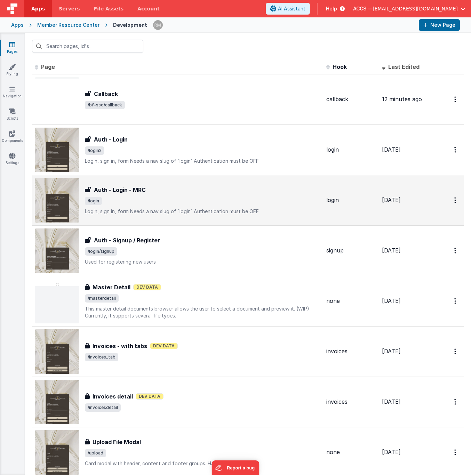
click at [182, 196] on div "Auth - Login - MRC Auth - Login - MRC /login Login, sign in, formNeeds a nav s…" at bounding box center [203, 200] width 236 height 29
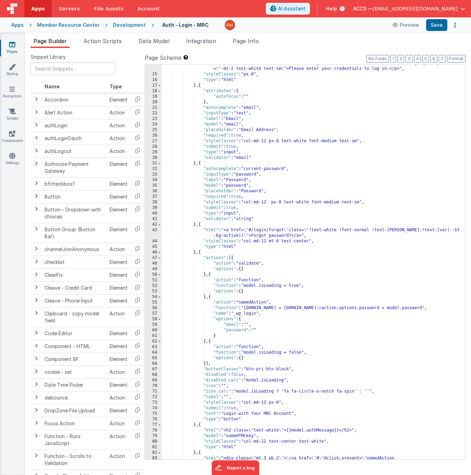
scroll to position [94, 0]
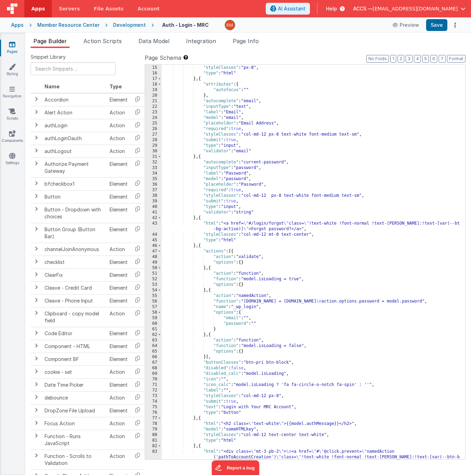
click at [268, 262] on div ""html" : "<div class= \"\" > \n <img class= \" h-[80px] mx-auto my-0 mt-6 \" :s…" at bounding box center [311, 260] width 298 height 434
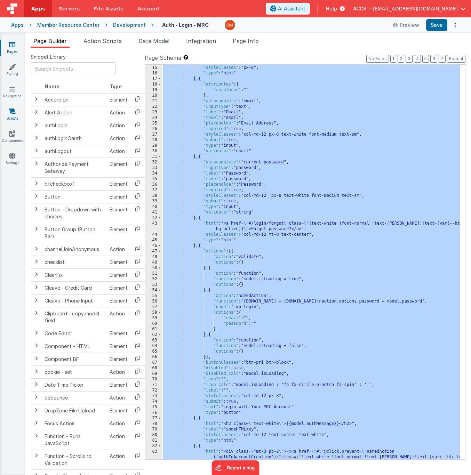
click at [13, 117] on link "Scripts" at bounding box center [12, 115] width 25 height 14
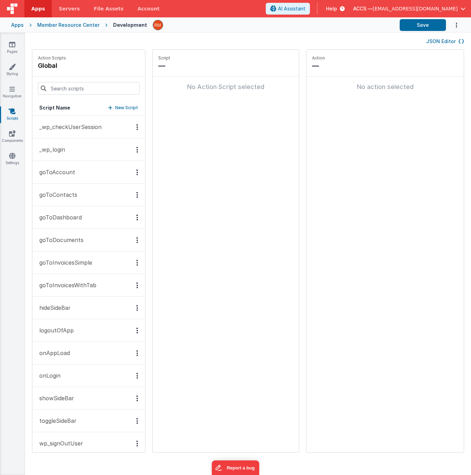
click at [57, 153] on p "_wp_login" at bounding box center [50, 149] width 30 height 8
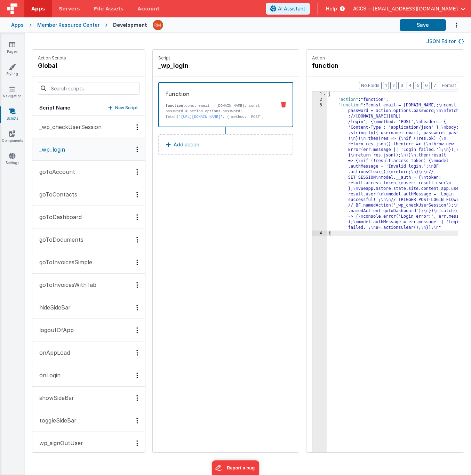
click at [327, 243] on div "{ "action" : "function" , "function" : "const email = [DOMAIN_NAME]; \n const p…" at bounding box center [403, 289] width 152 height 394
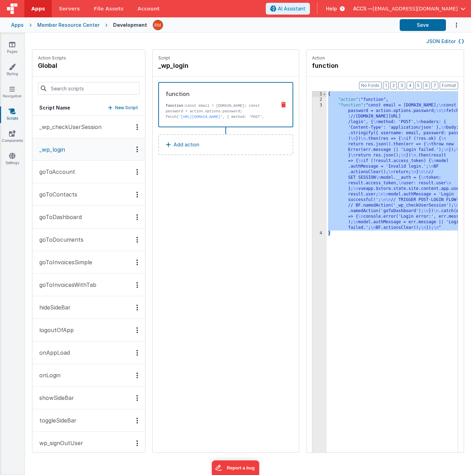
drag, startPoint x: 317, startPoint y: 244, endPoint x: 268, endPoint y: 90, distance: 161.0
click at [268, 90] on div "Action Scripts global Script Name New Script _wp_checkUserSession _wp_login goT…" at bounding box center [248, 254] width 446 height 411
click at [10, 50] on link "Pages" at bounding box center [12, 48] width 25 height 14
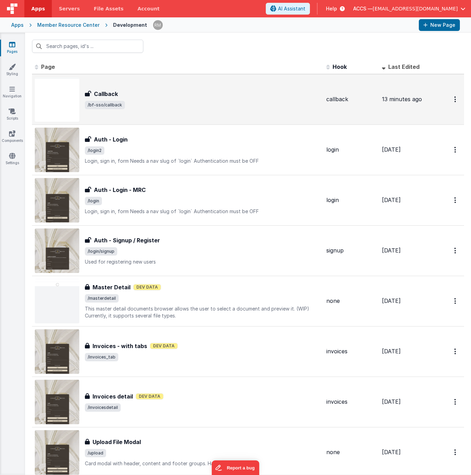
click at [131, 100] on div "Callback Callback /bf-sso/callback" at bounding box center [203, 99] width 236 height 19
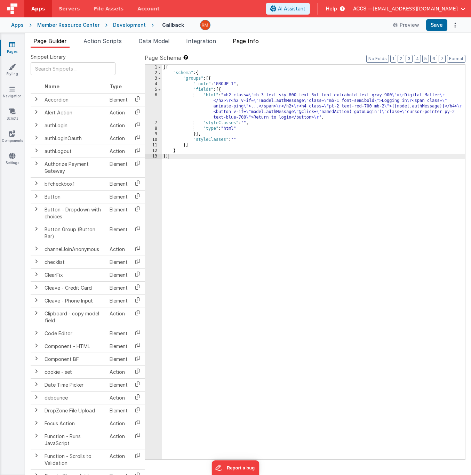
click at [248, 41] on span "Page Info" at bounding box center [246, 41] width 26 height 7
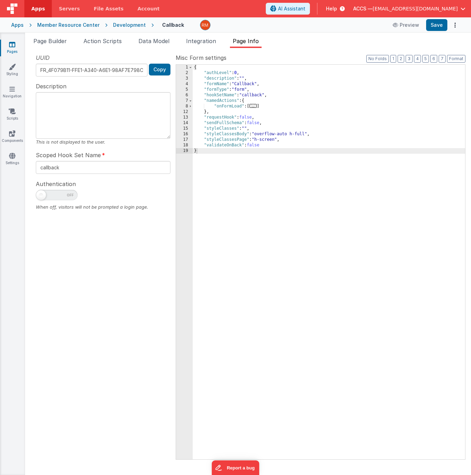
click at [254, 105] on span "..." at bounding box center [254, 106] width 8 height 4
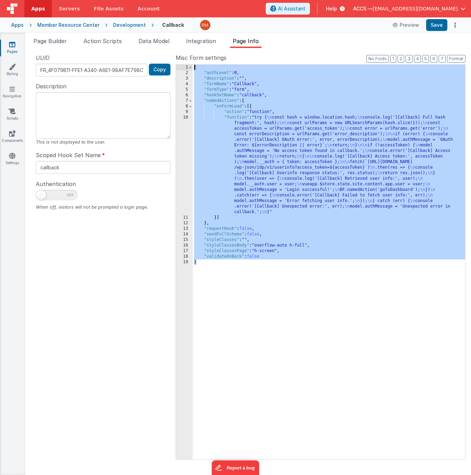
drag, startPoint x: 229, startPoint y: 304, endPoint x: 184, endPoint y: 53, distance: 255.2
click at [184, 53] on div "Snippet Library Name Type Accordion Element Alert Action Action authLogin Actio…" at bounding box center [248, 261] width 446 height 427
